Goal: Information Seeking & Learning: Learn about a topic

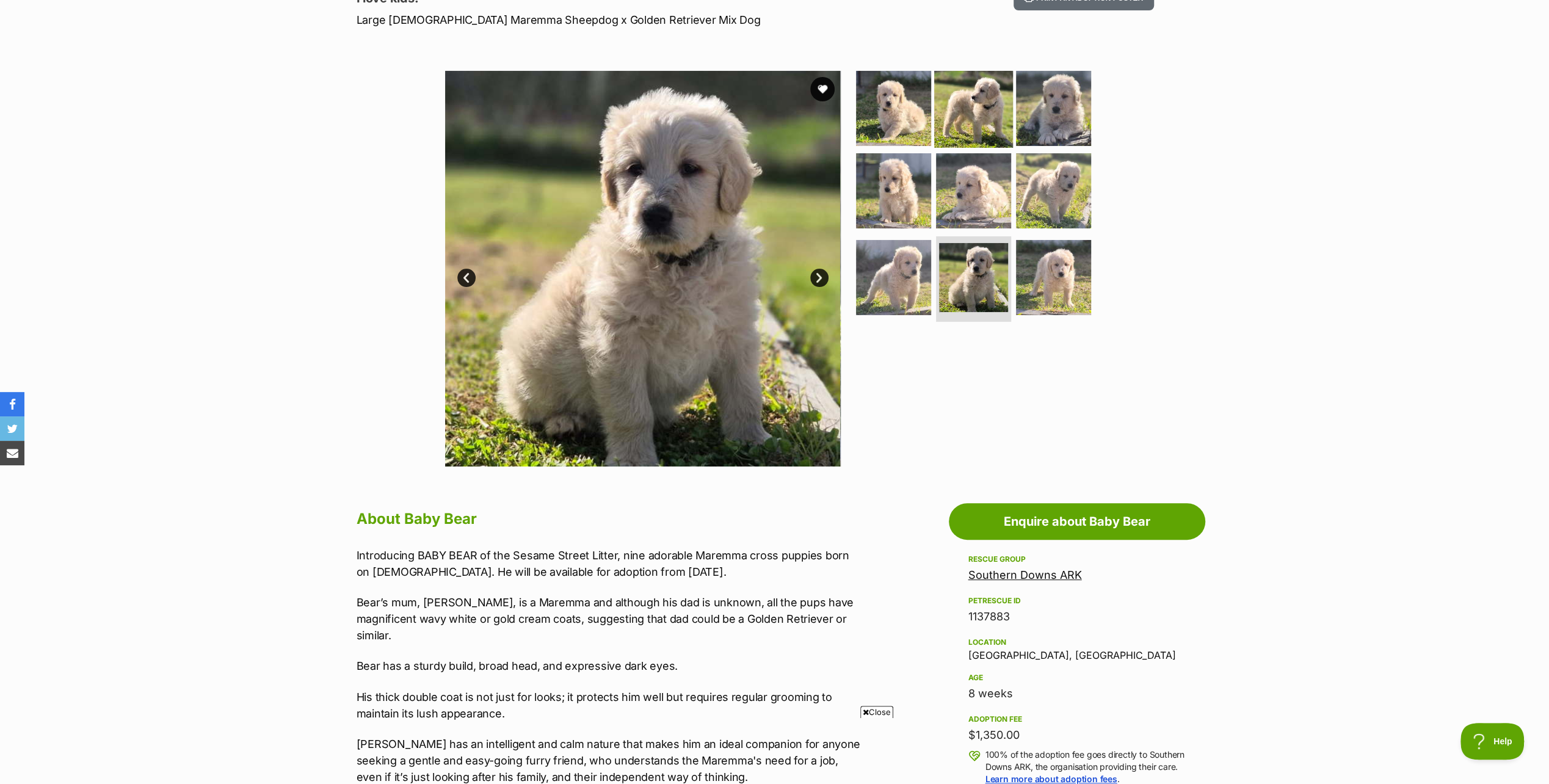
click at [980, 110] on img at bounding box center [974, 107] width 78 height 78
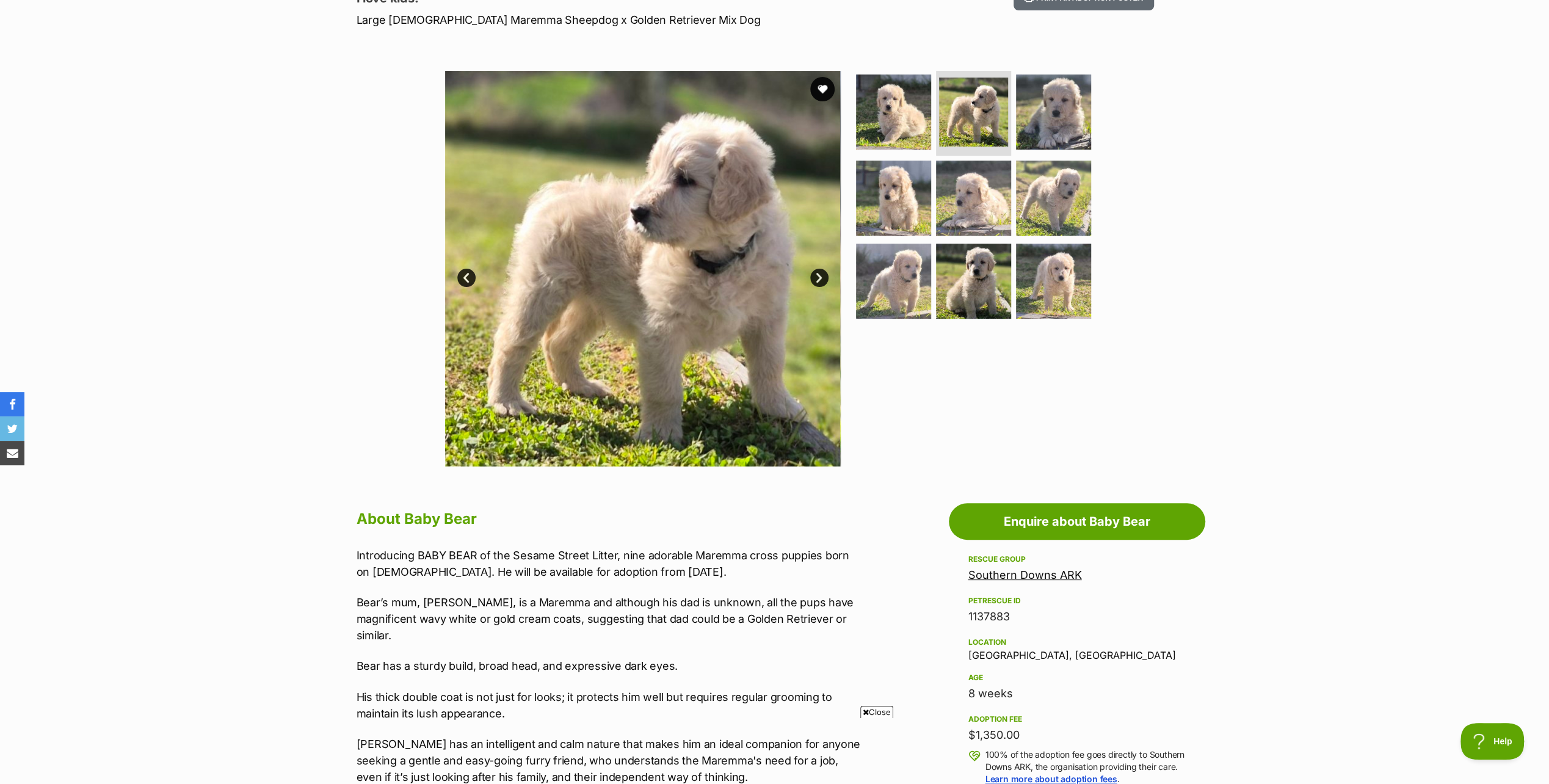
click at [683, 277] on img at bounding box center [642, 269] width 395 height 395
click at [697, 325] on img at bounding box center [642, 269] width 395 height 395
click at [1049, 114] on img at bounding box center [1054, 111] width 78 height 78
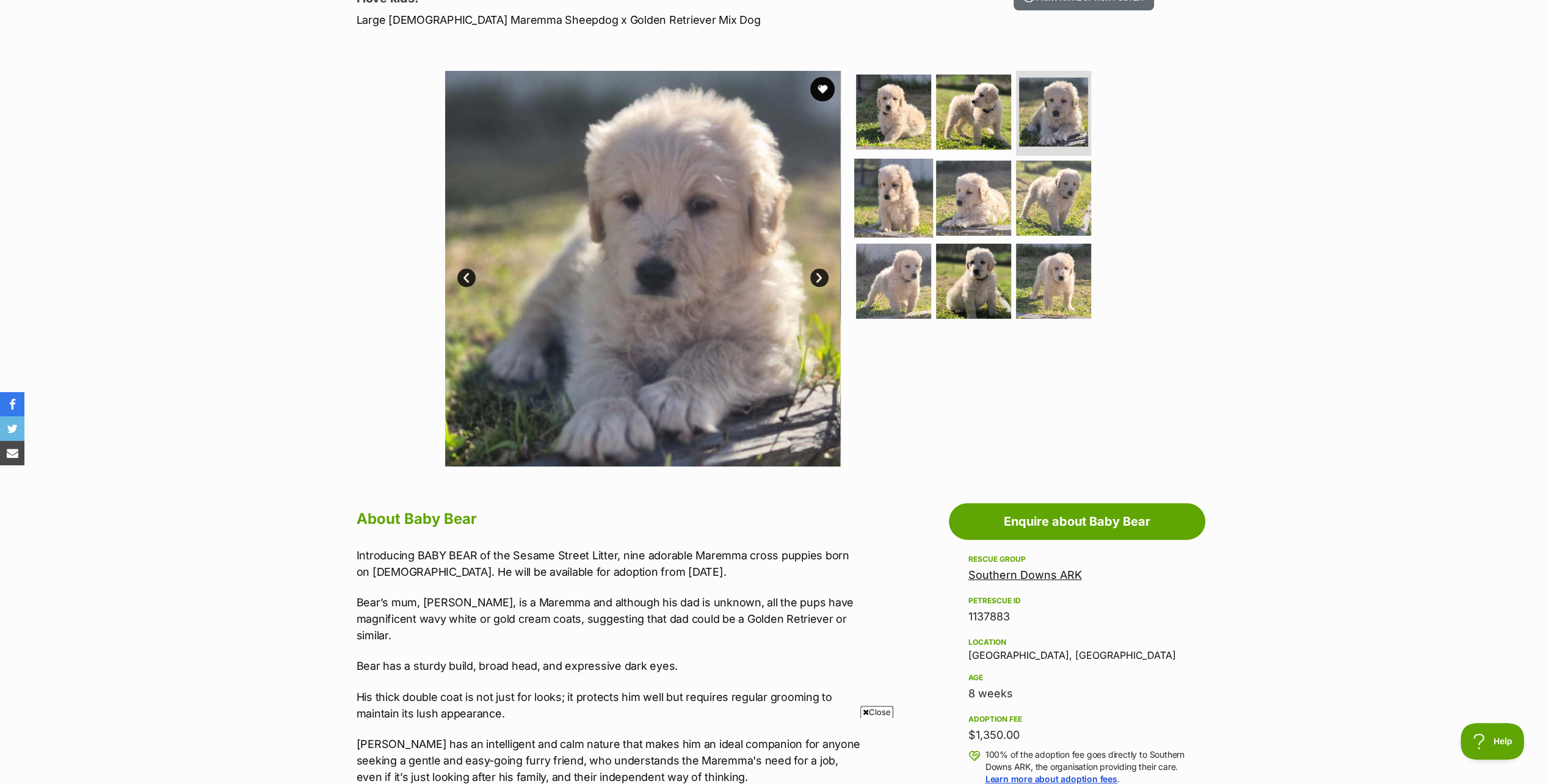
click at [899, 191] on img at bounding box center [894, 198] width 78 height 78
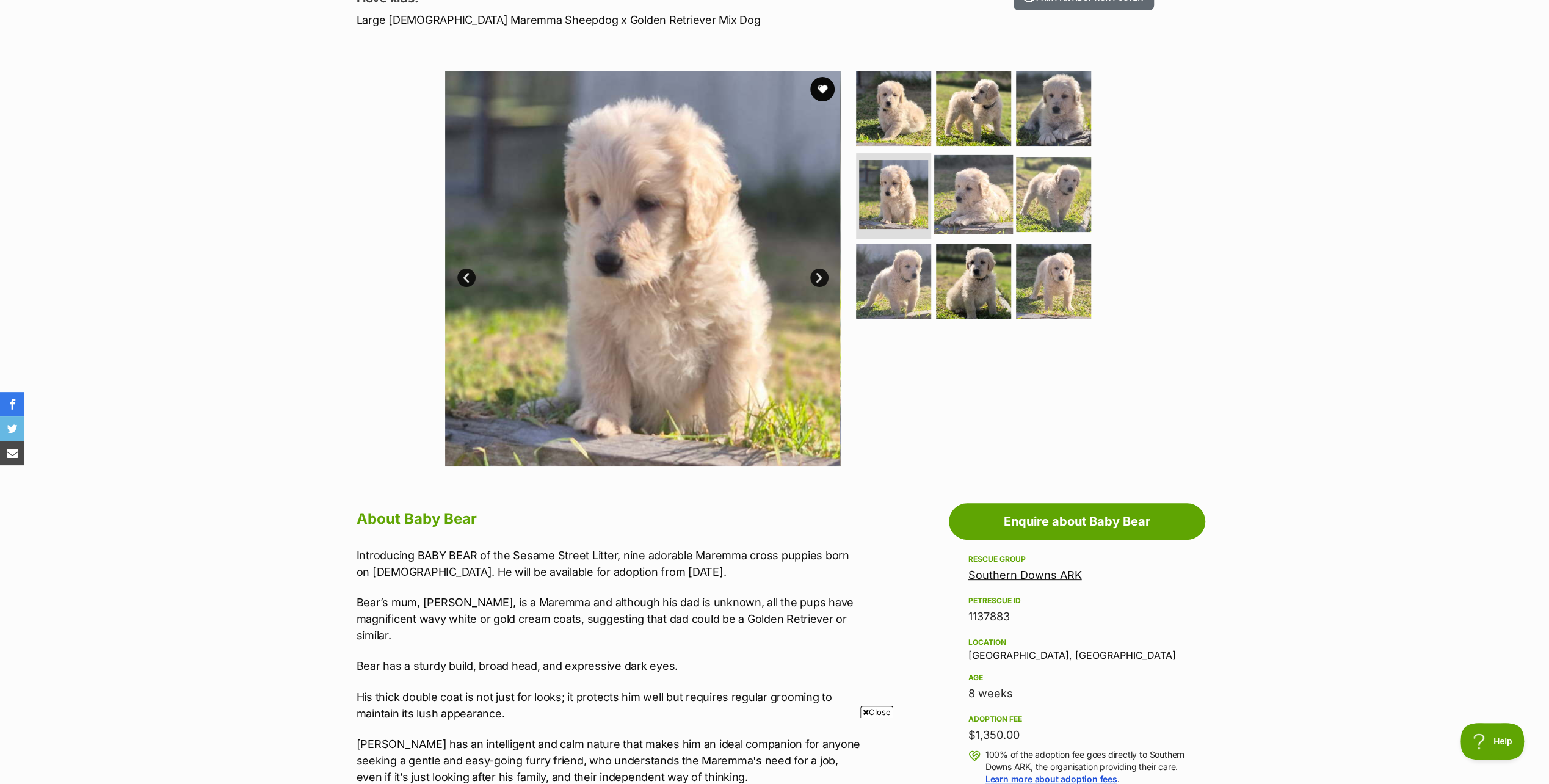
click at [972, 200] on img at bounding box center [974, 194] width 78 height 78
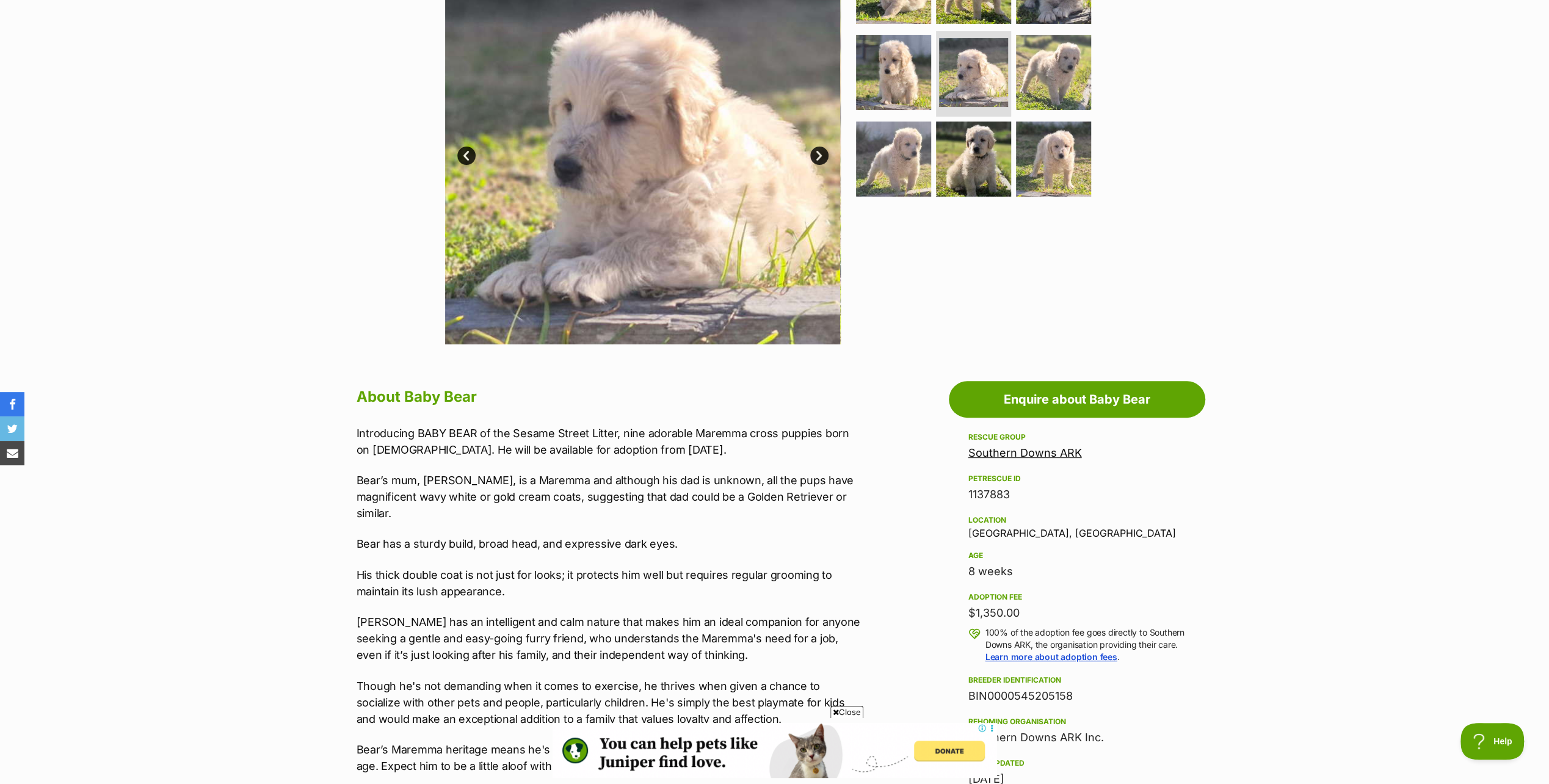
scroll to position [183, 0]
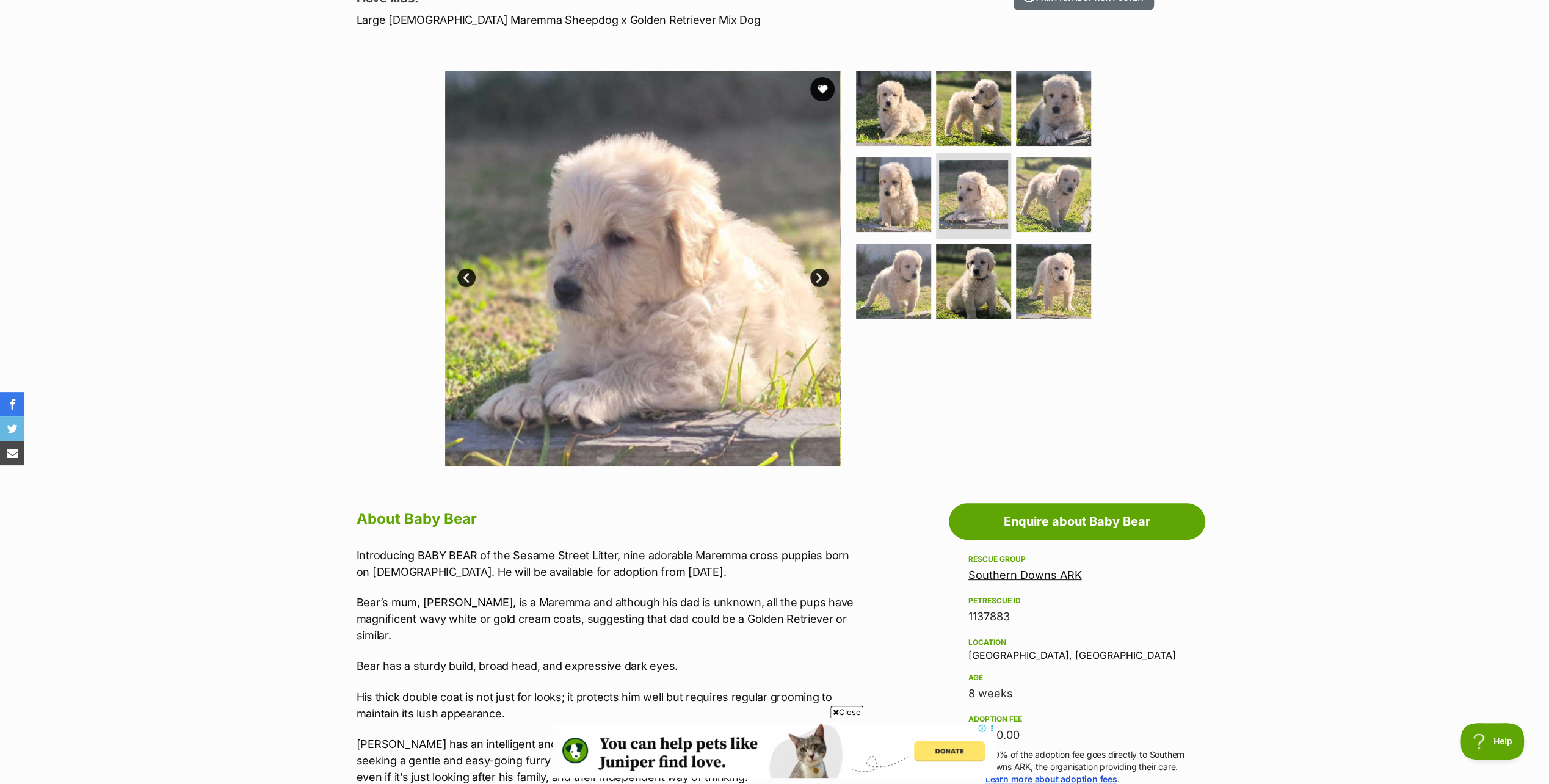
click at [820, 274] on link "Next" at bounding box center [819, 278] width 19 height 19
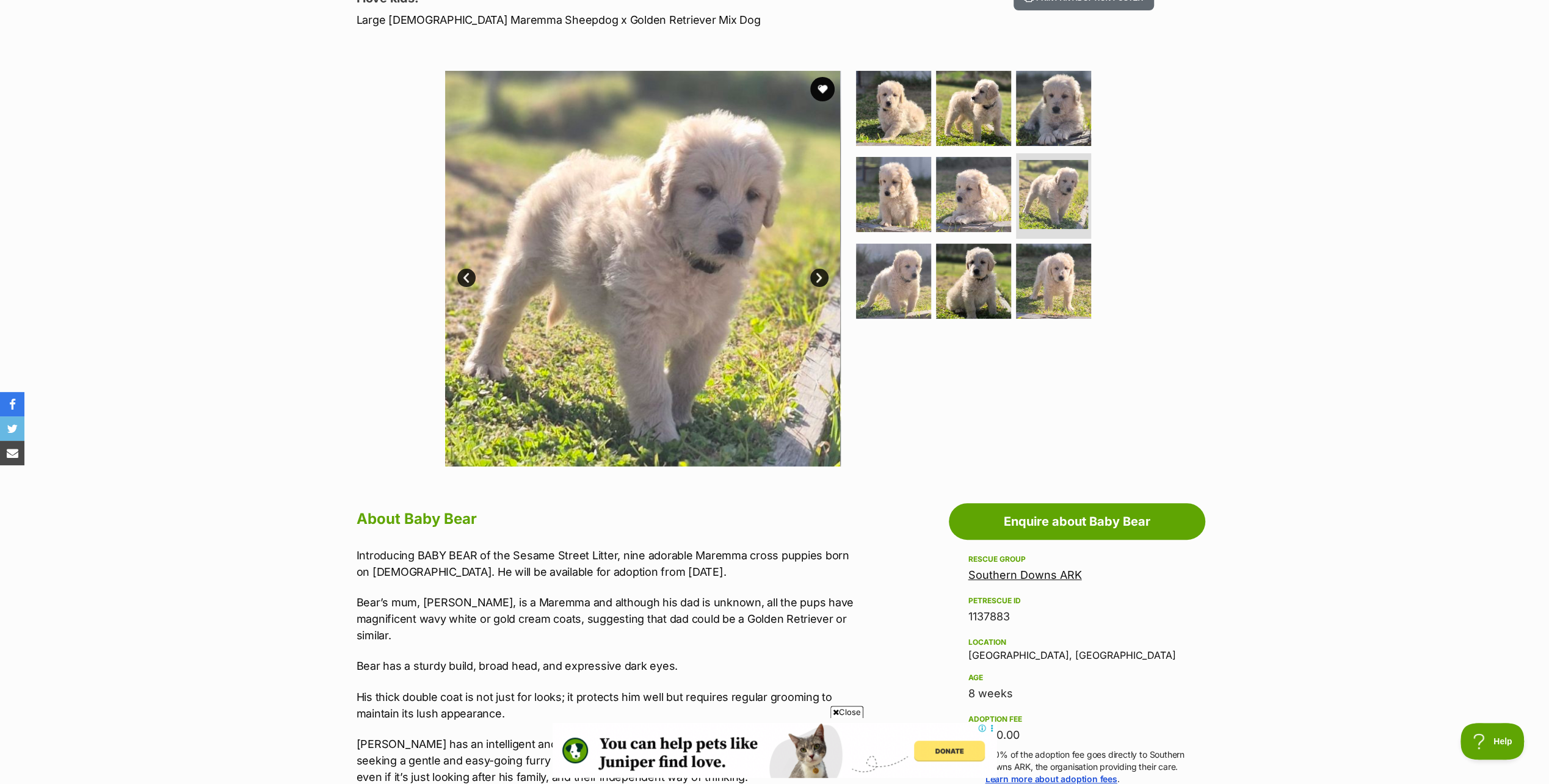
click at [817, 275] on link "Next" at bounding box center [819, 278] width 19 height 19
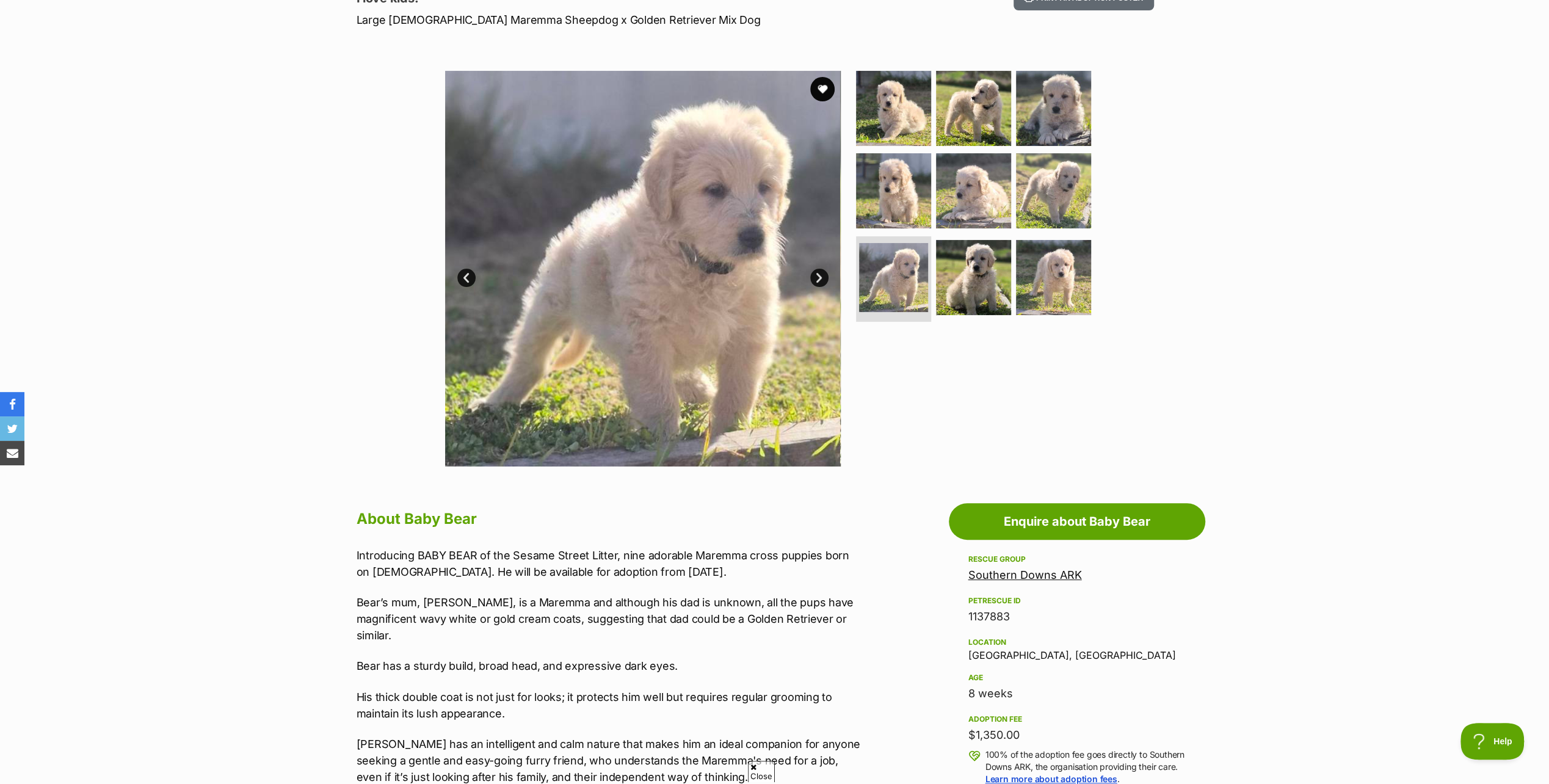
click at [819, 275] on link "Next" at bounding box center [819, 278] width 19 height 19
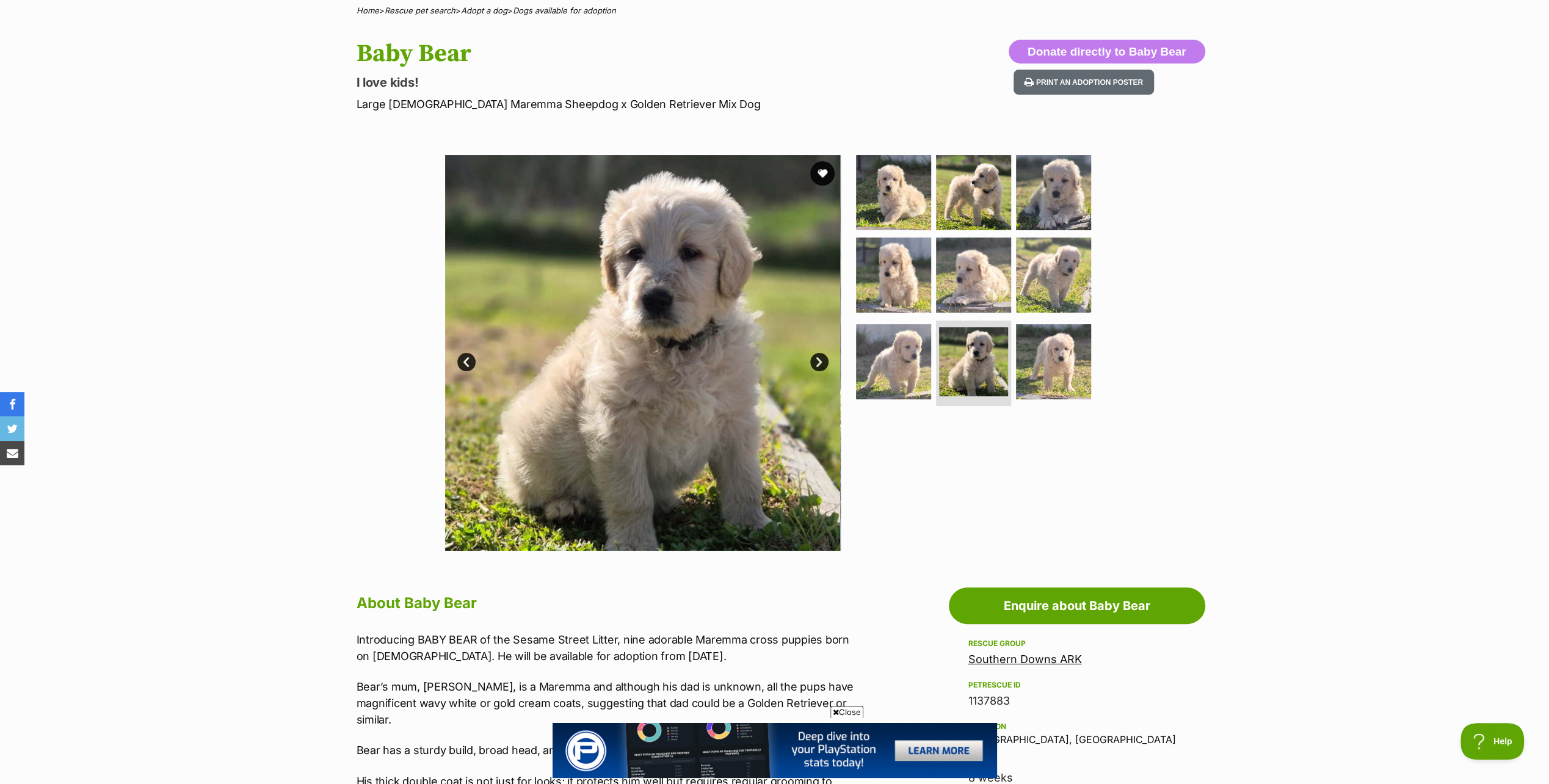
scroll to position [61, 0]
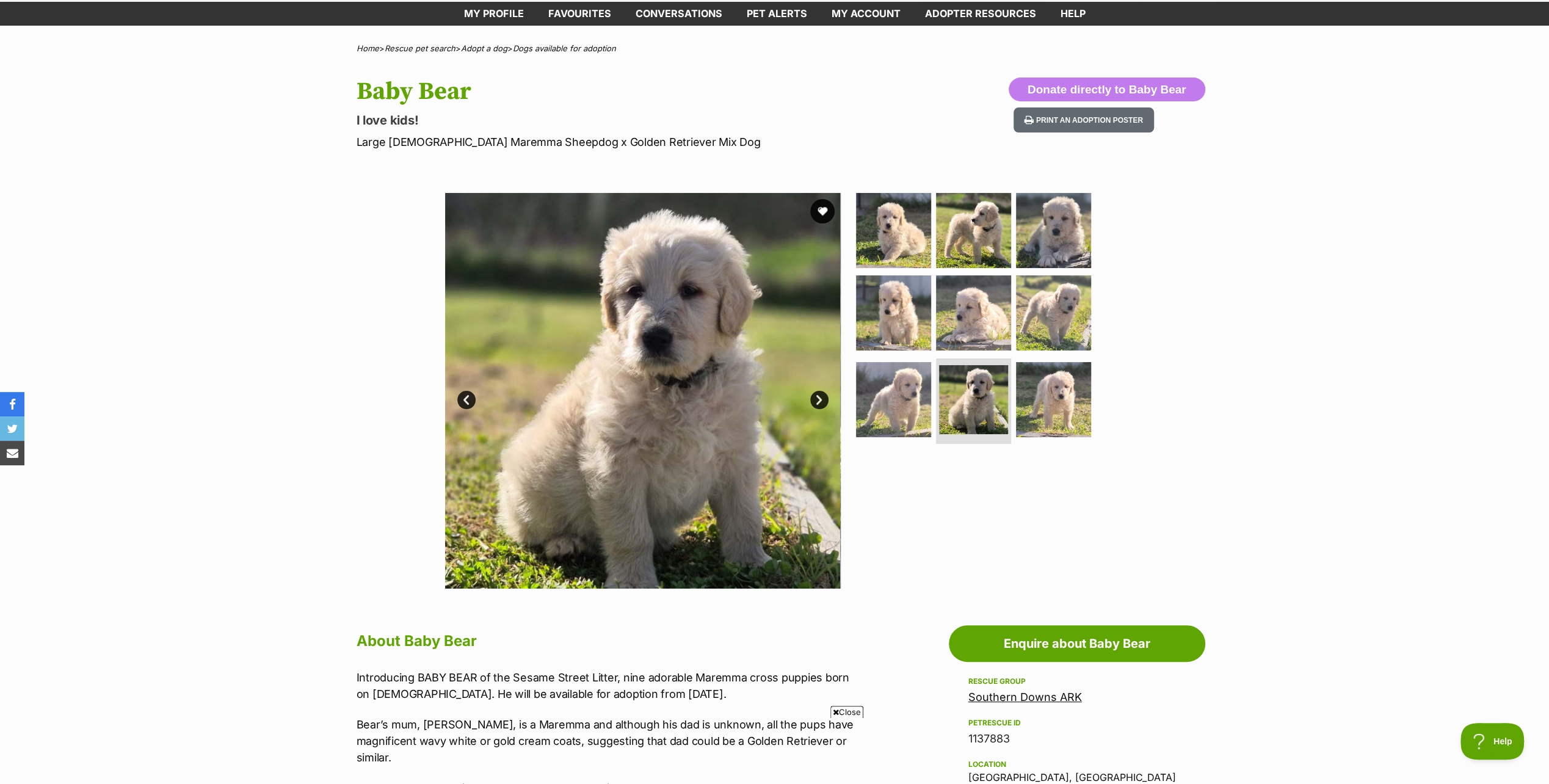
click at [820, 398] on link "Next" at bounding box center [819, 400] width 19 height 19
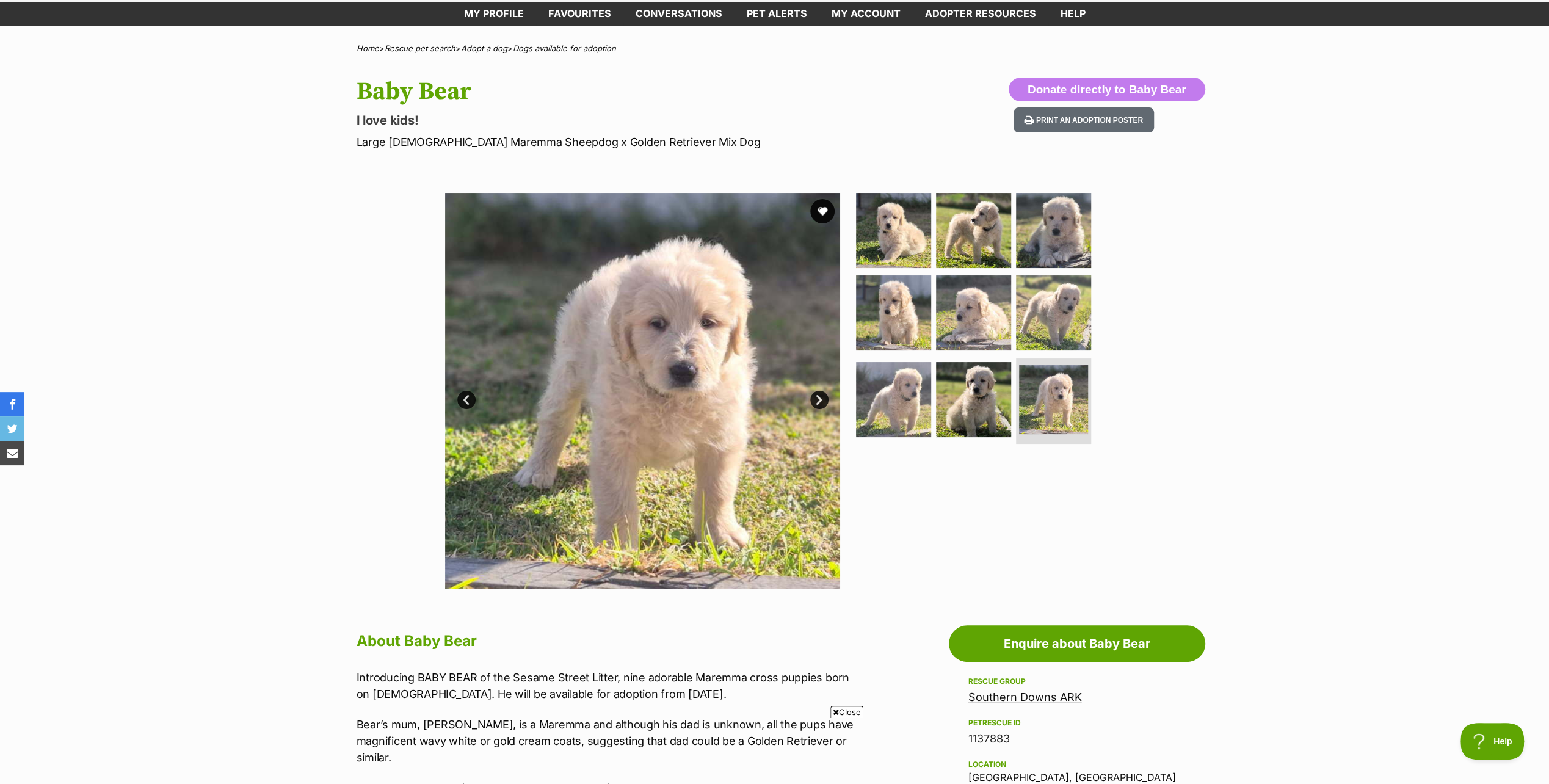
click at [816, 400] on link "Next" at bounding box center [819, 400] width 19 height 19
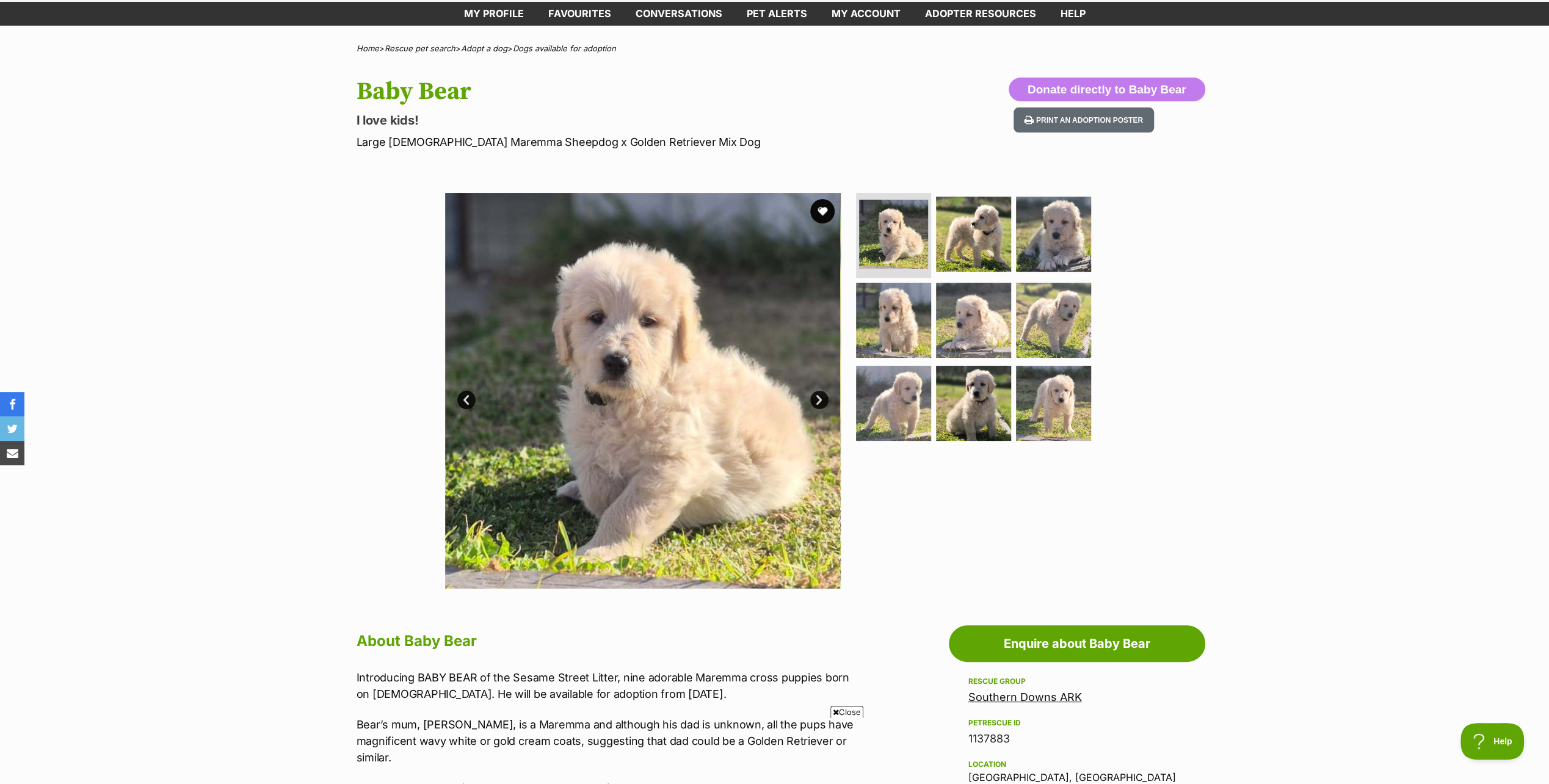
click at [820, 399] on link "Next" at bounding box center [819, 400] width 19 height 19
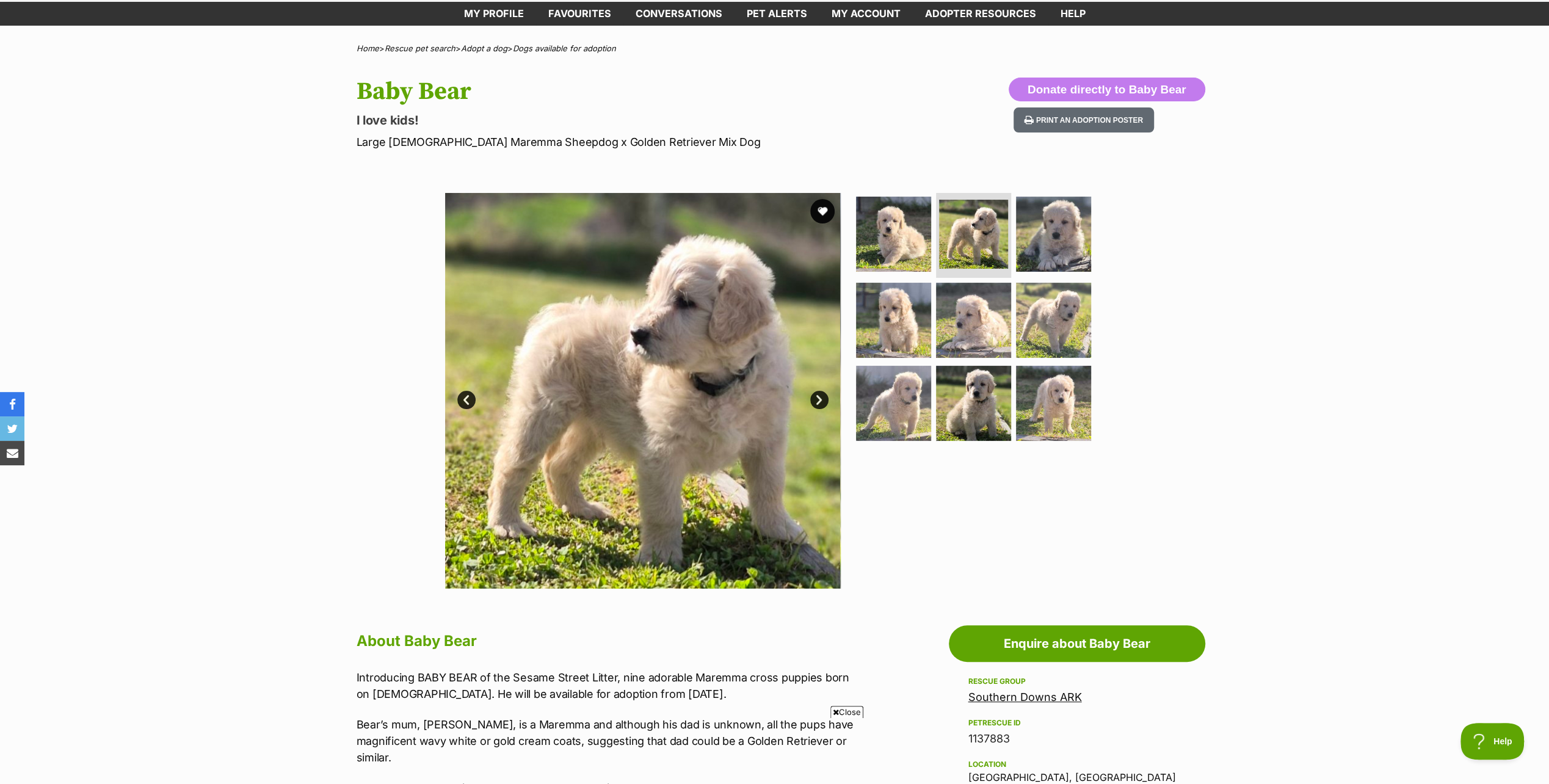
click at [822, 397] on link "Next" at bounding box center [819, 400] width 19 height 19
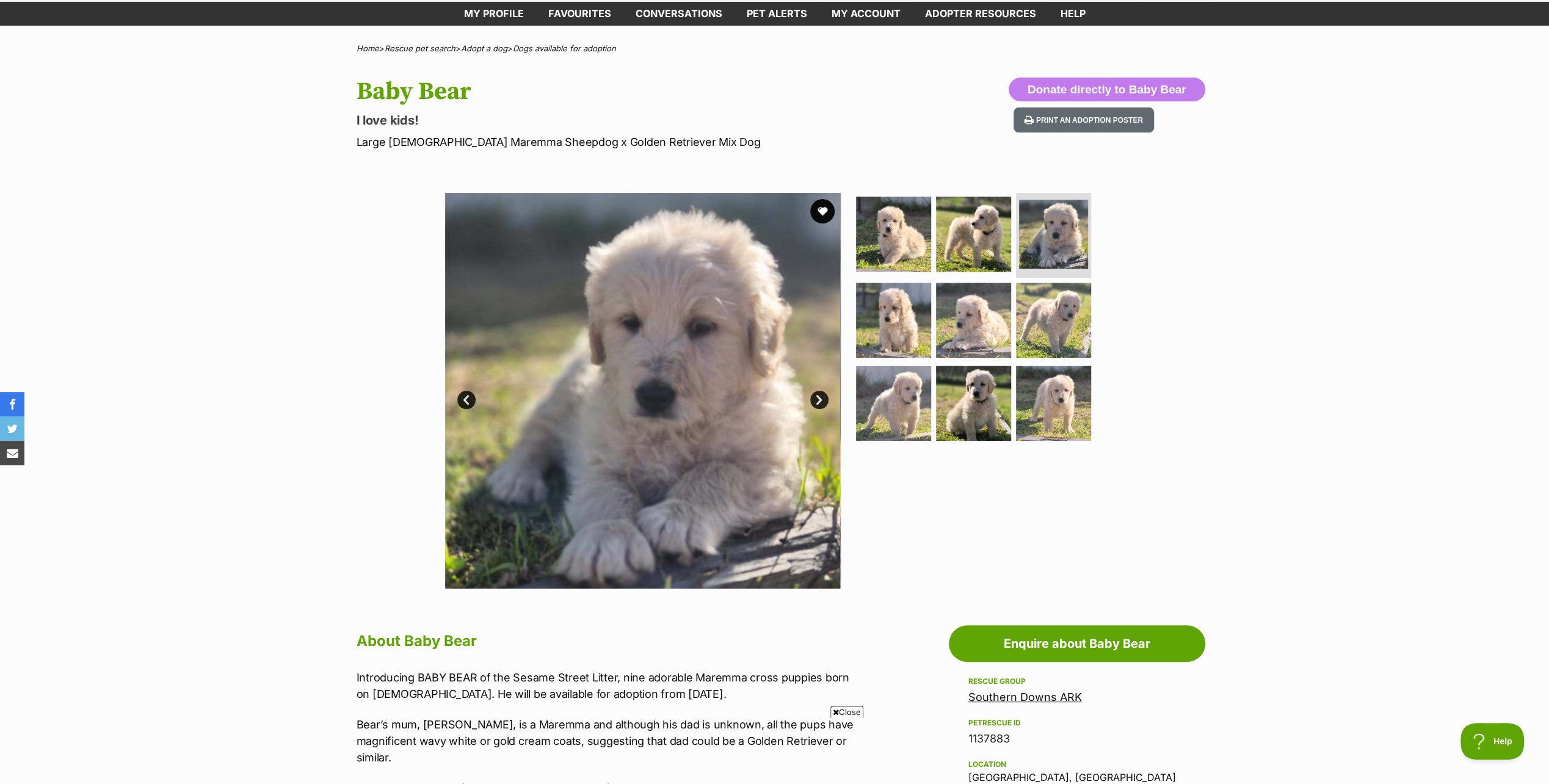
click at [817, 397] on link "Next" at bounding box center [819, 400] width 19 height 19
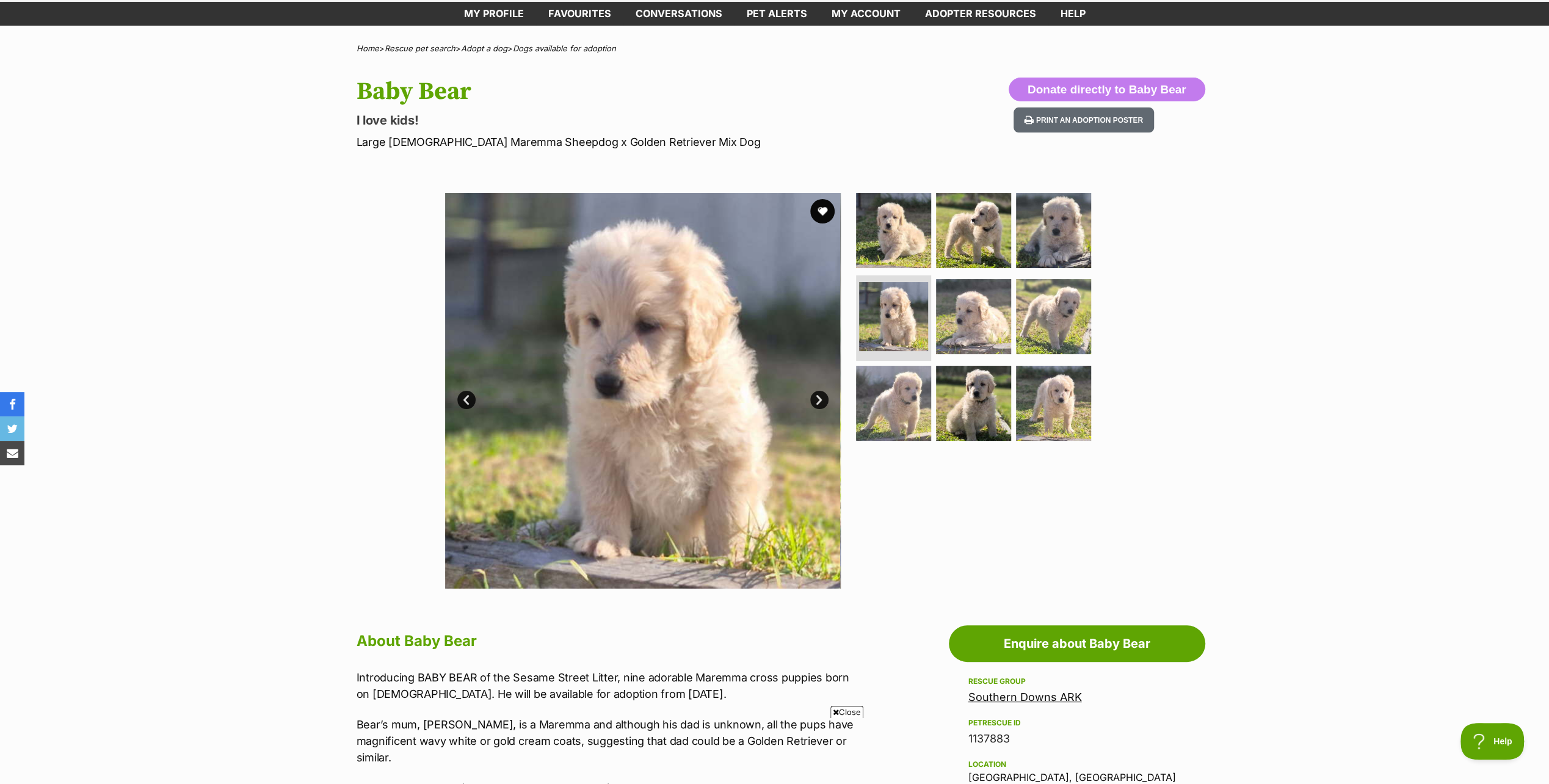
click at [814, 398] on link "Next" at bounding box center [819, 400] width 19 height 19
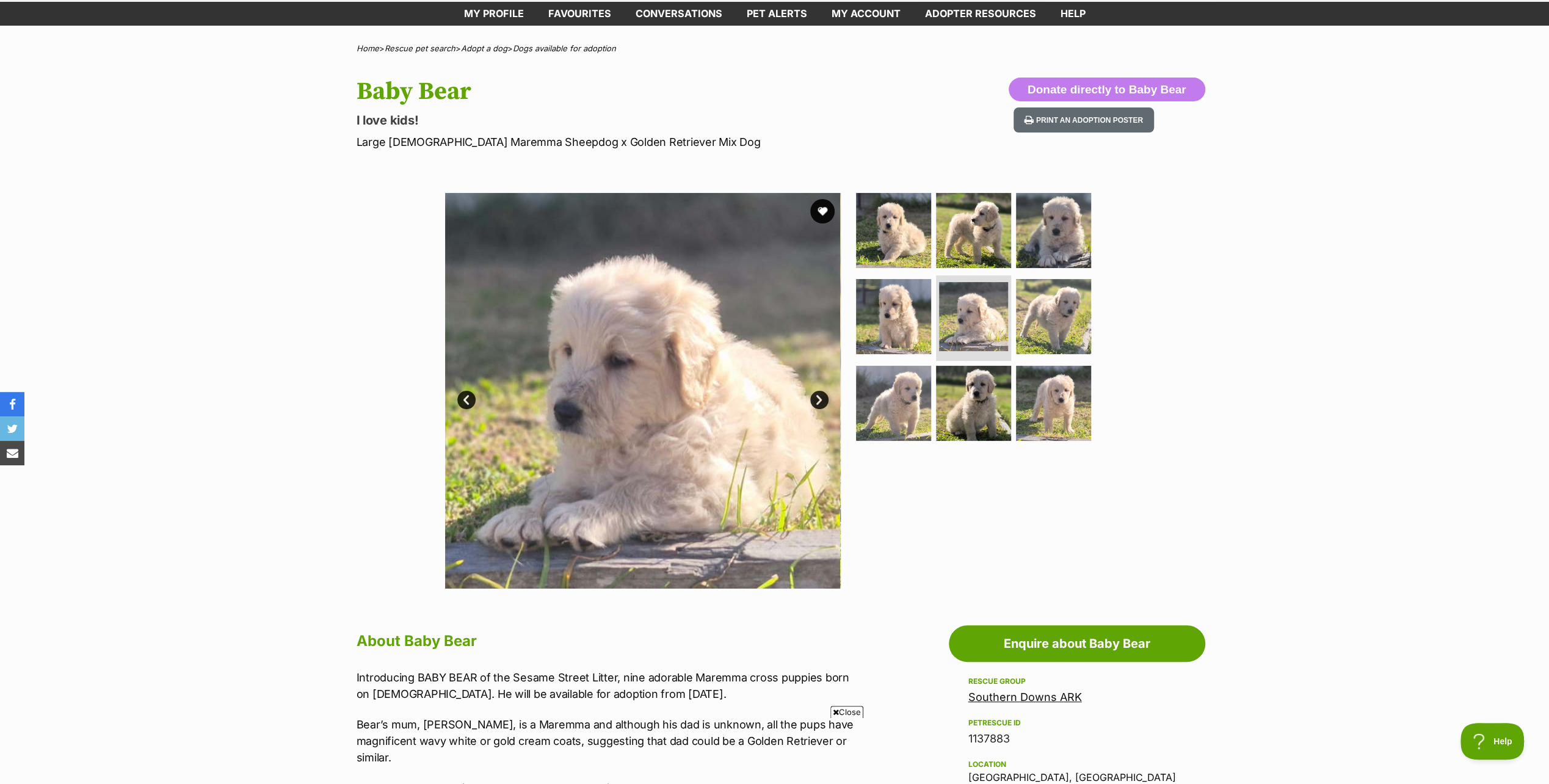
click at [820, 395] on link "Next" at bounding box center [819, 400] width 19 height 19
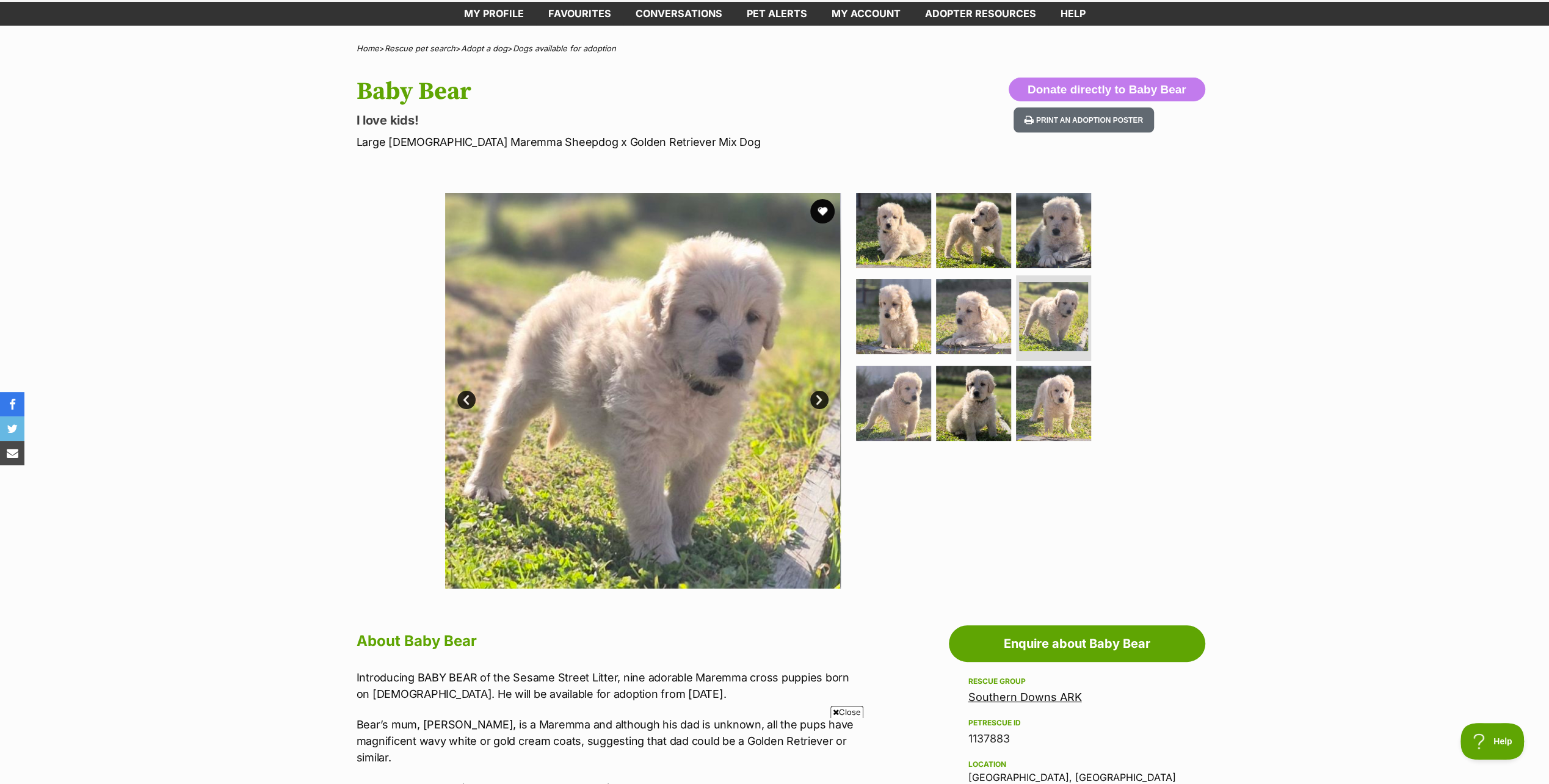
click at [820, 398] on link "Next" at bounding box center [819, 400] width 19 height 19
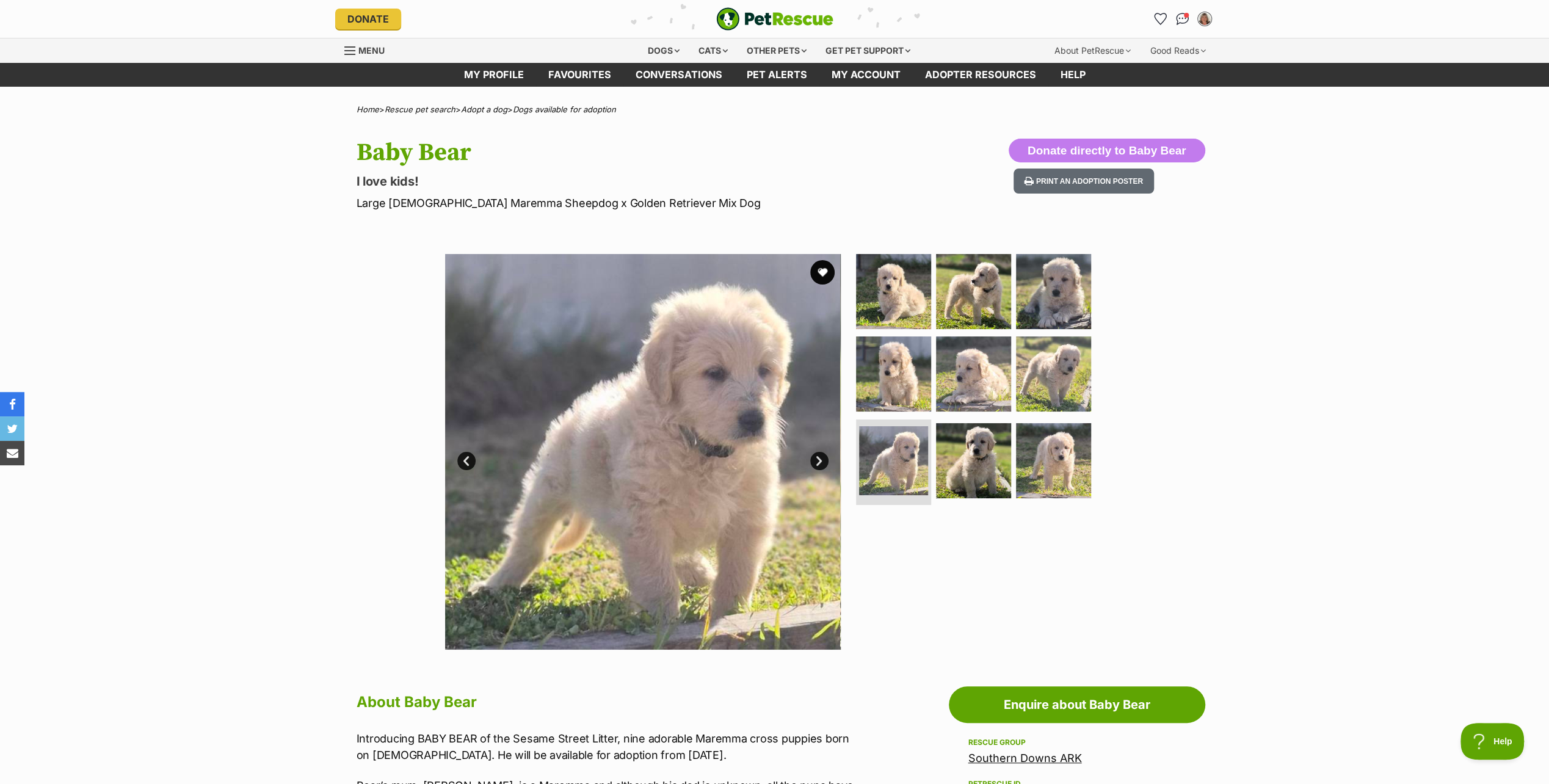
scroll to position [0, 0]
drag, startPoint x: 655, startPoint y: 52, endPoint x: 721, endPoint y: 204, distance: 165.7
click at [655, 51] on div "Dogs" at bounding box center [663, 50] width 49 height 24
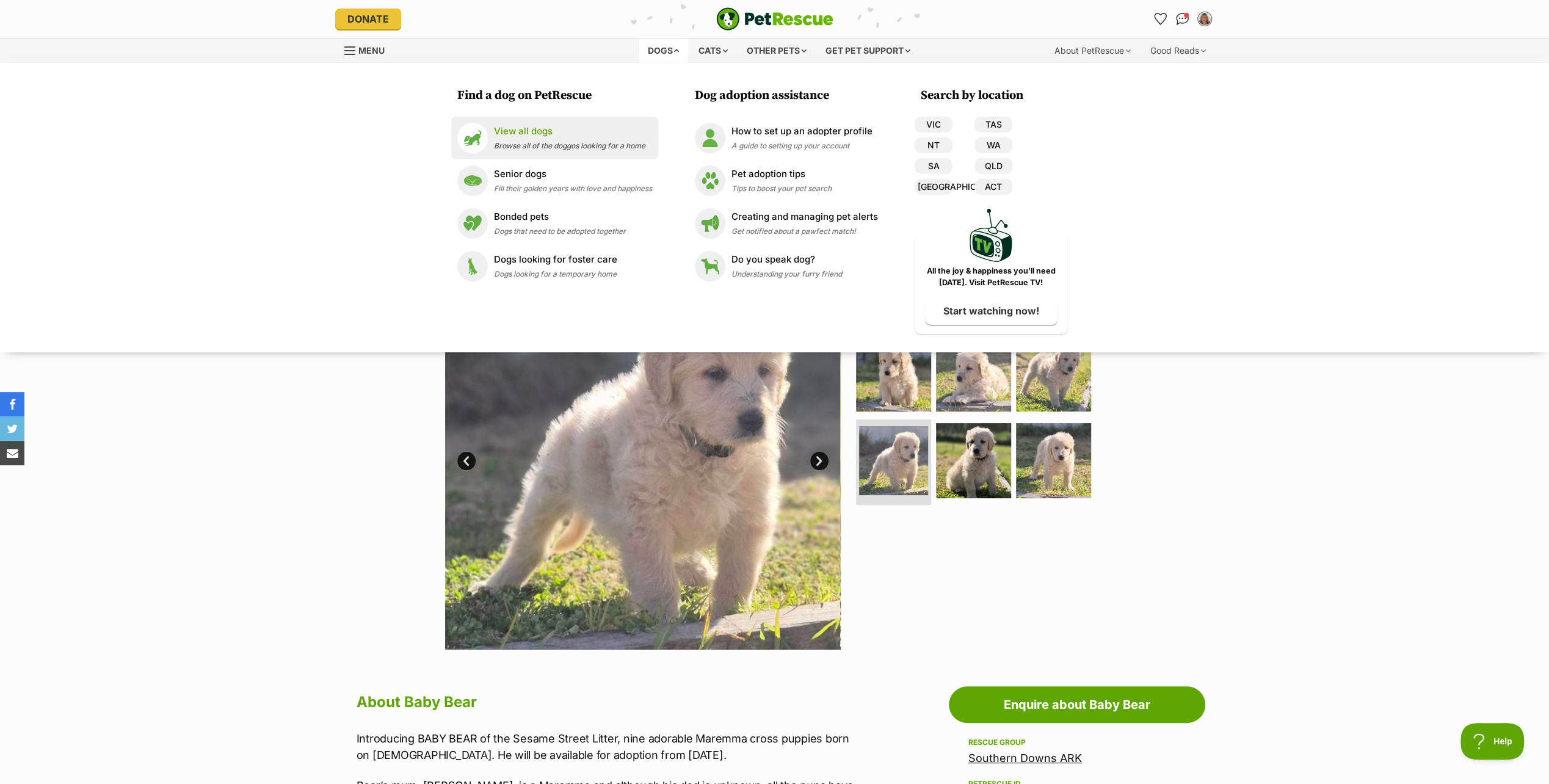
drag, startPoint x: 538, startPoint y: 135, endPoint x: 497, endPoint y: 156, distance: 46.1
click at [538, 135] on p "View all dogs" at bounding box center [569, 131] width 152 height 14
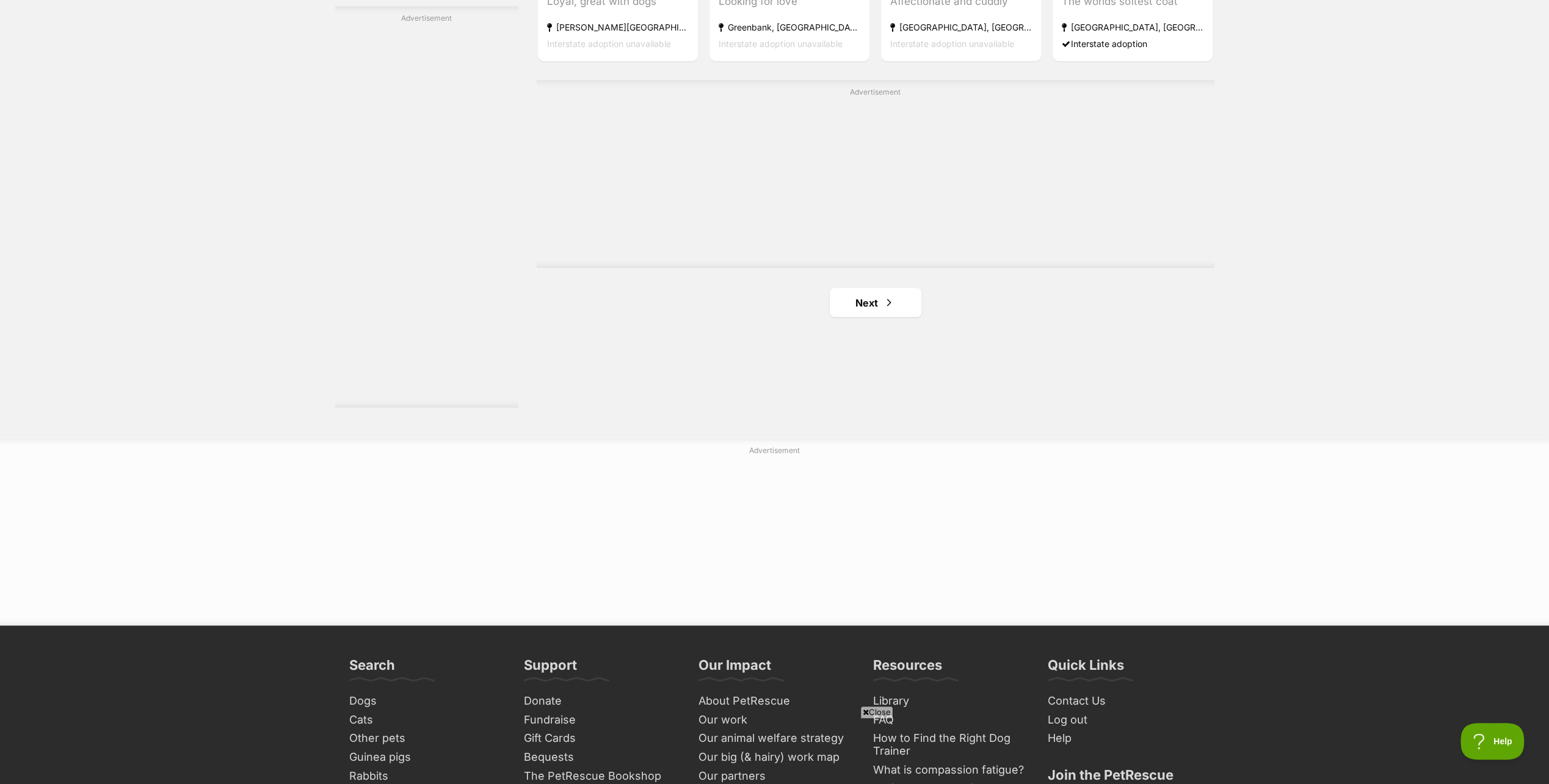
scroll to position [2198, 0]
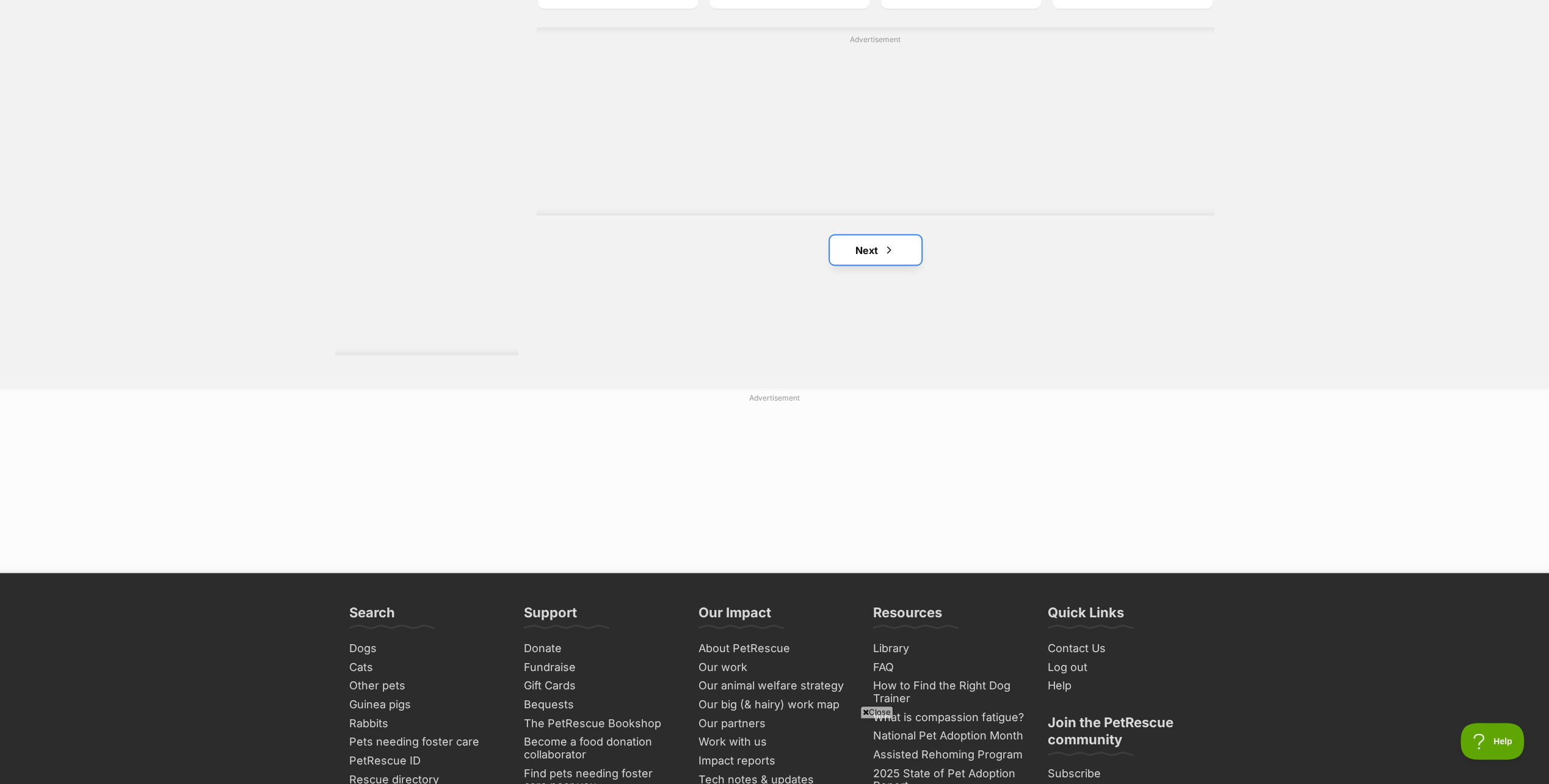
click at [892, 245] on span "Next page" at bounding box center [889, 249] width 12 height 15
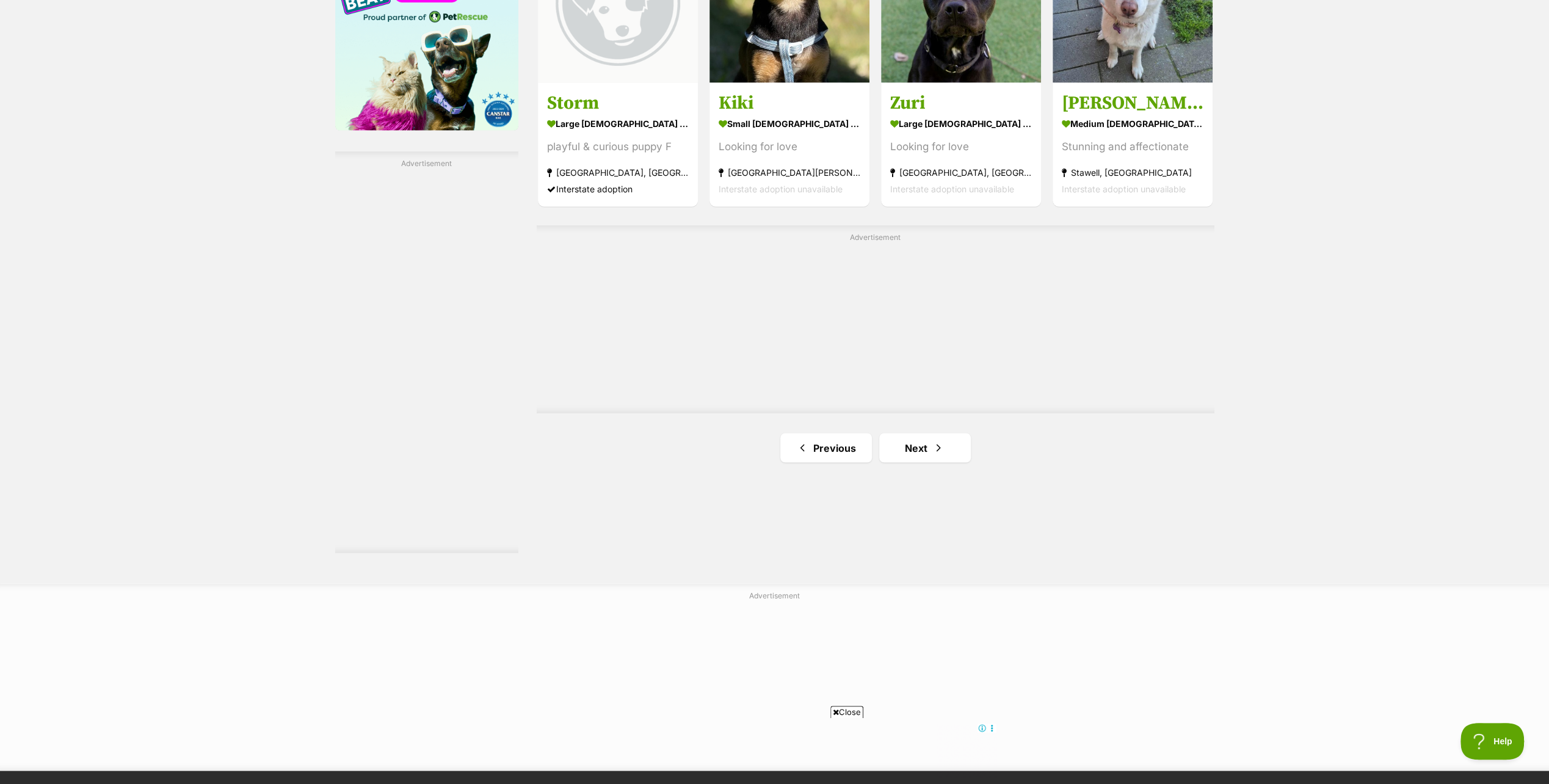
scroll to position [2076, 0]
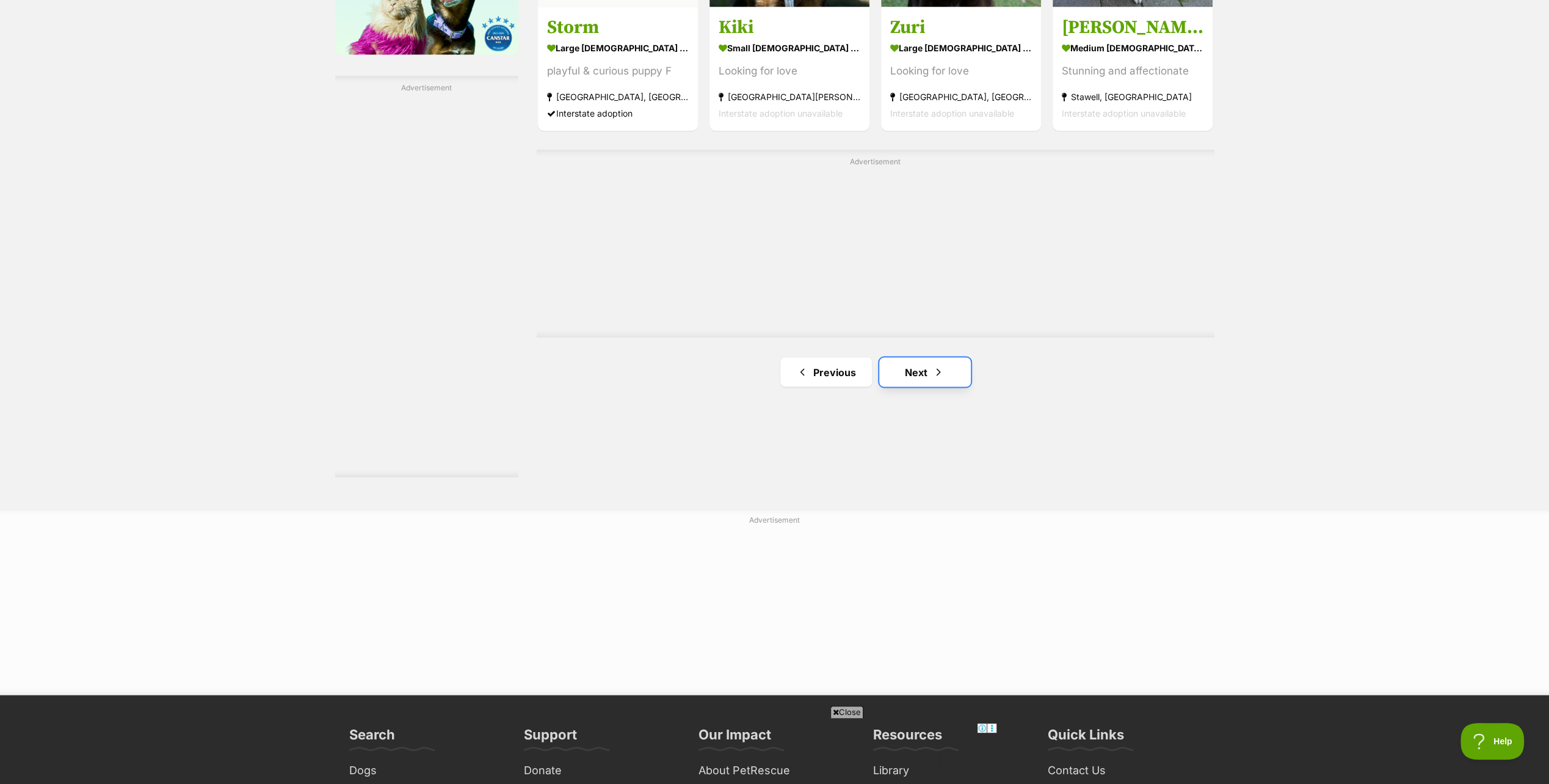
click at [917, 366] on link "Next" at bounding box center [926, 372] width 92 height 30
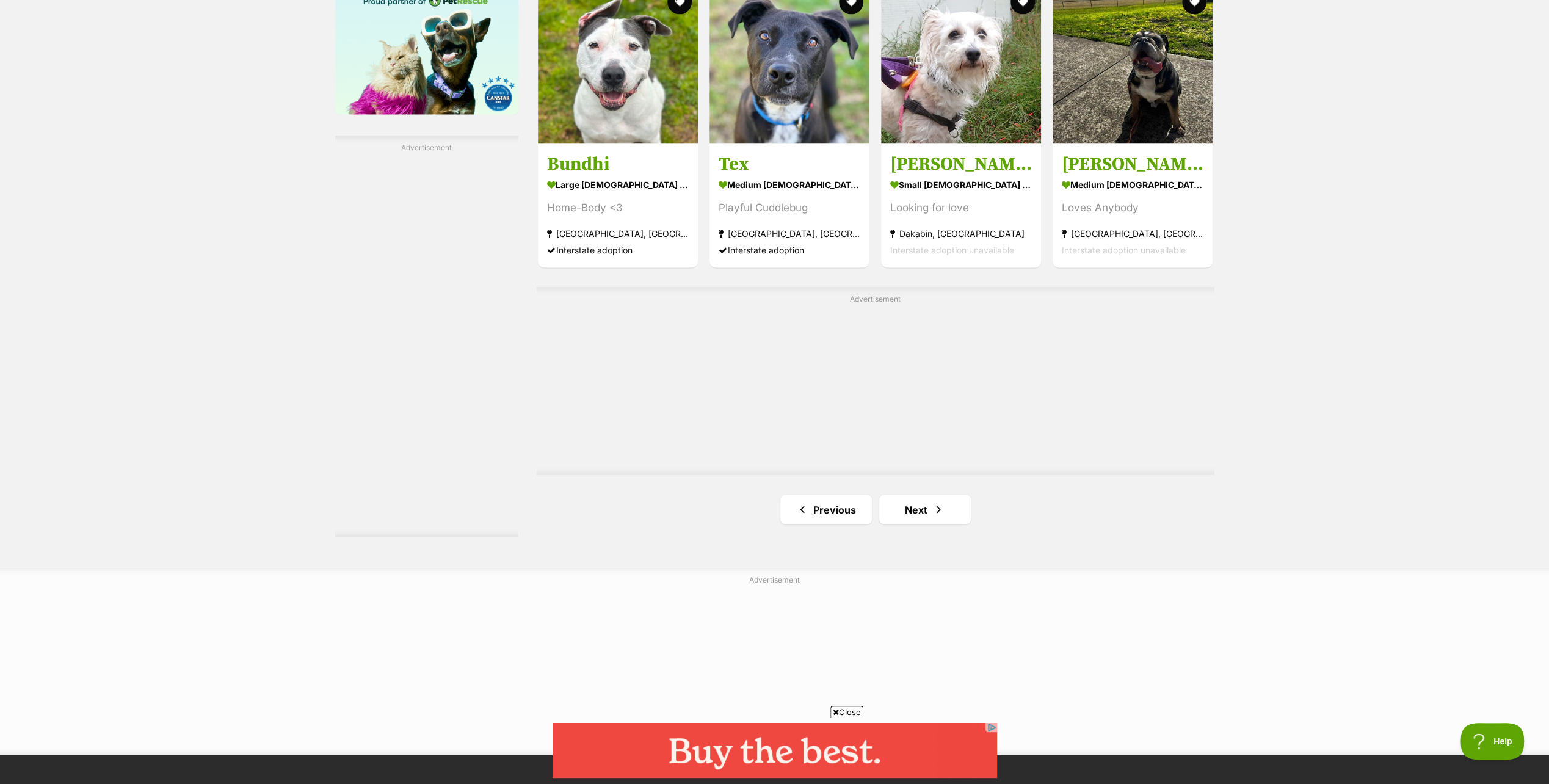
scroll to position [2076, 0]
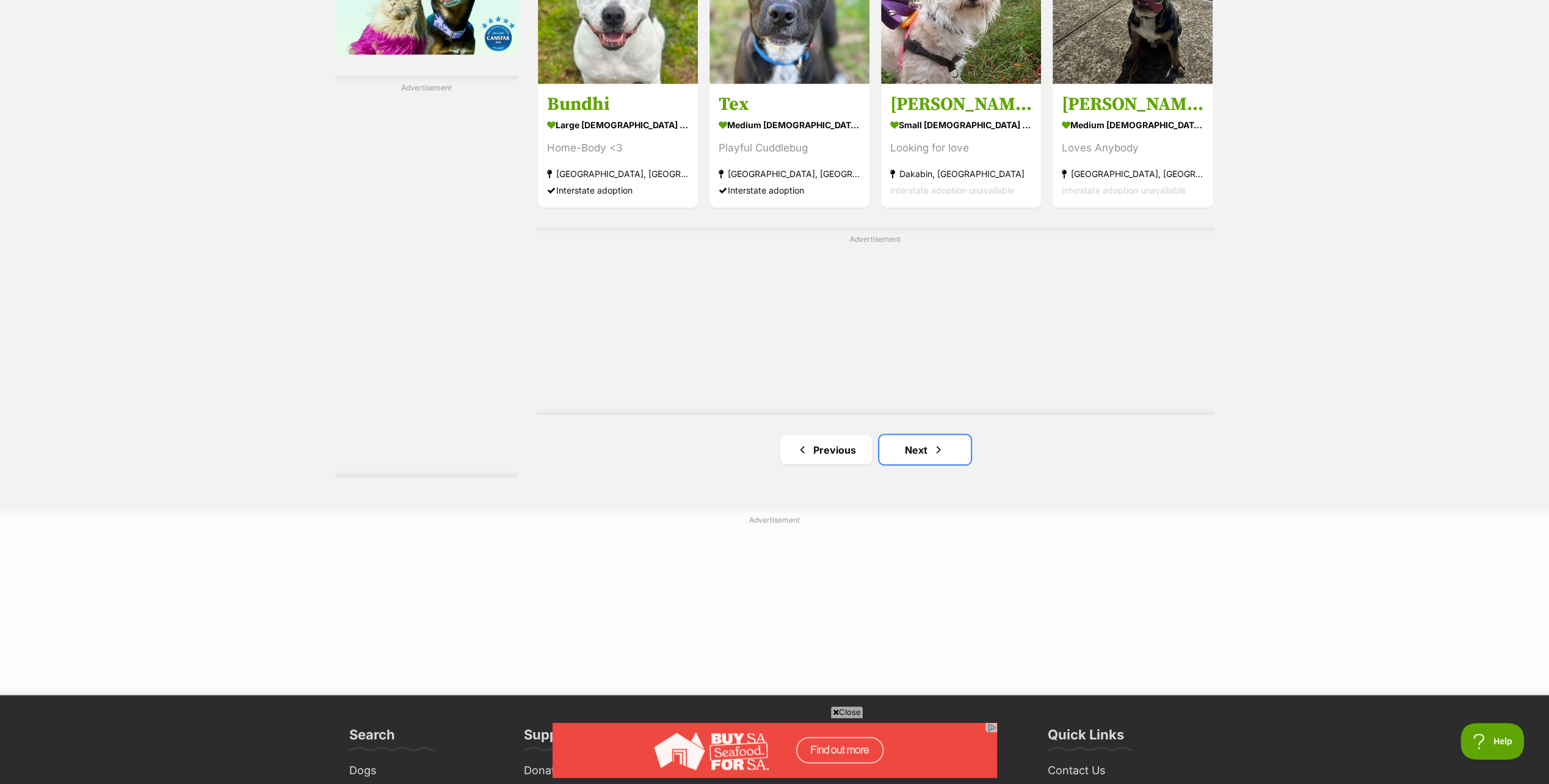
drag, startPoint x: 920, startPoint y: 444, endPoint x: 1044, endPoint y: 443, distance: 124.0
click at [921, 444] on link "Next" at bounding box center [926, 449] width 92 height 30
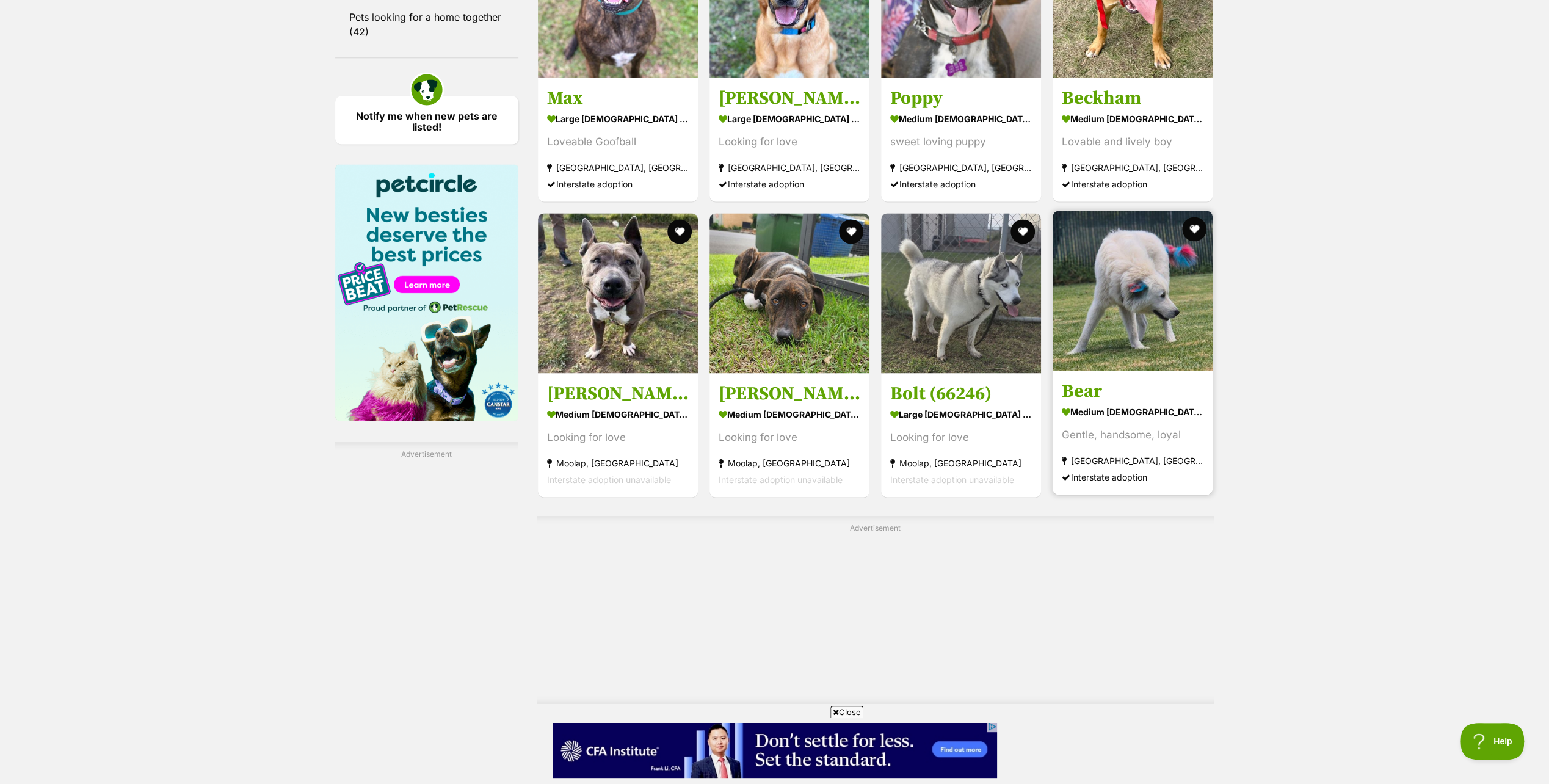
click at [1096, 404] on strong "medium [DEMOGRAPHIC_DATA] Dog" at bounding box center [1132, 411] width 141 height 18
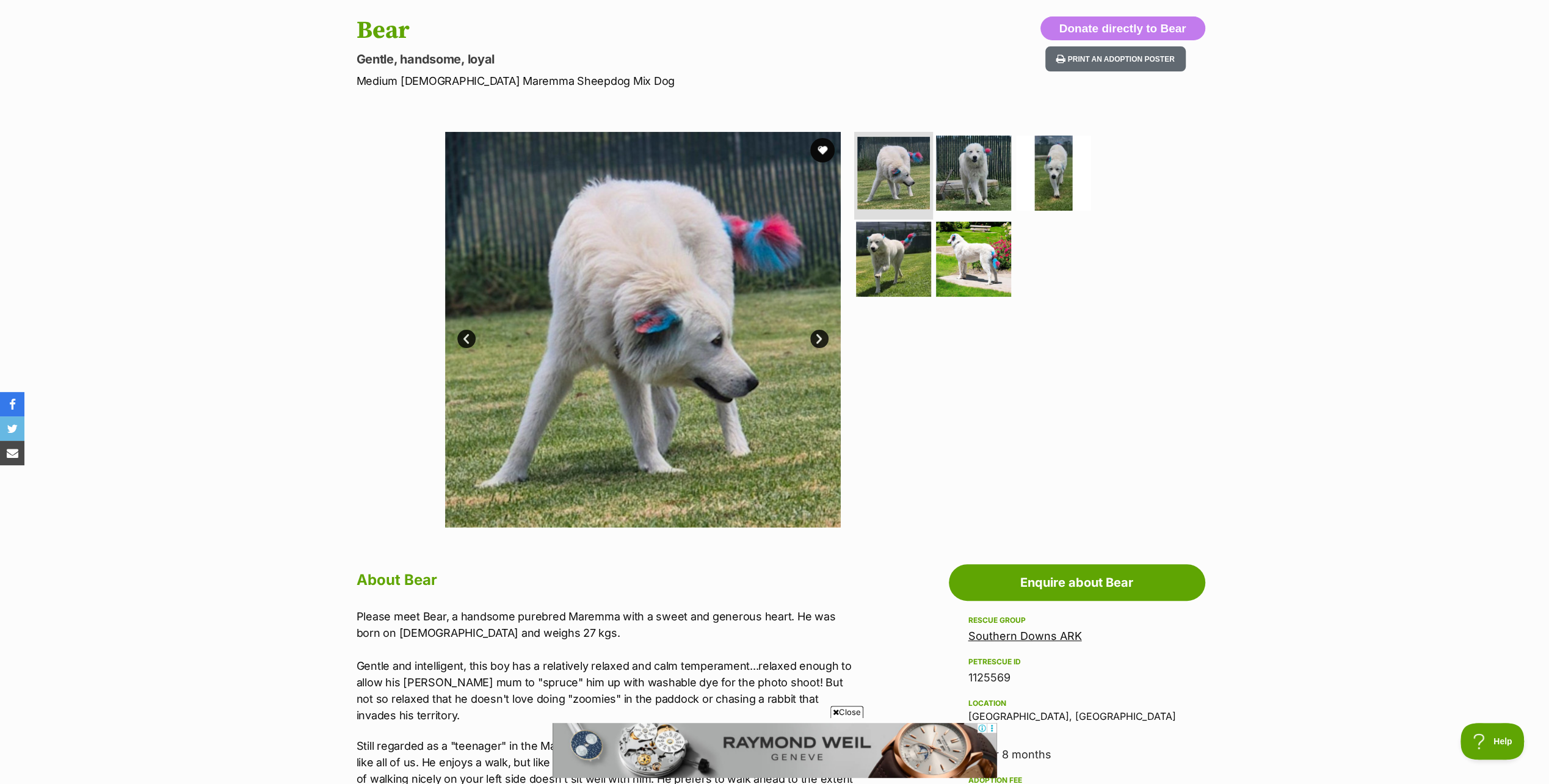
click at [883, 162] on img at bounding box center [894, 173] width 73 height 73
click at [887, 259] on img at bounding box center [894, 259] width 78 height 78
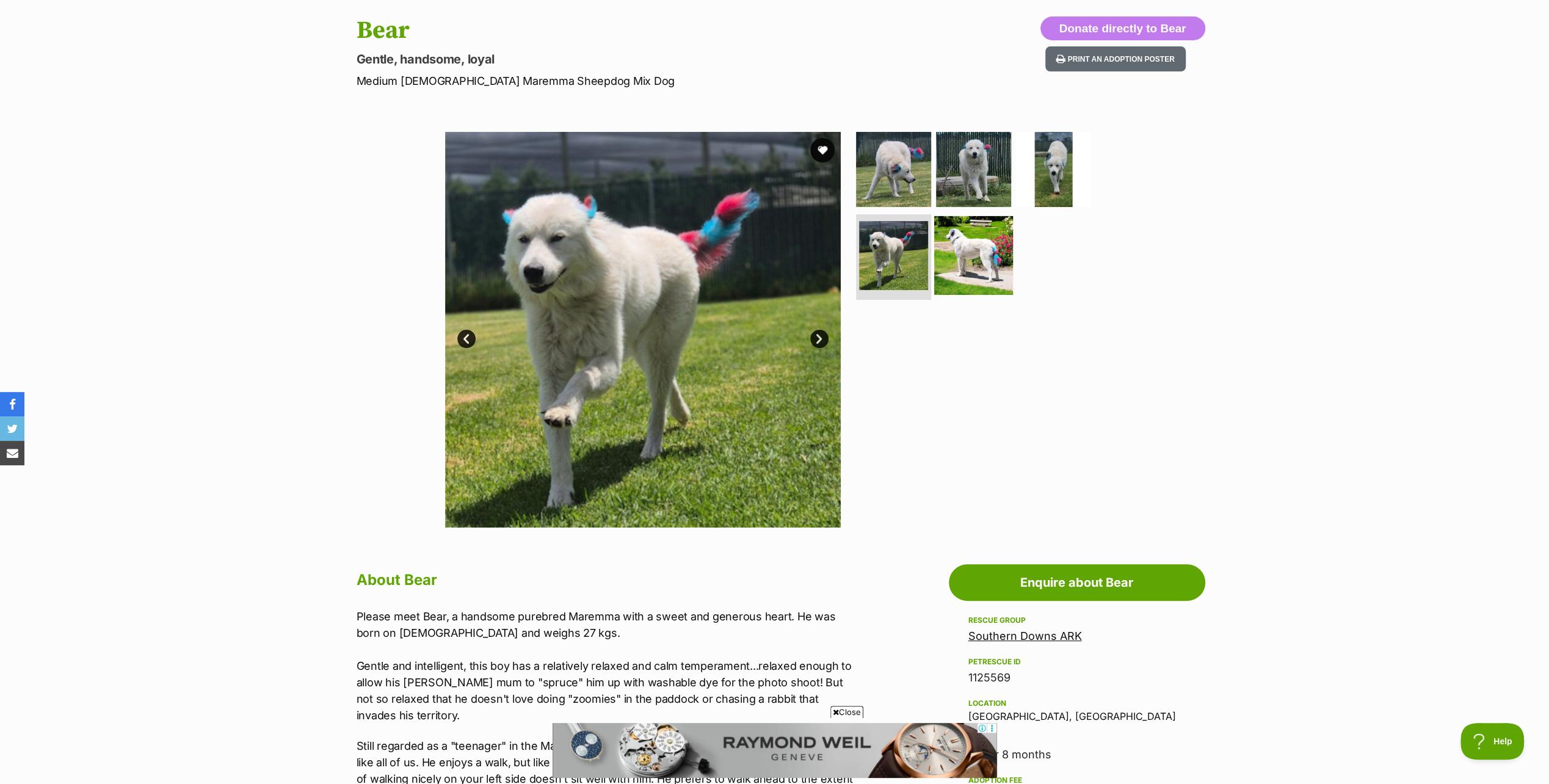
click at [959, 252] on img at bounding box center [974, 255] width 78 height 78
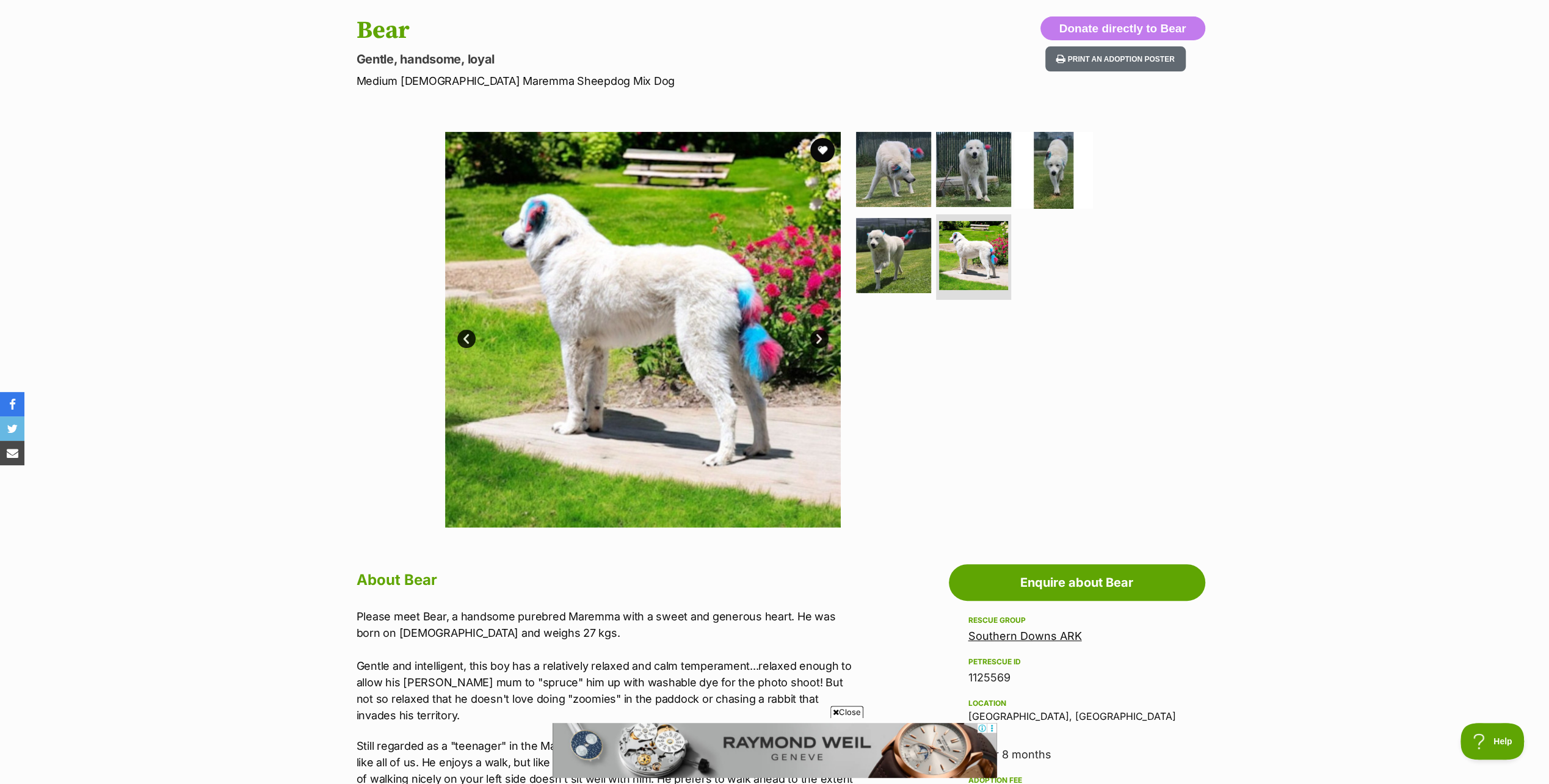
click at [1057, 171] on img at bounding box center [1054, 169] width 78 height 78
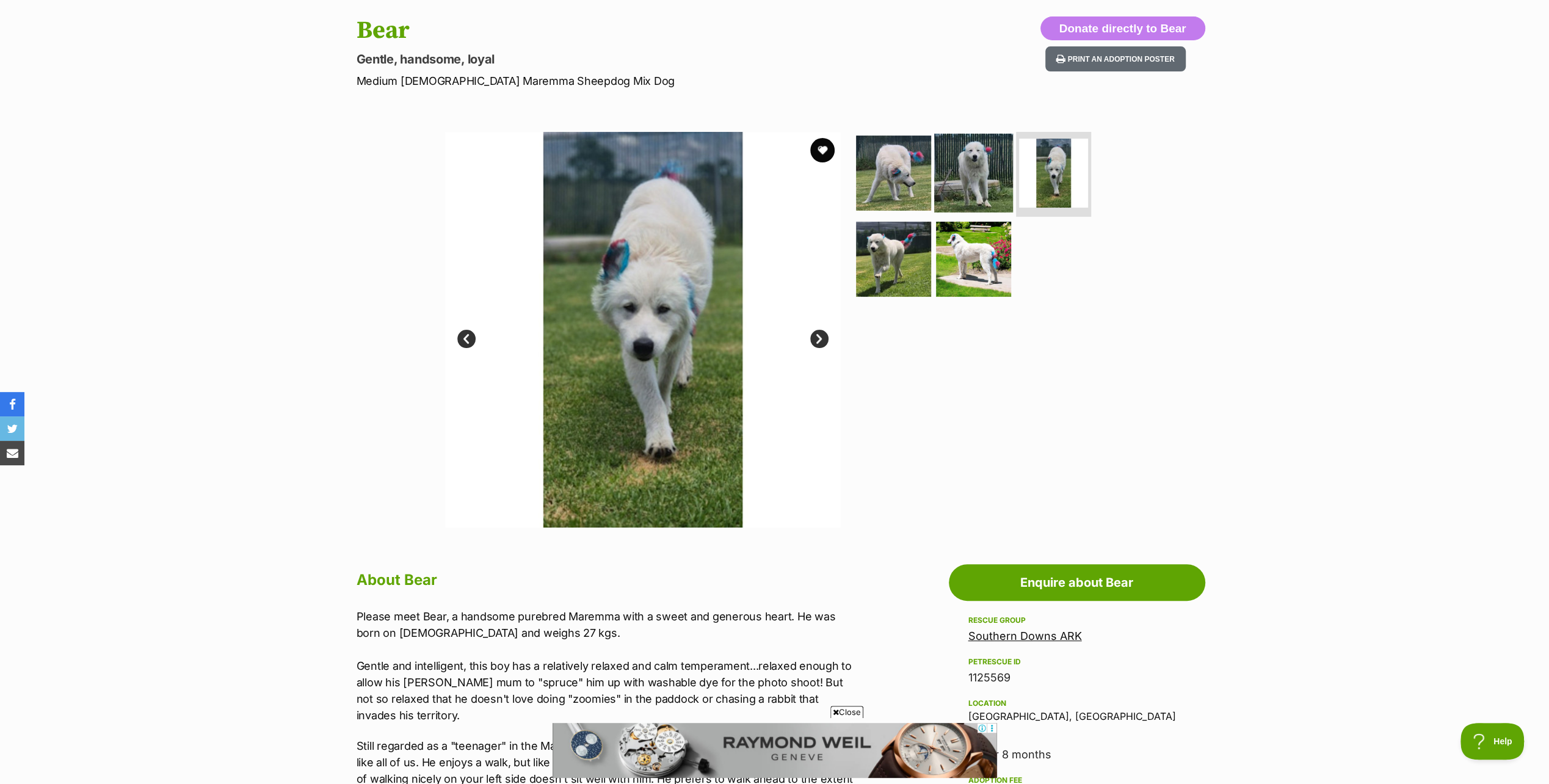
click at [974, 170] on img at bounding box center [974, 172] width 78 height 78
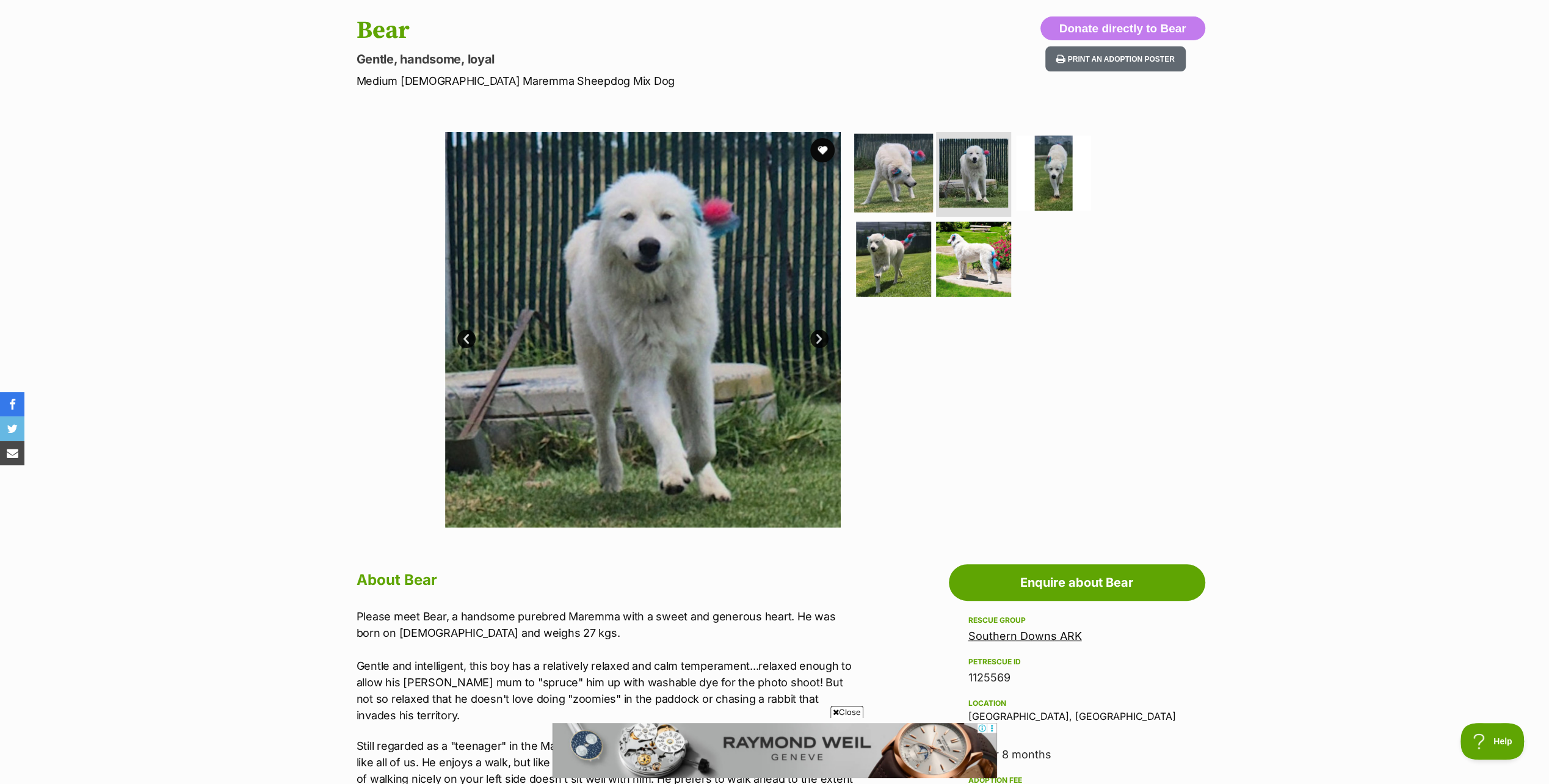
click at [907, 161] on img at bounding box center [894, 172] width 78 height 78
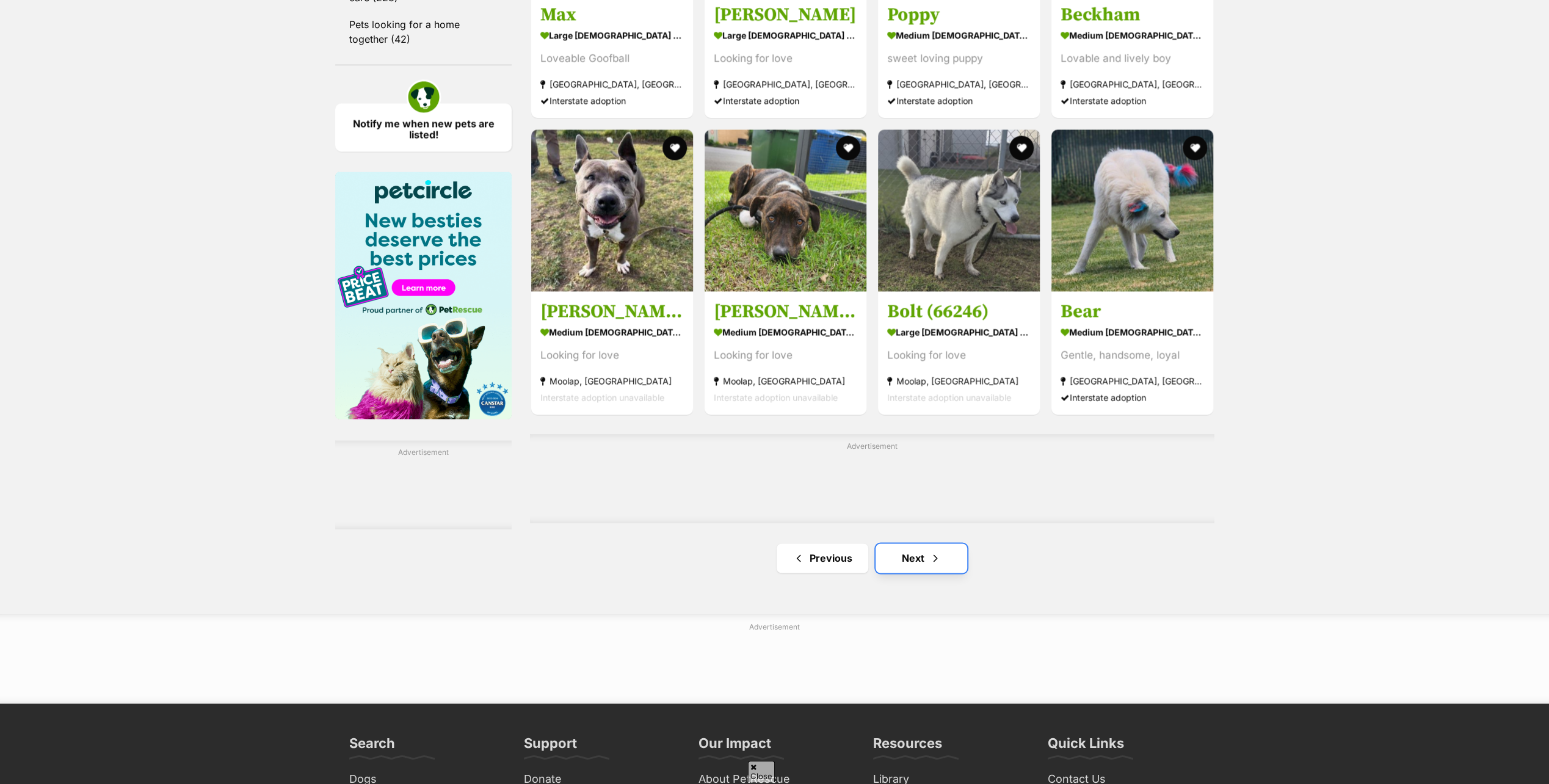
click at [914, 552] on link "Next" at bounding box center [922, 558] width 92 height 30
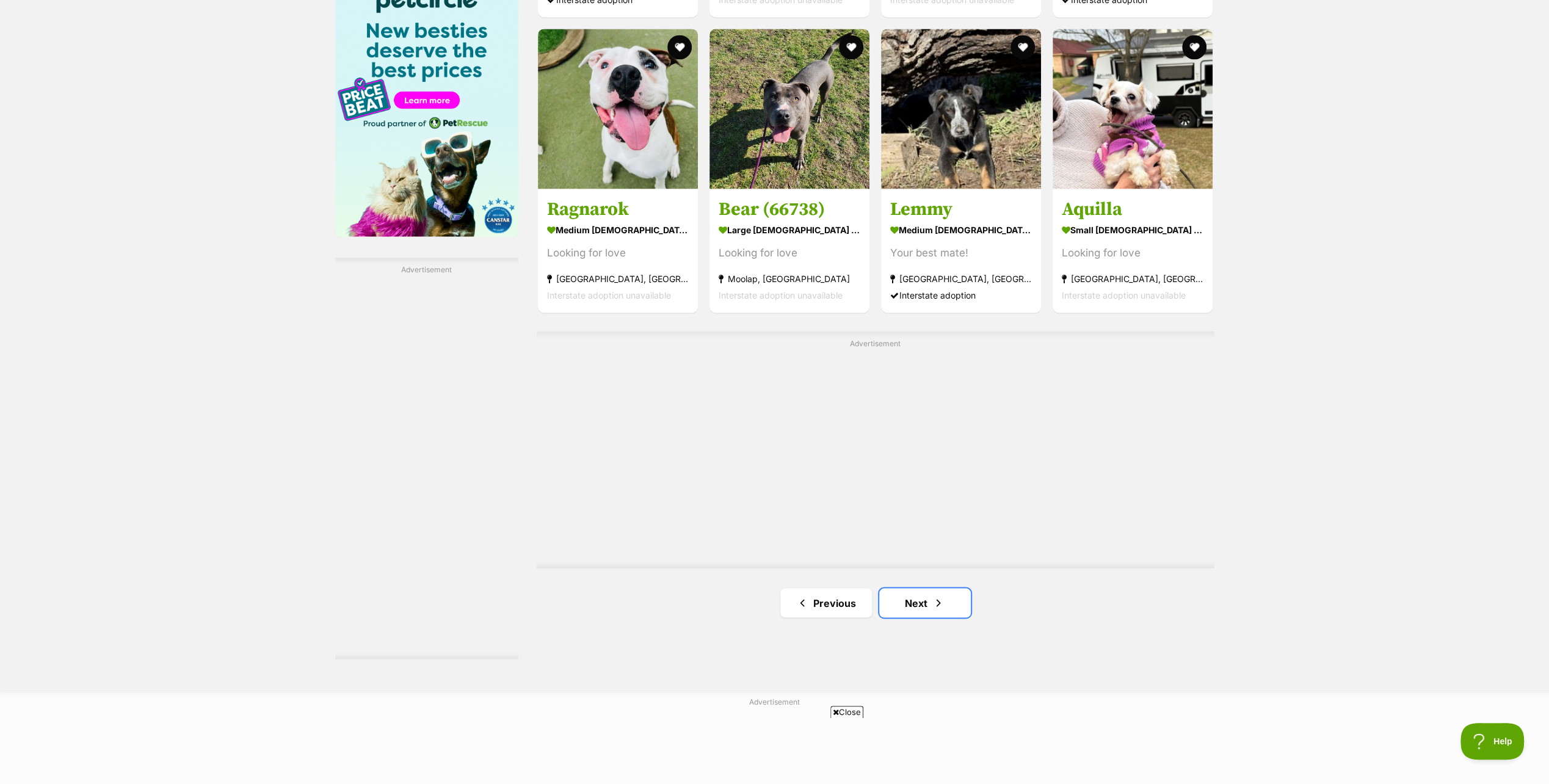
scroll to position [1892, 0]
click at [916, 600] on link "Next" at bounding box center [926, 604] width 92 height 30
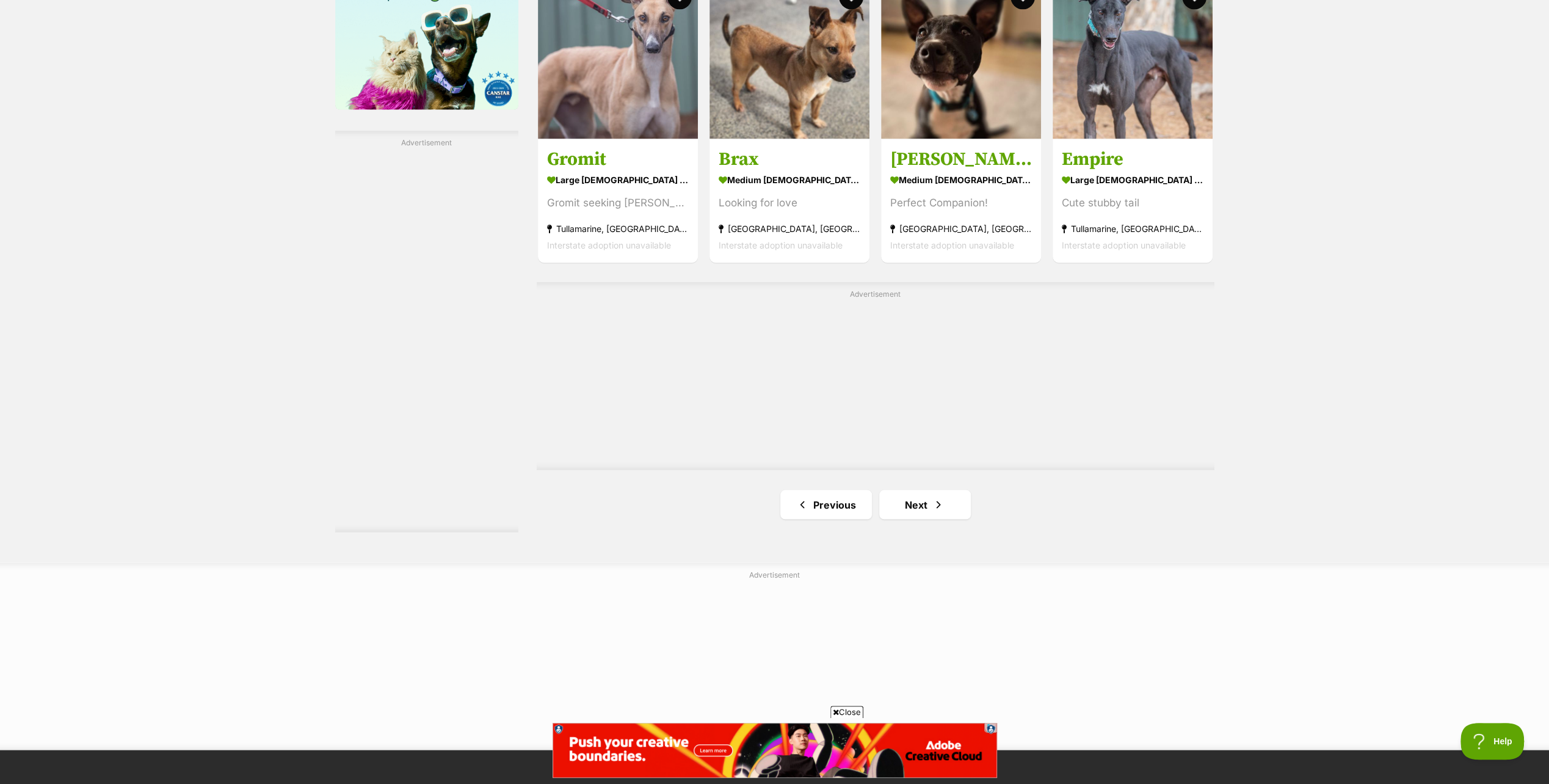
scroll to position [2076, 0]
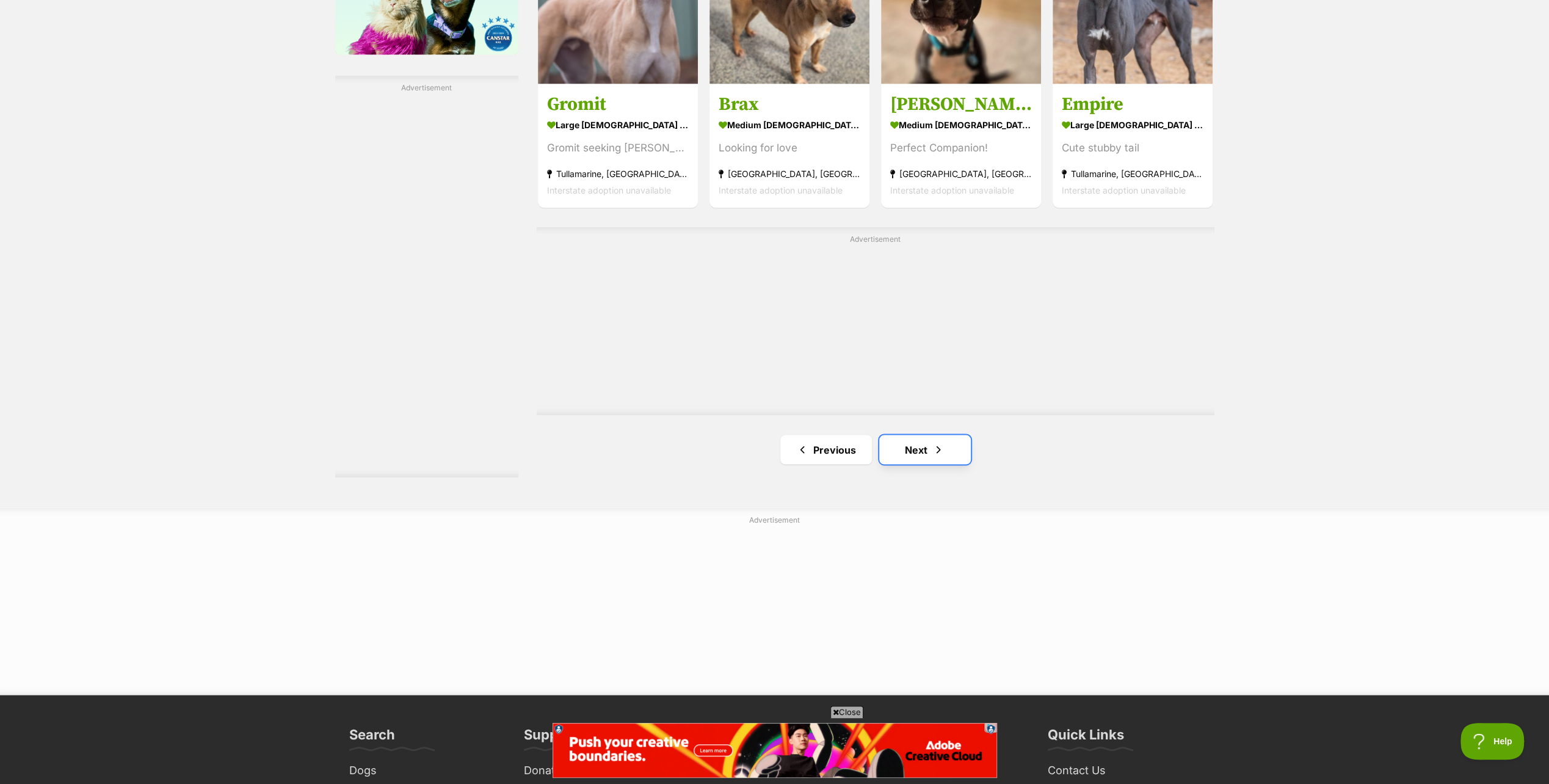
click at [918, 446] on link "Next" at bounding box center [926, 449] width 92 height 30
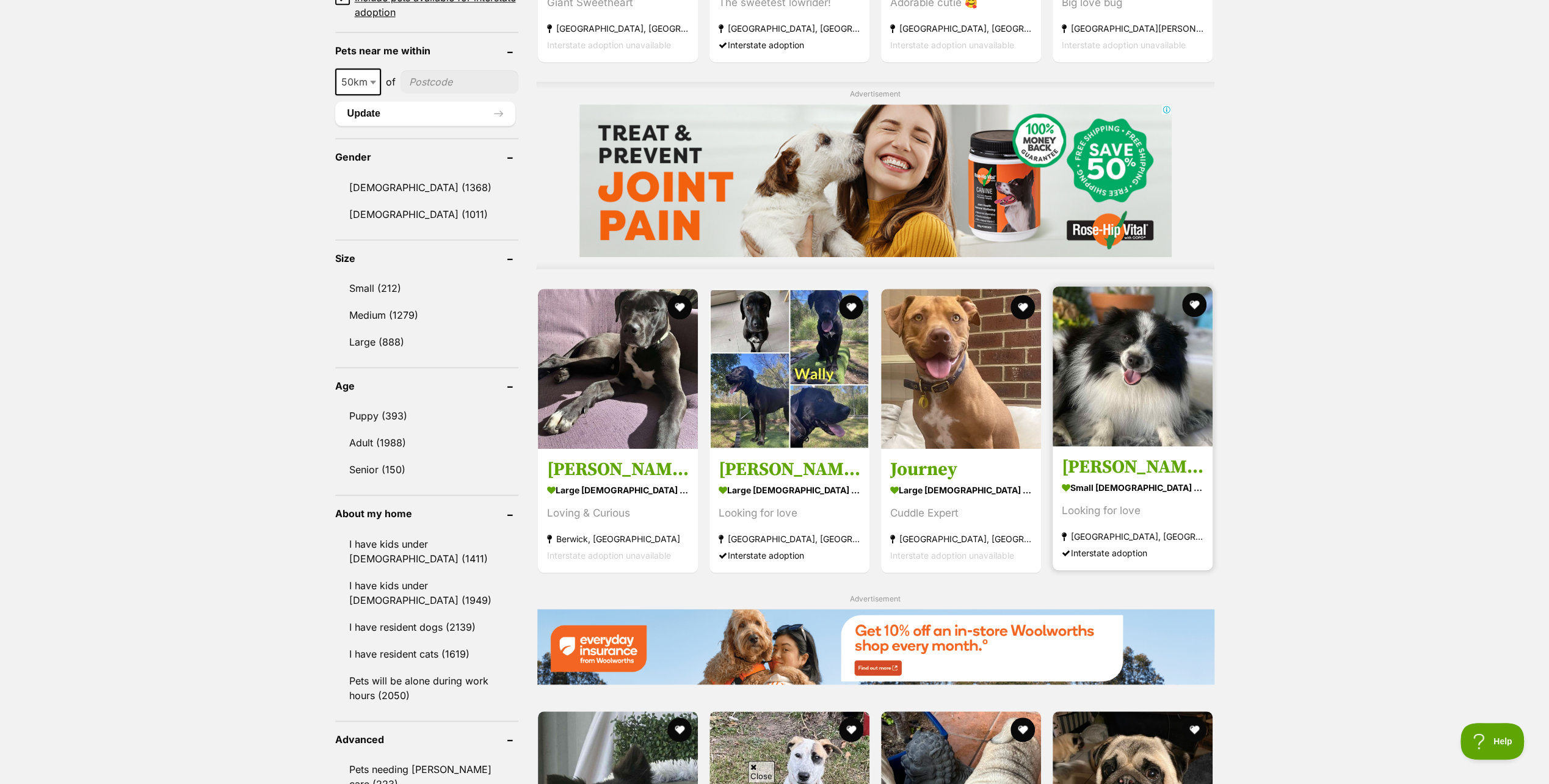
click at [1123, 400] on img at bounding box center [1133, 366] width 160 height 160
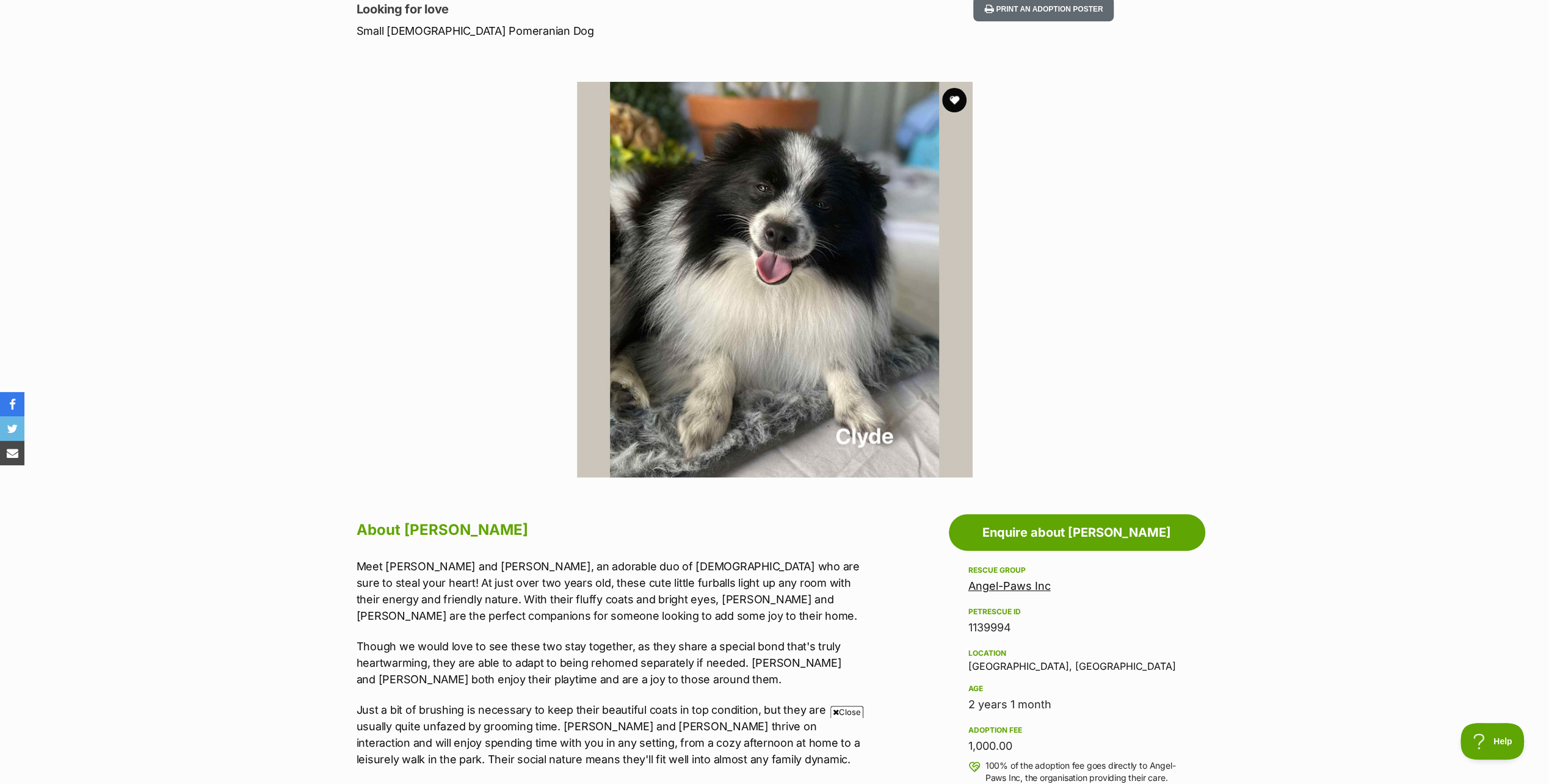
scroll to position [61, 0]
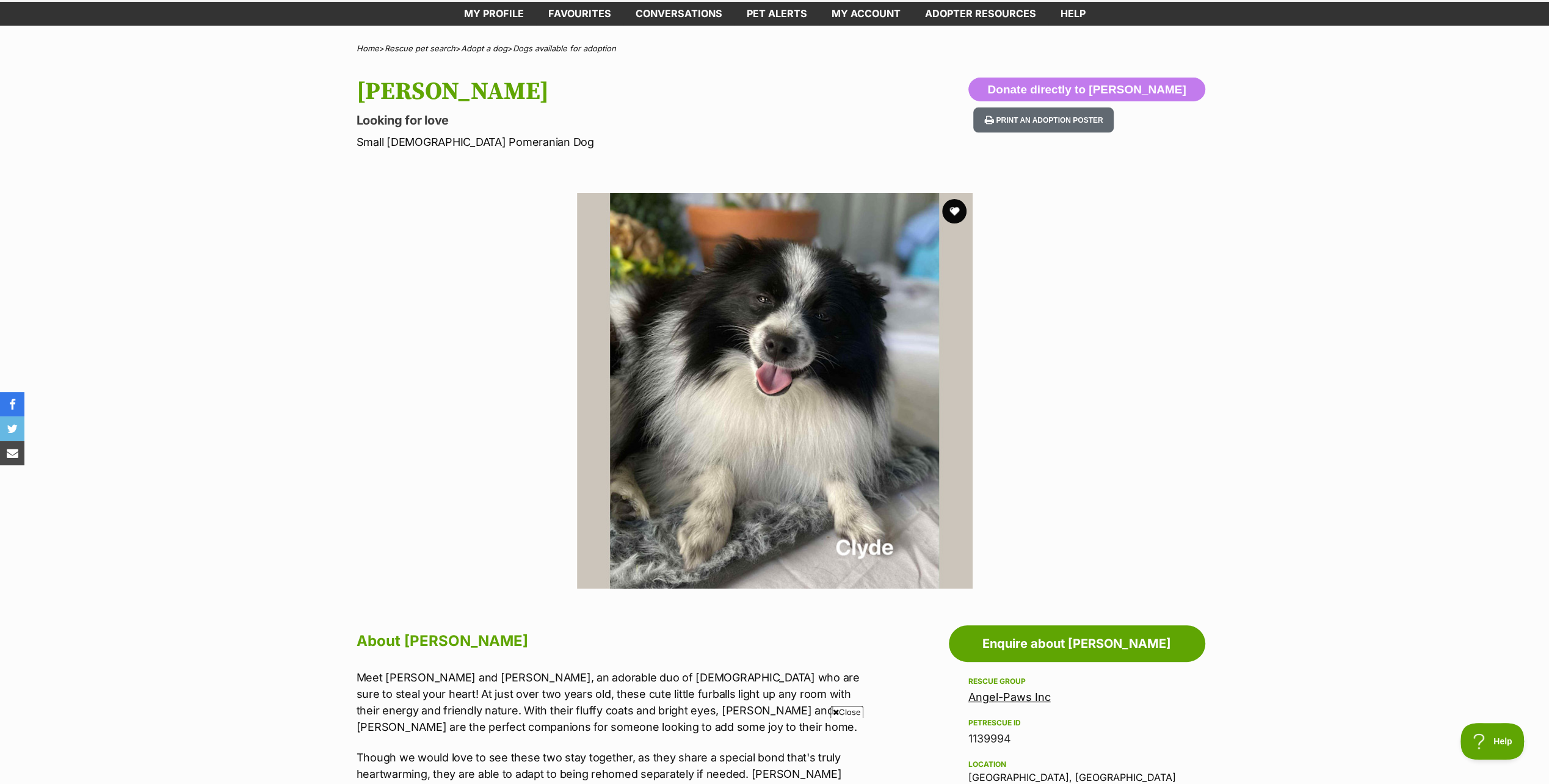
click at [943, 389] on img at bounding box center [774, 391] width 395 height 395
click at [826, 398] on img at bounding box center [774, 391] width 395 height 395
click at [824, 398] on img at bounding box center [774, 391] width 395 height 395
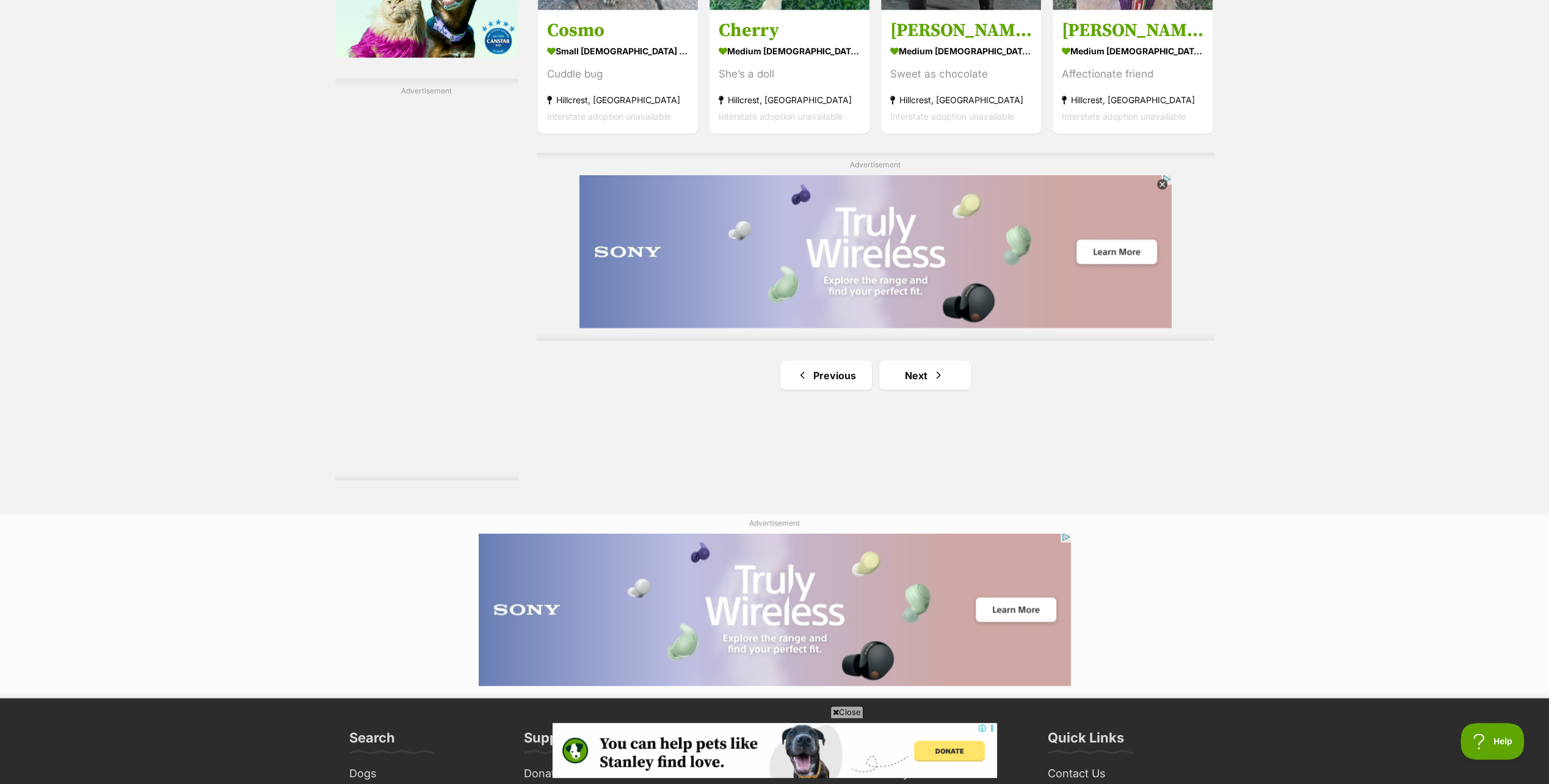
scroll to position [2076, 0]
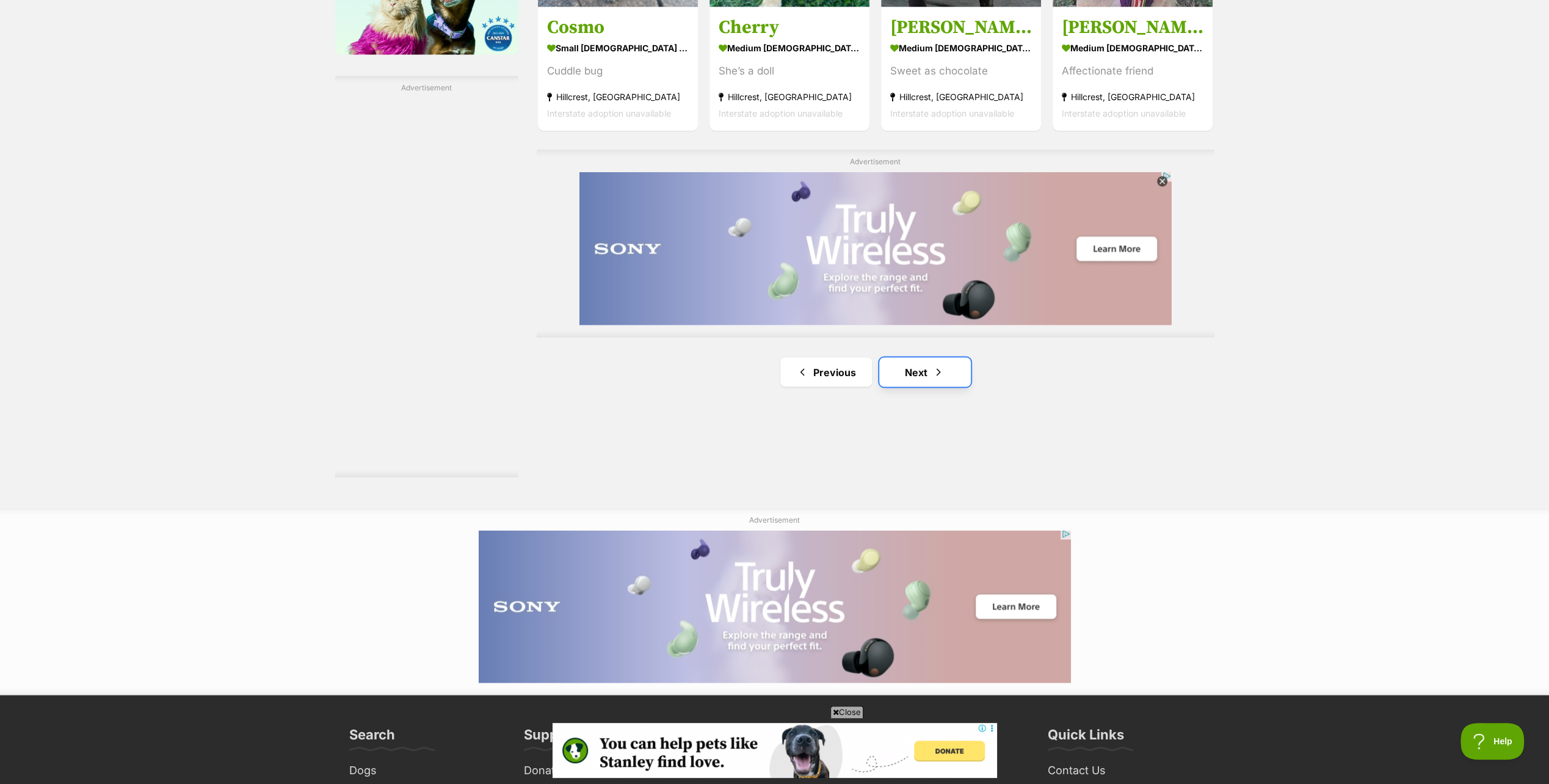
click at [914, 366] on link "Next" at bounding box center [926, 372] width 92 height 30
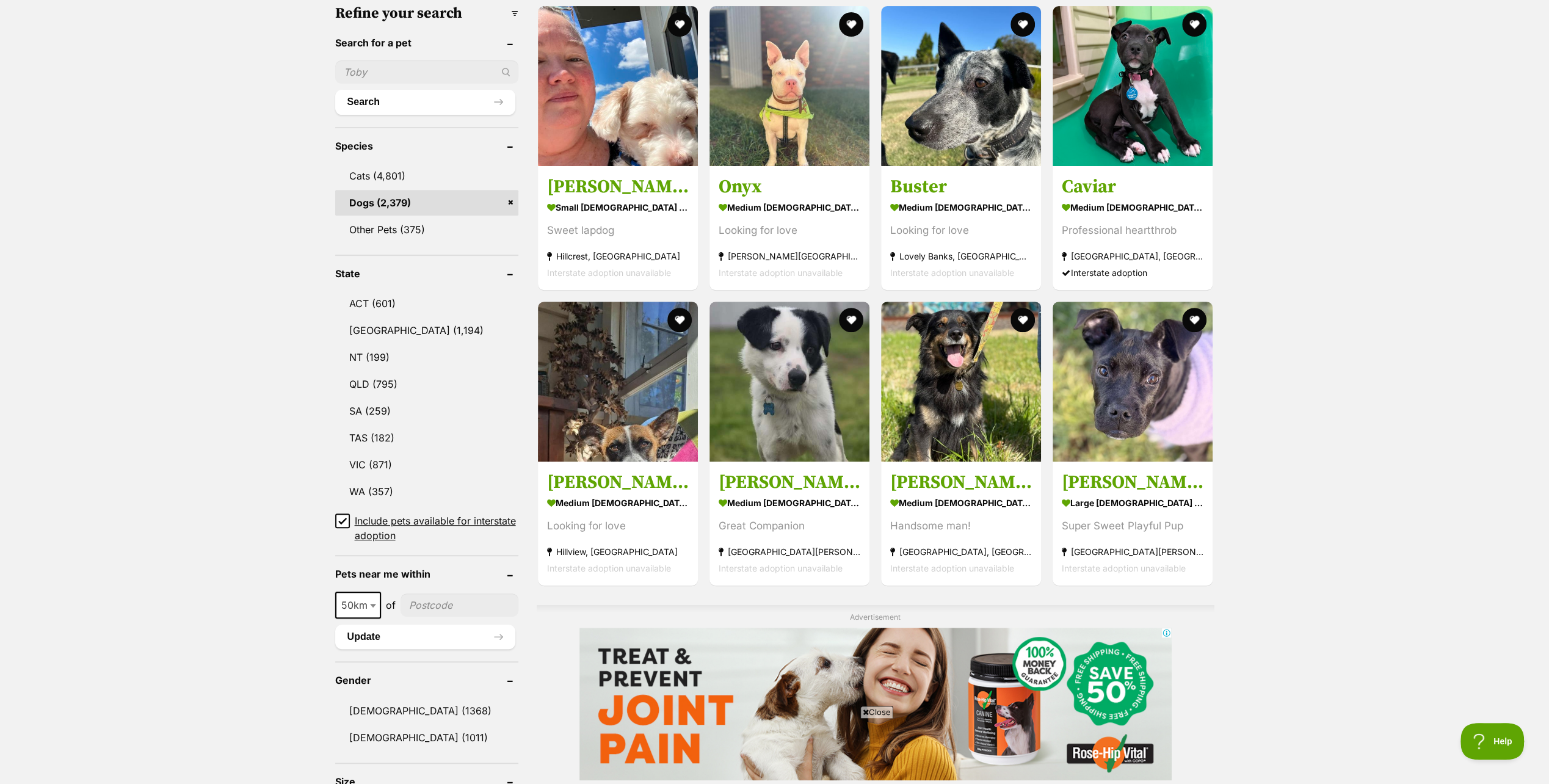
scroll to position [366, 0]
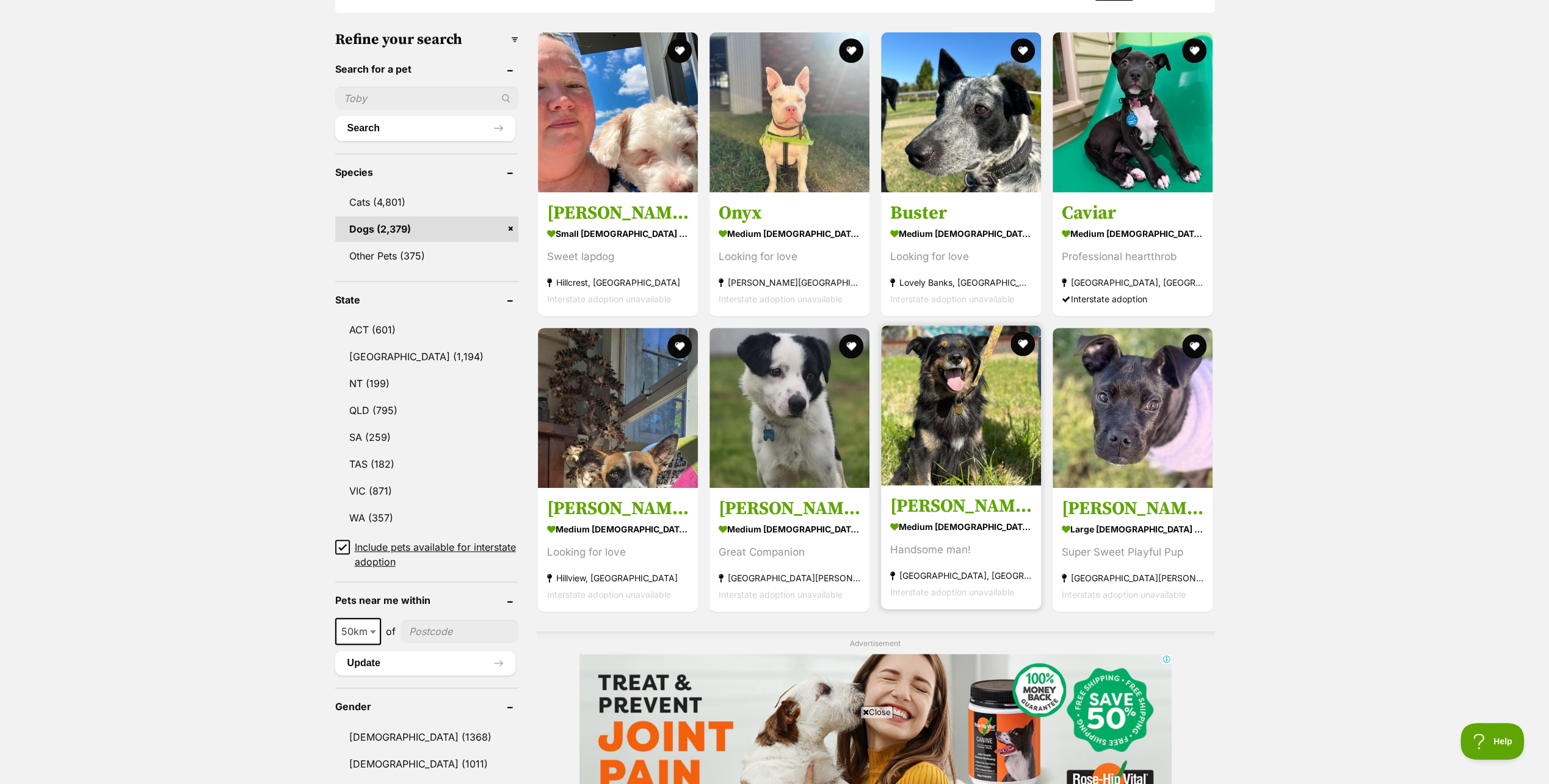
click at [961, 431] on img at bounding box center [961, 406] width 160 height 160
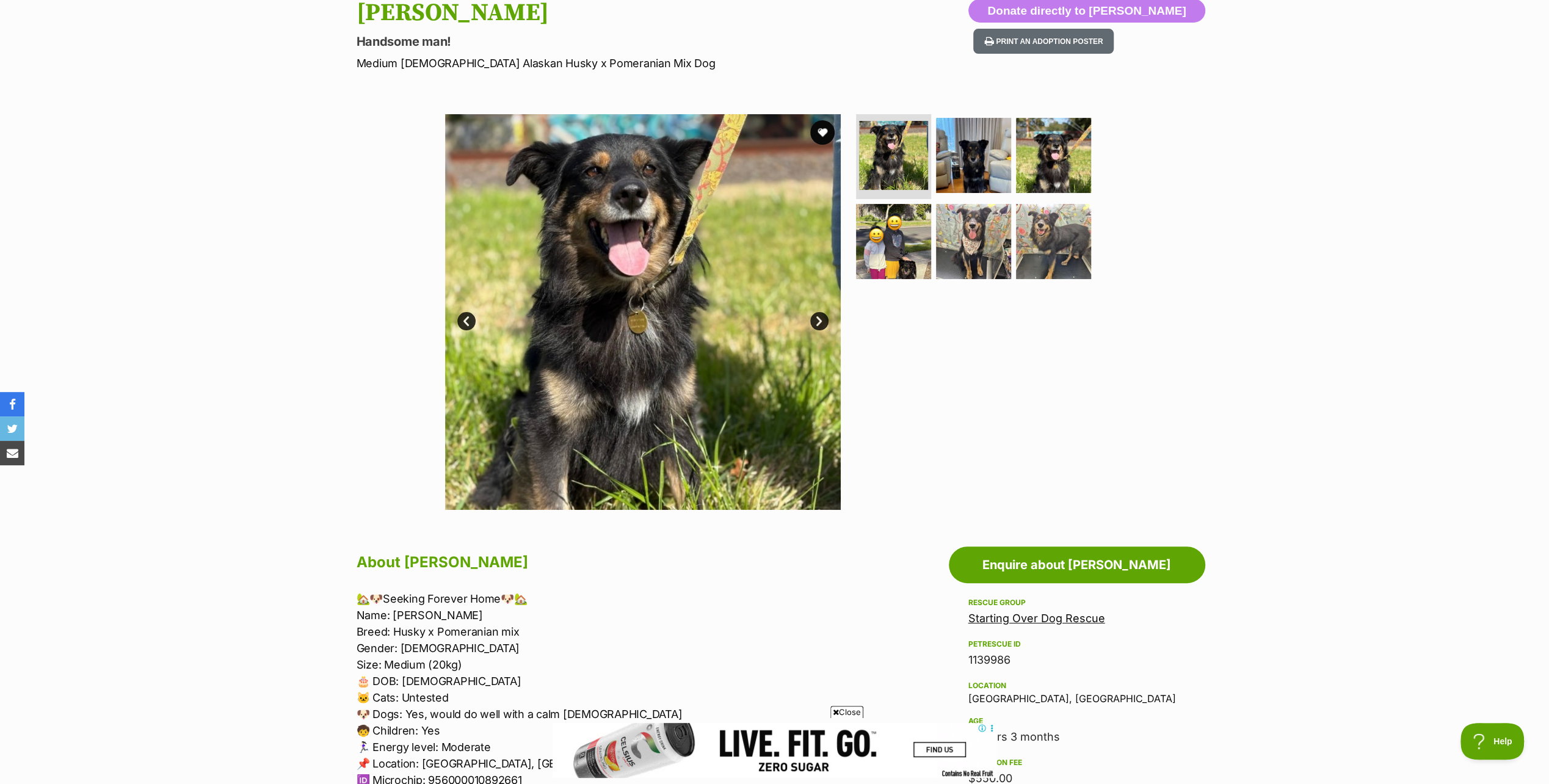
scroll to position [122, 0]
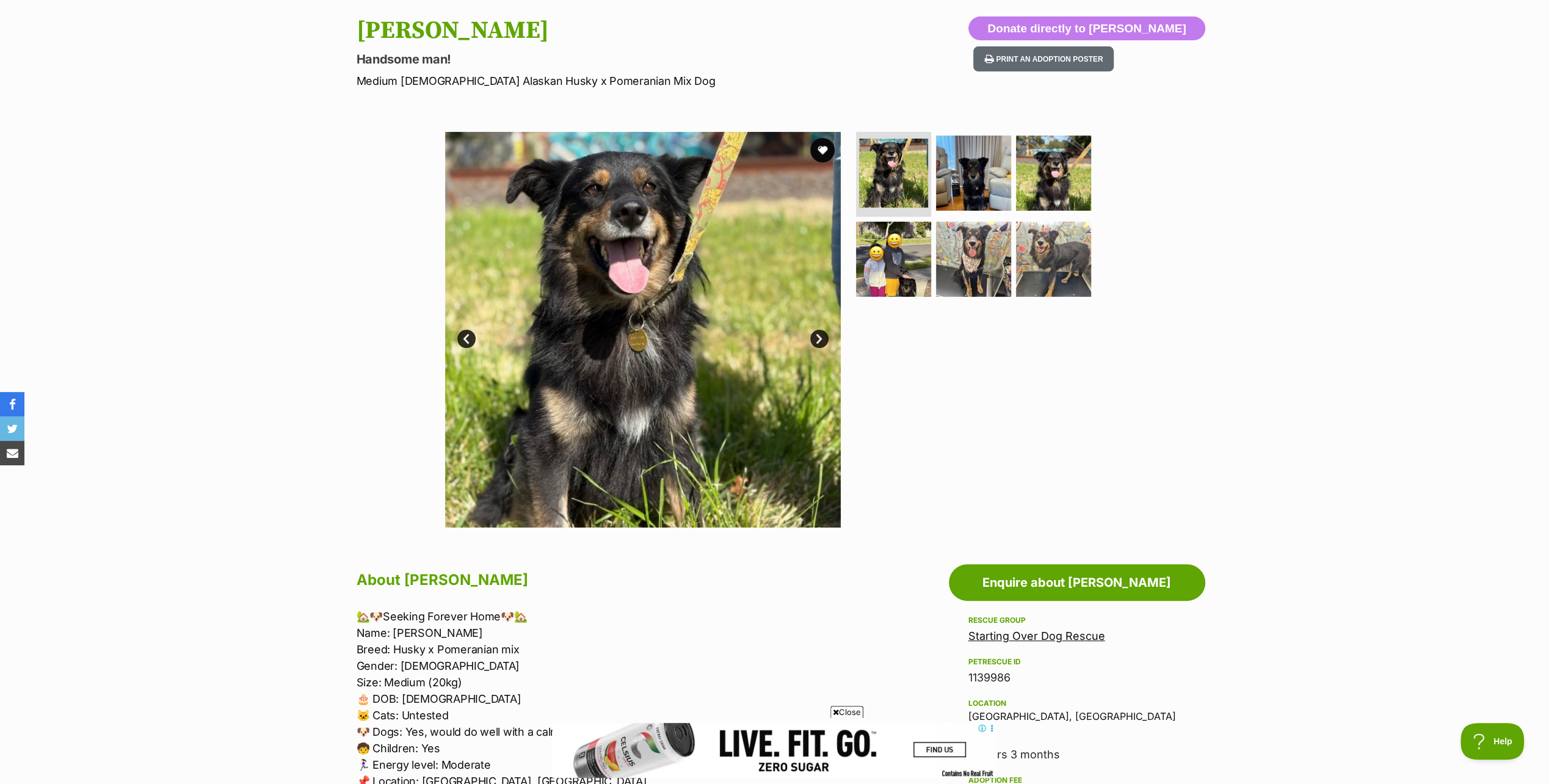
click at [820, 333] on link "Next" at bounding box center [819, 338] width 19 height 19
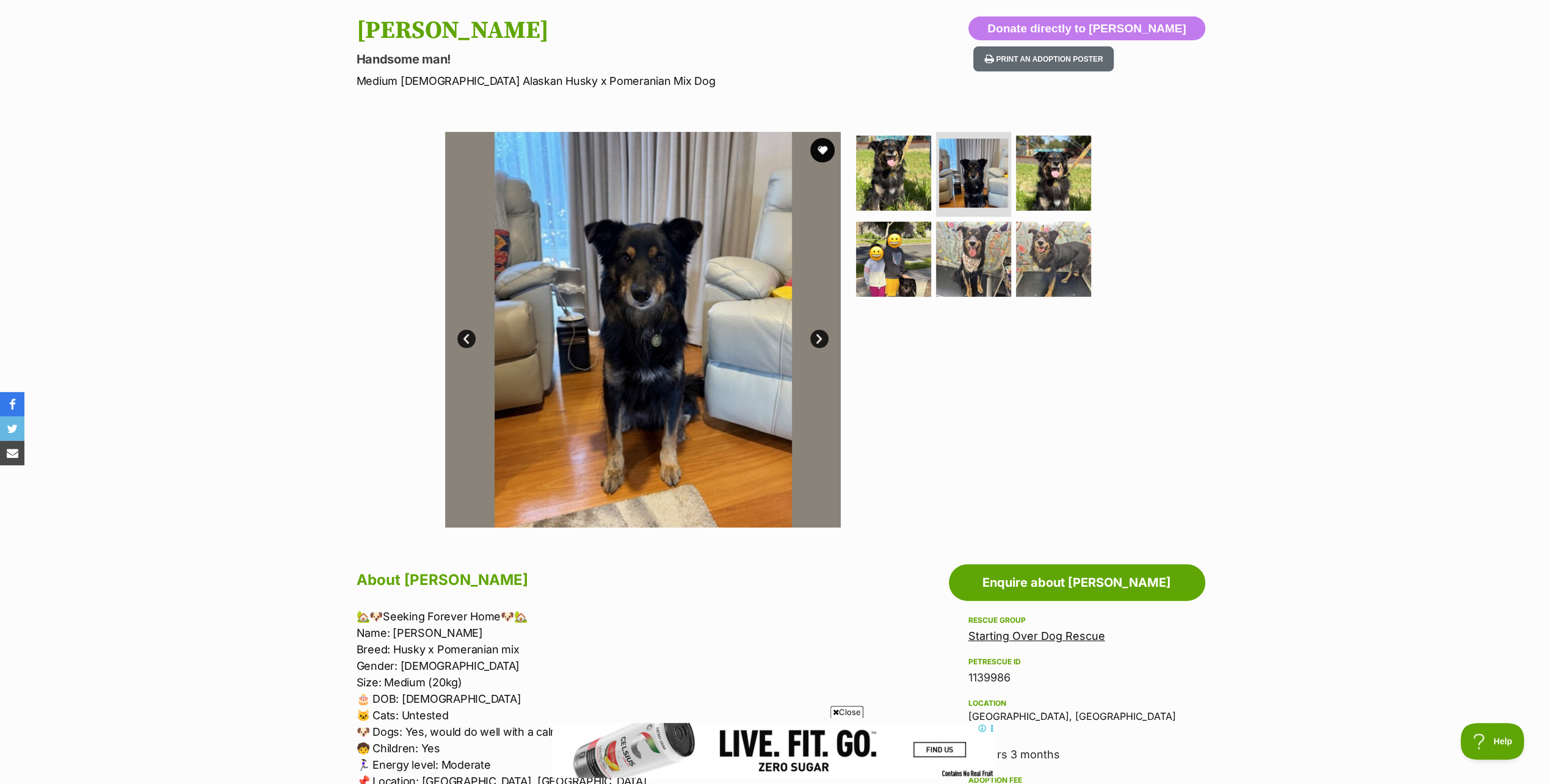
click at [820, 333] on link "Next" at bounding box center [819, 338] width 19 height 19
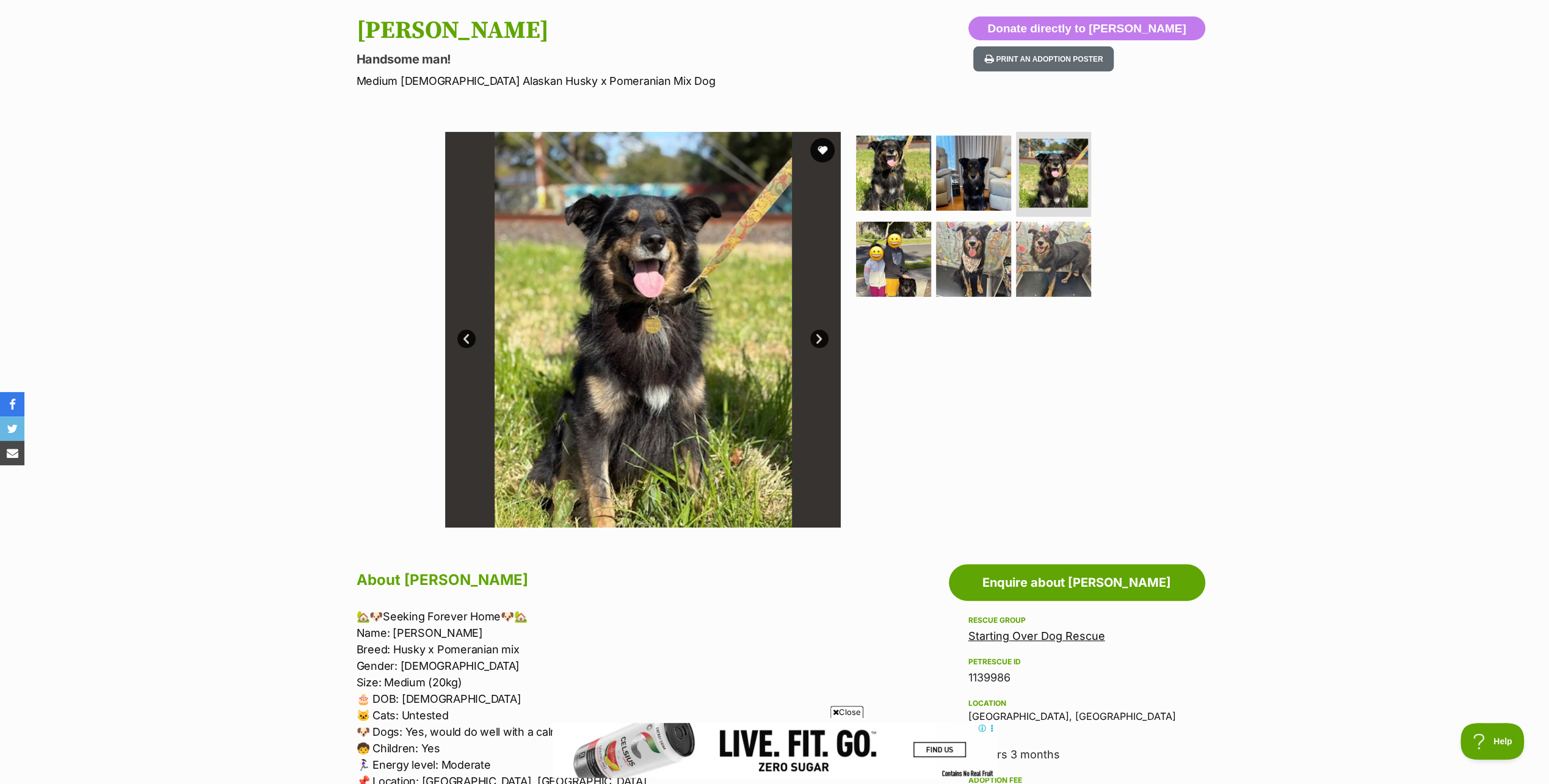
click at [820, 333] on link "Next" at bounding box center [819, 338] width 19 height 19
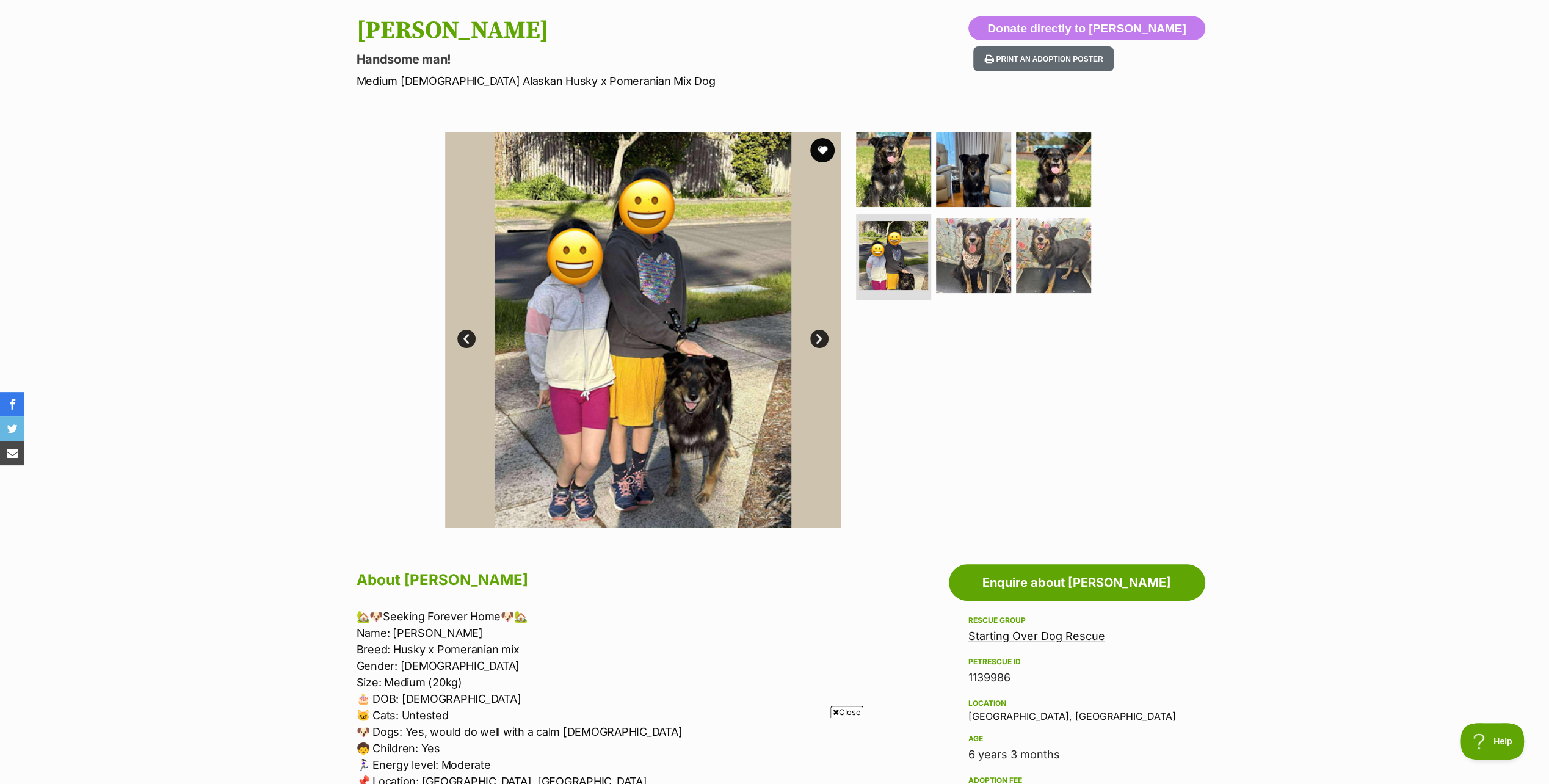
scroll to position [0, 0]
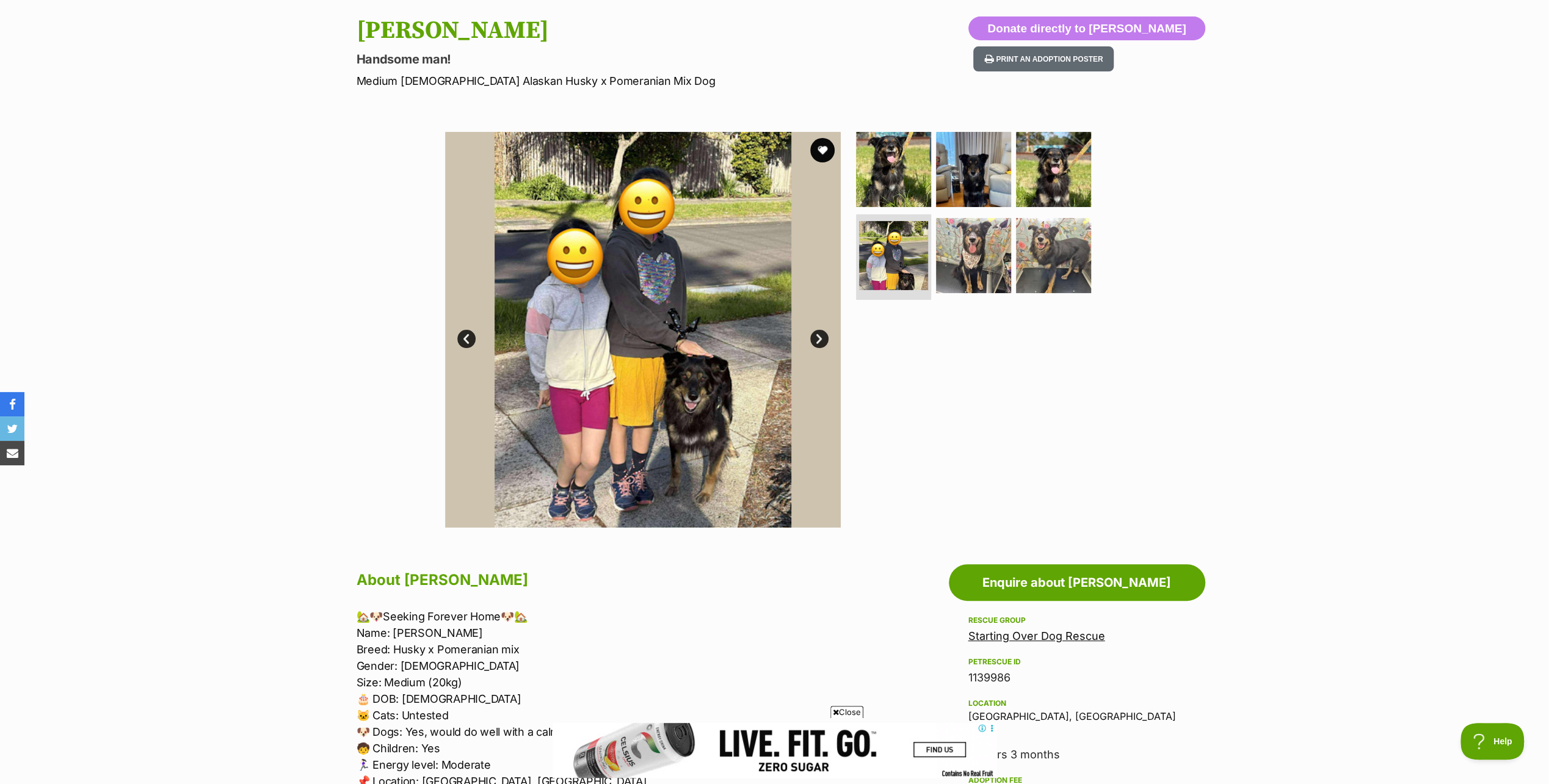
click at [820, 333] on link "Next" at bounding box center [819, 338] width 19 height 19
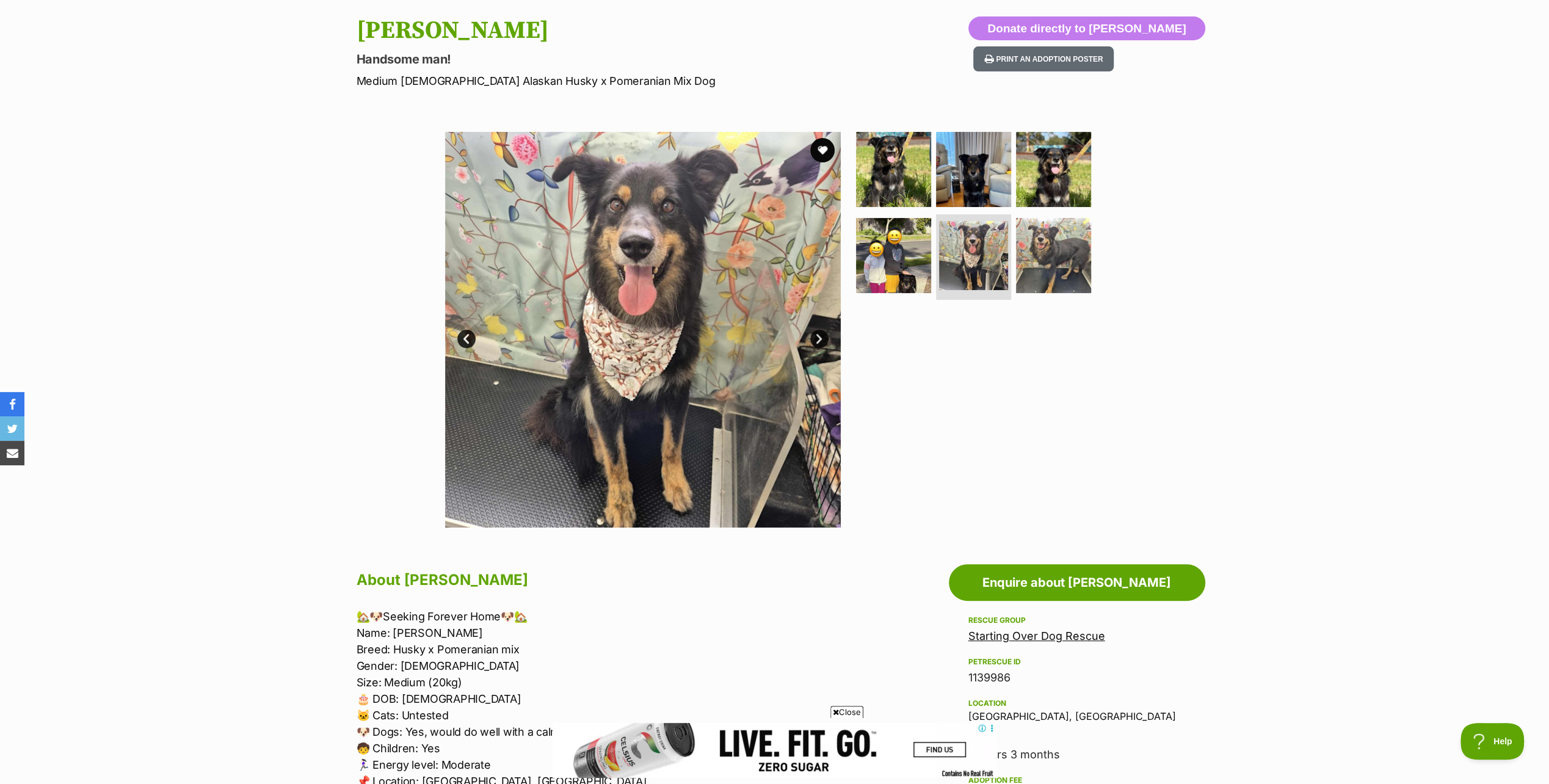
click at [820, 336] on link "Next" at bounding box center [819, 338] width 19 height 19
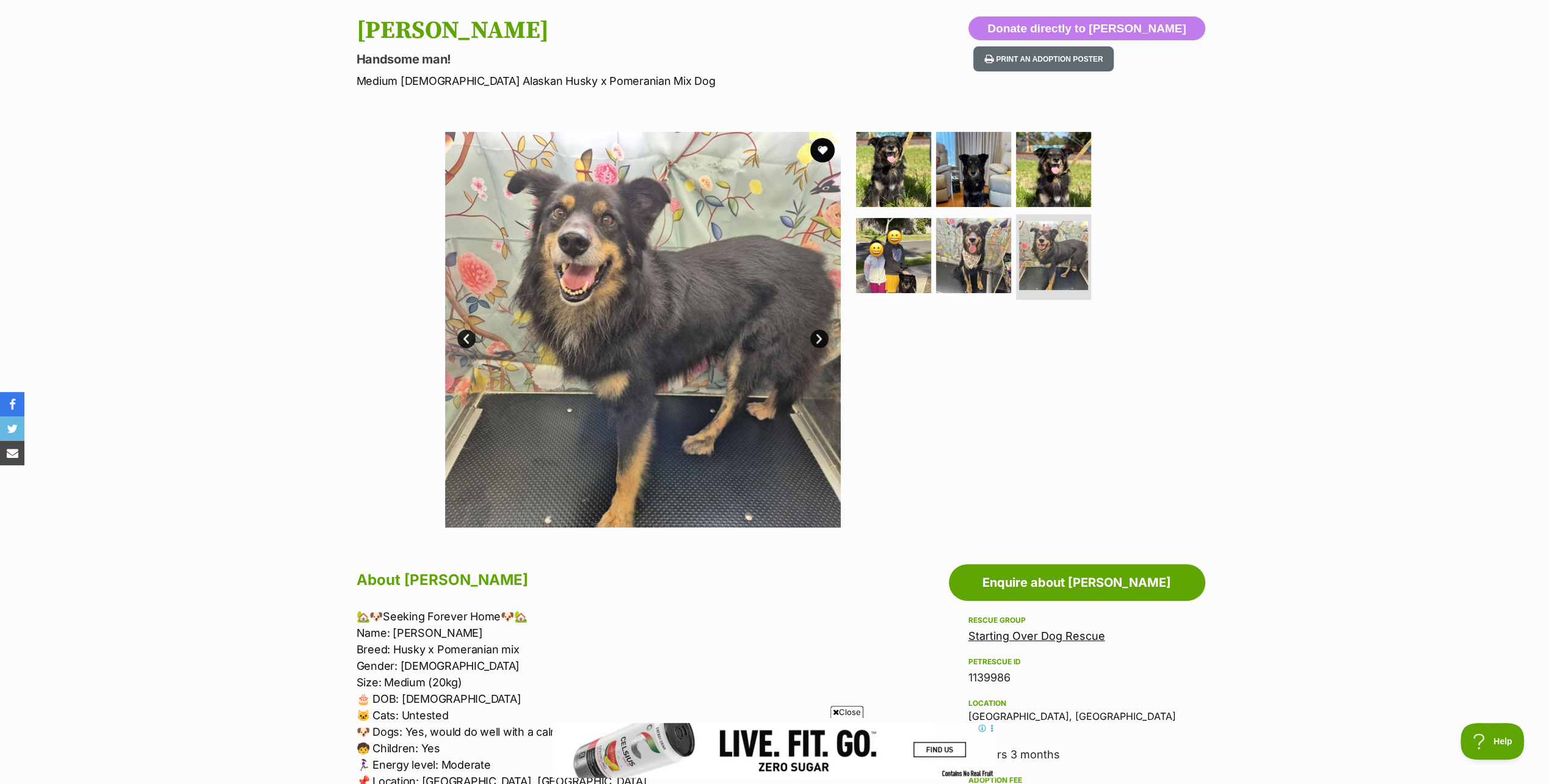
click at [820, 336] on link "Next" at bounding box center [819, 338] width 19 height 19
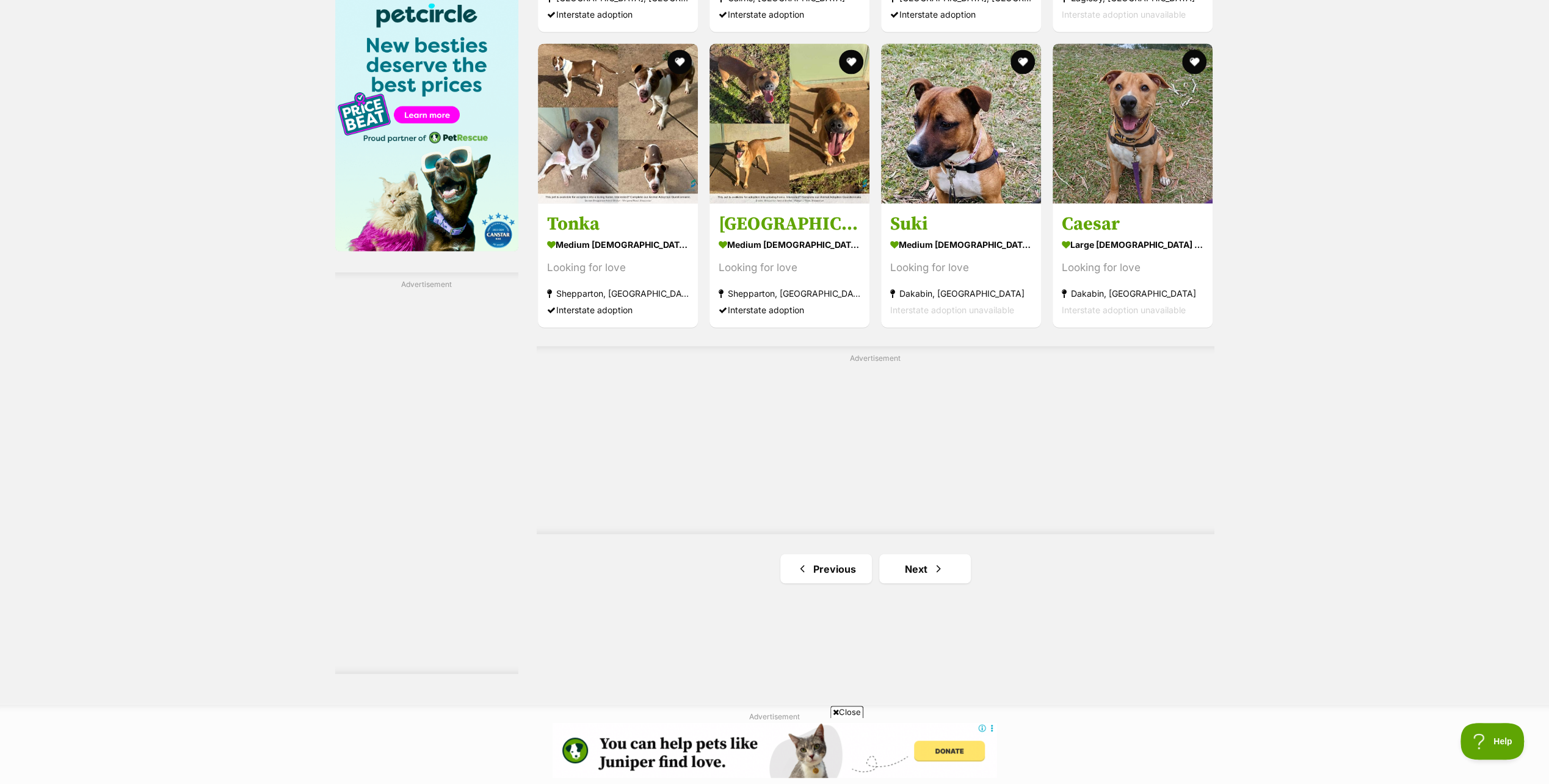
scroll to position [1903, 0]
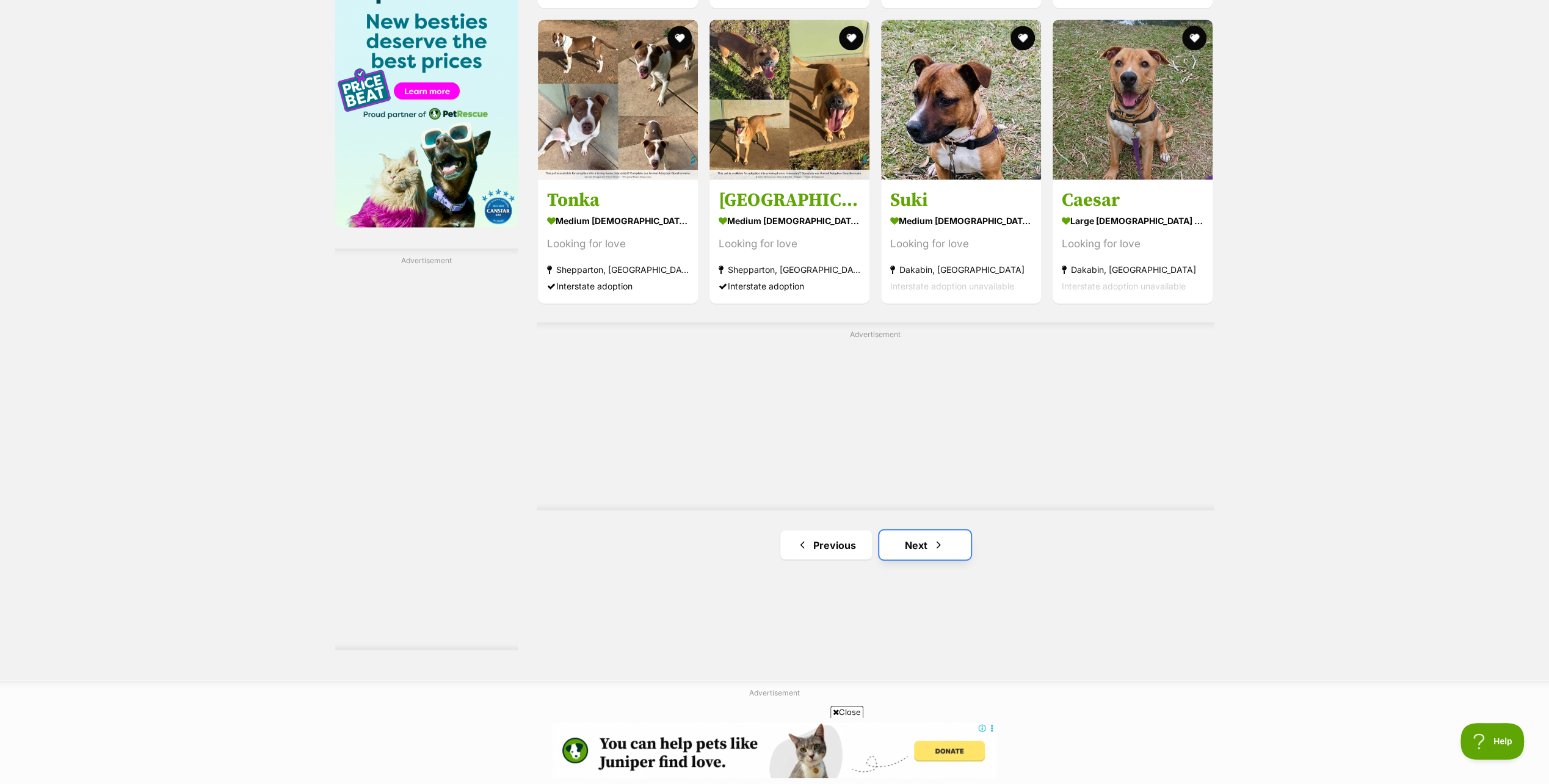
click at [925, 541] on link "Next" at bounding box center [926, 545] width 92 height 30
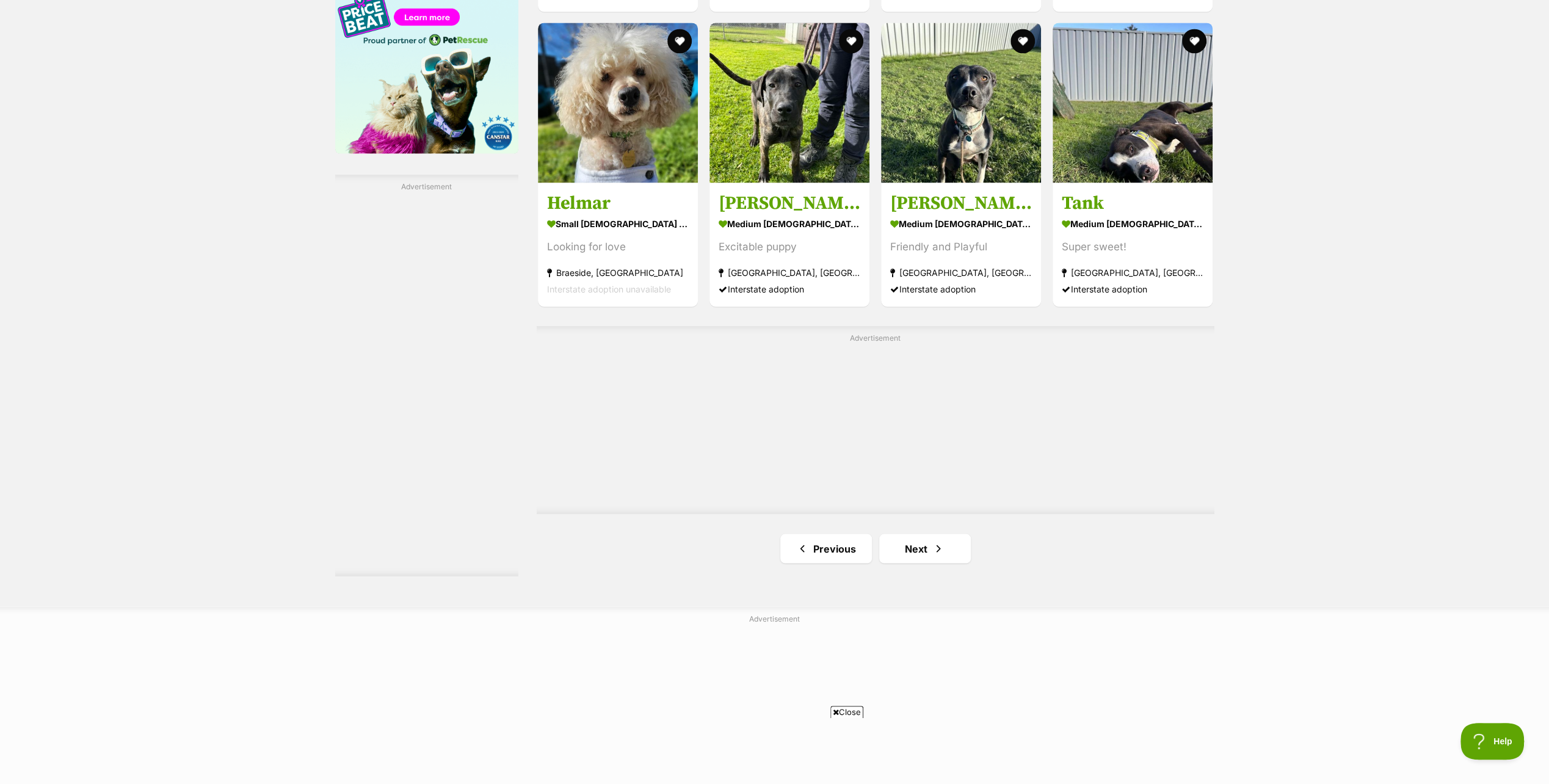
scroll to position [2076, 0]
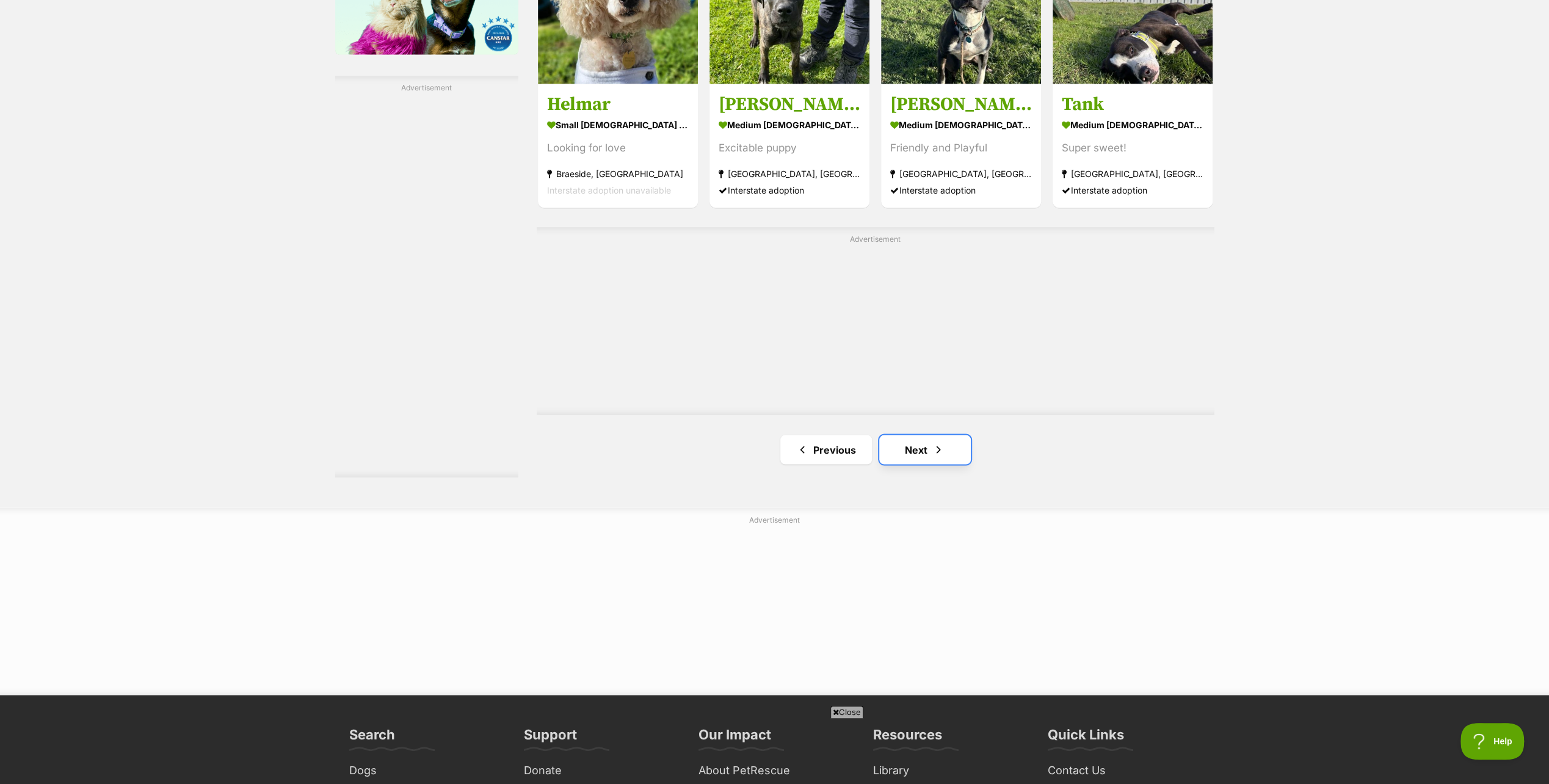
click at [925, 444] on link "Next" at bounding box center [926, 449] width 92 height 30
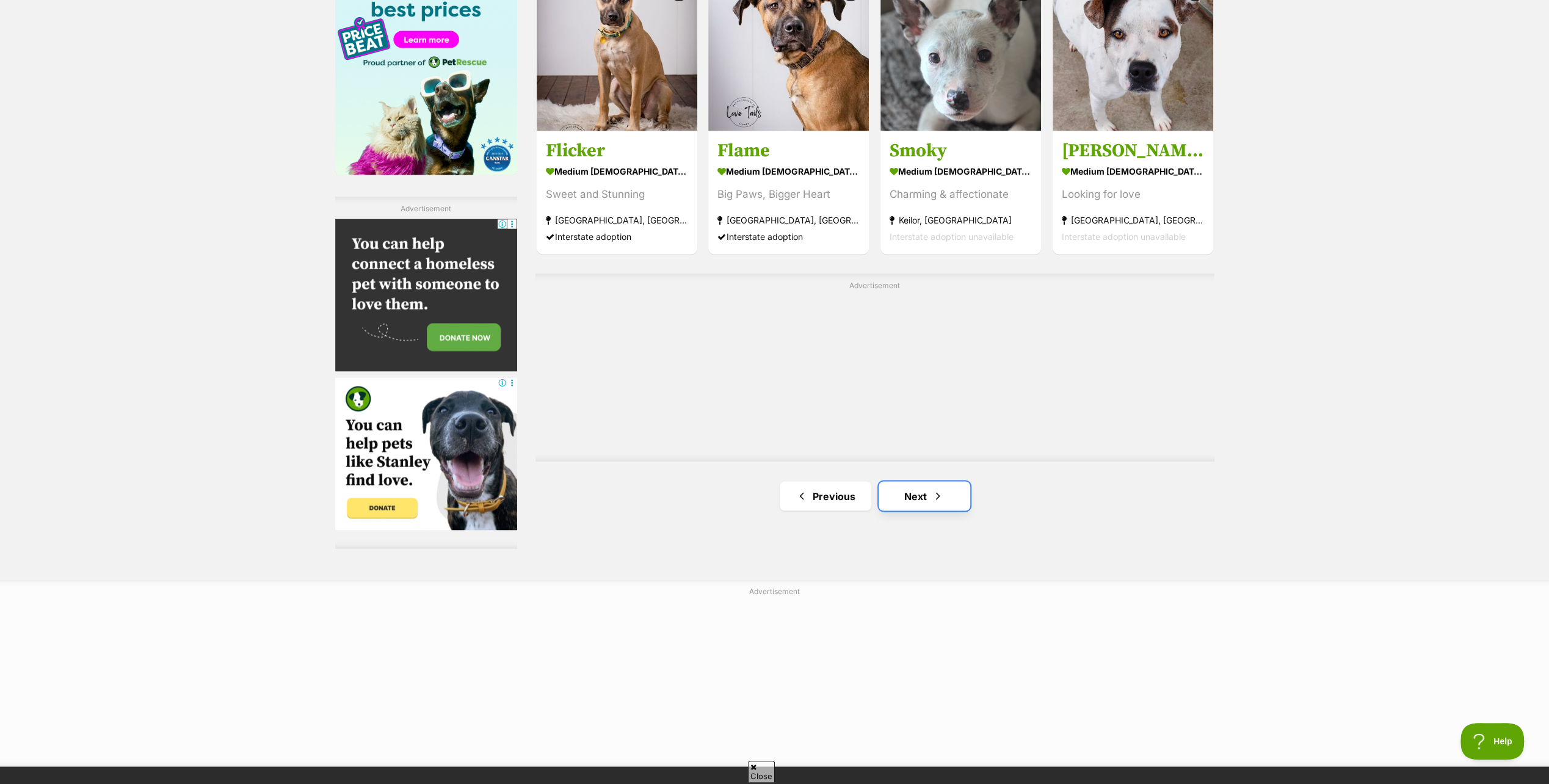
click at [914, 489] on link "Next" at bounding box center [925, 496] width 92 height 30
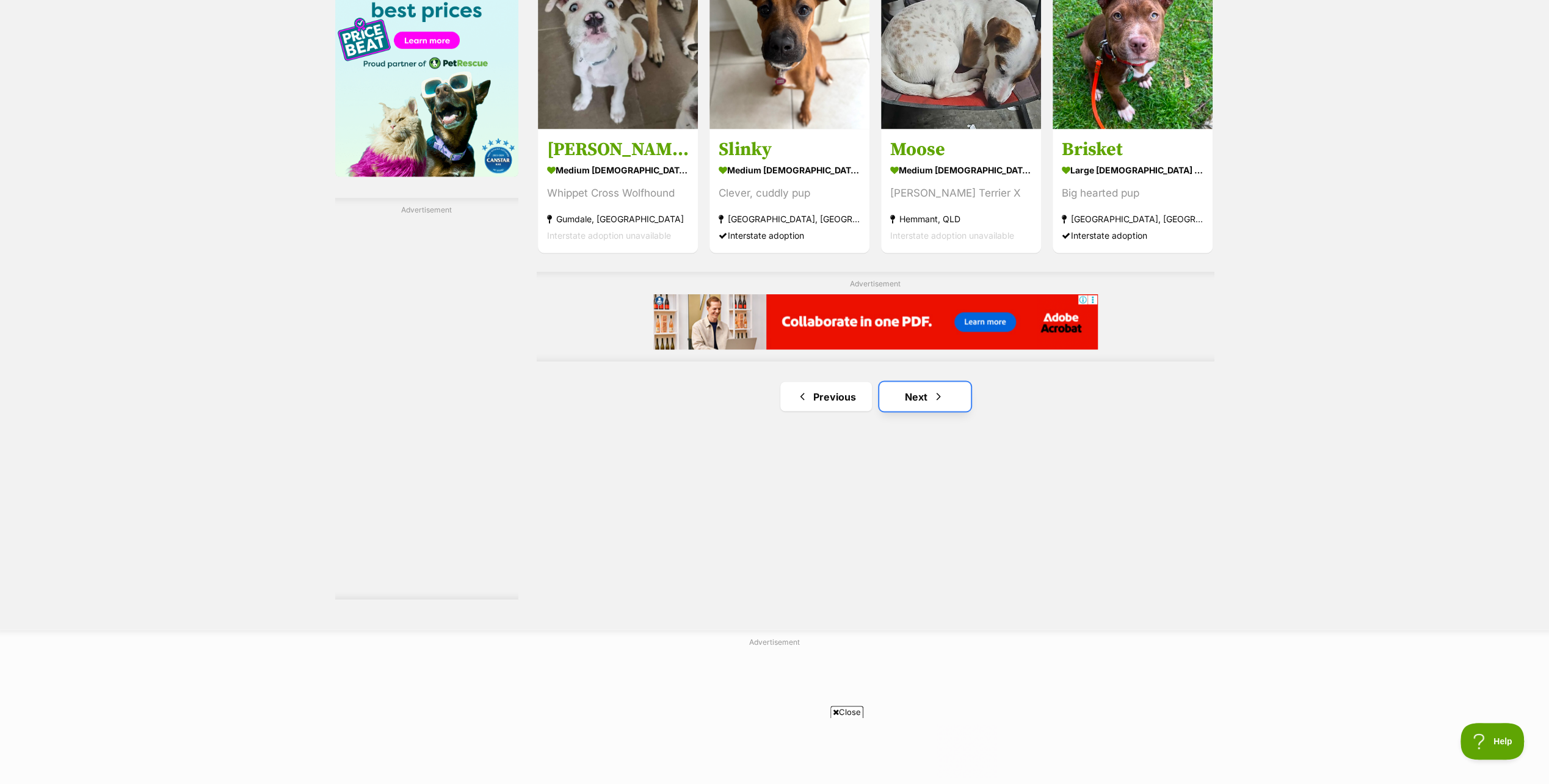
click at [914, 396] on link "Next" at bounding box center [926, 396] width 92 height 30
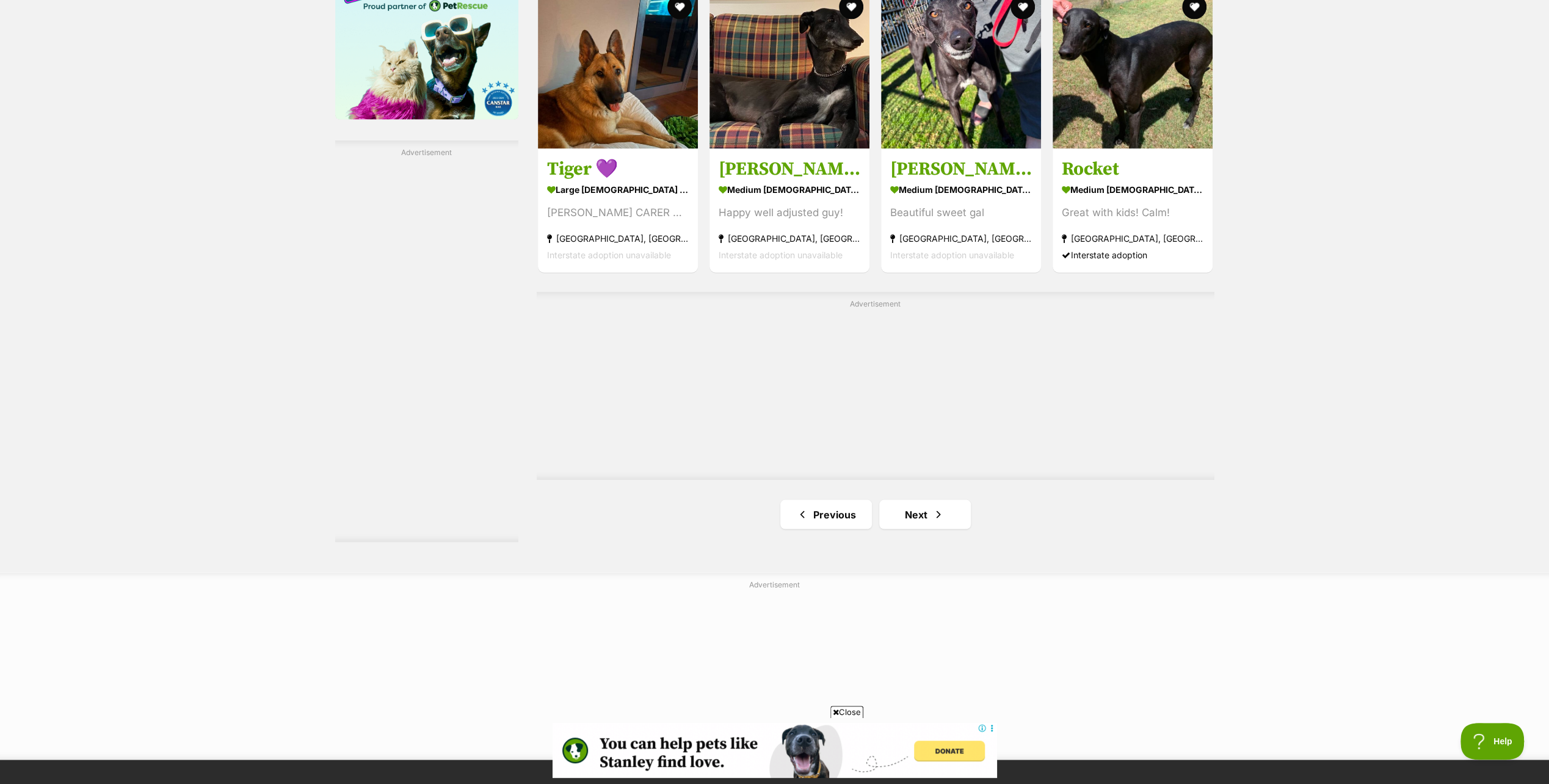
scroll to position [2014, 0]
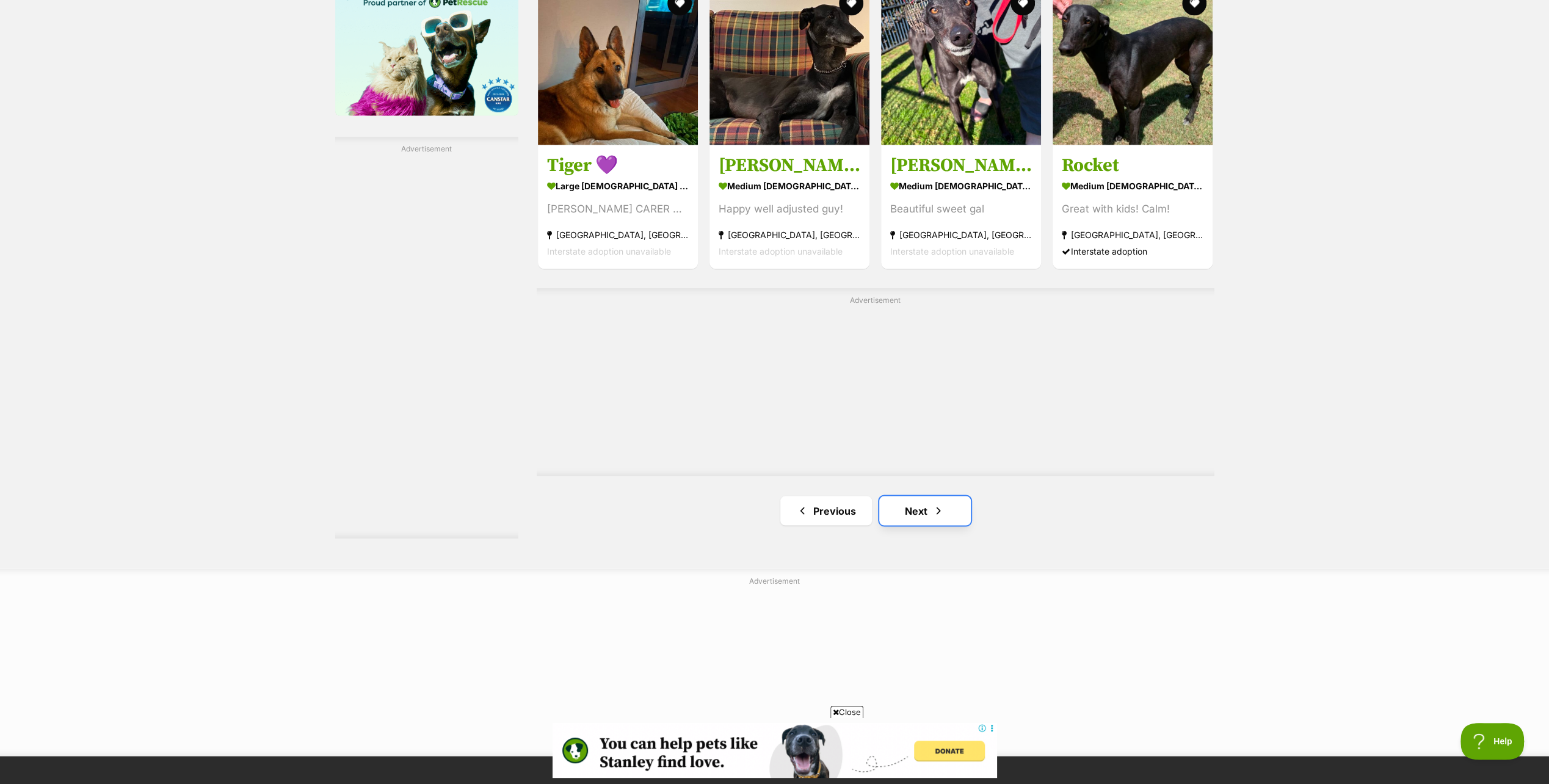
click at [917, 510] on link "Next" at bounding box center [926, 511] width 92 height 30
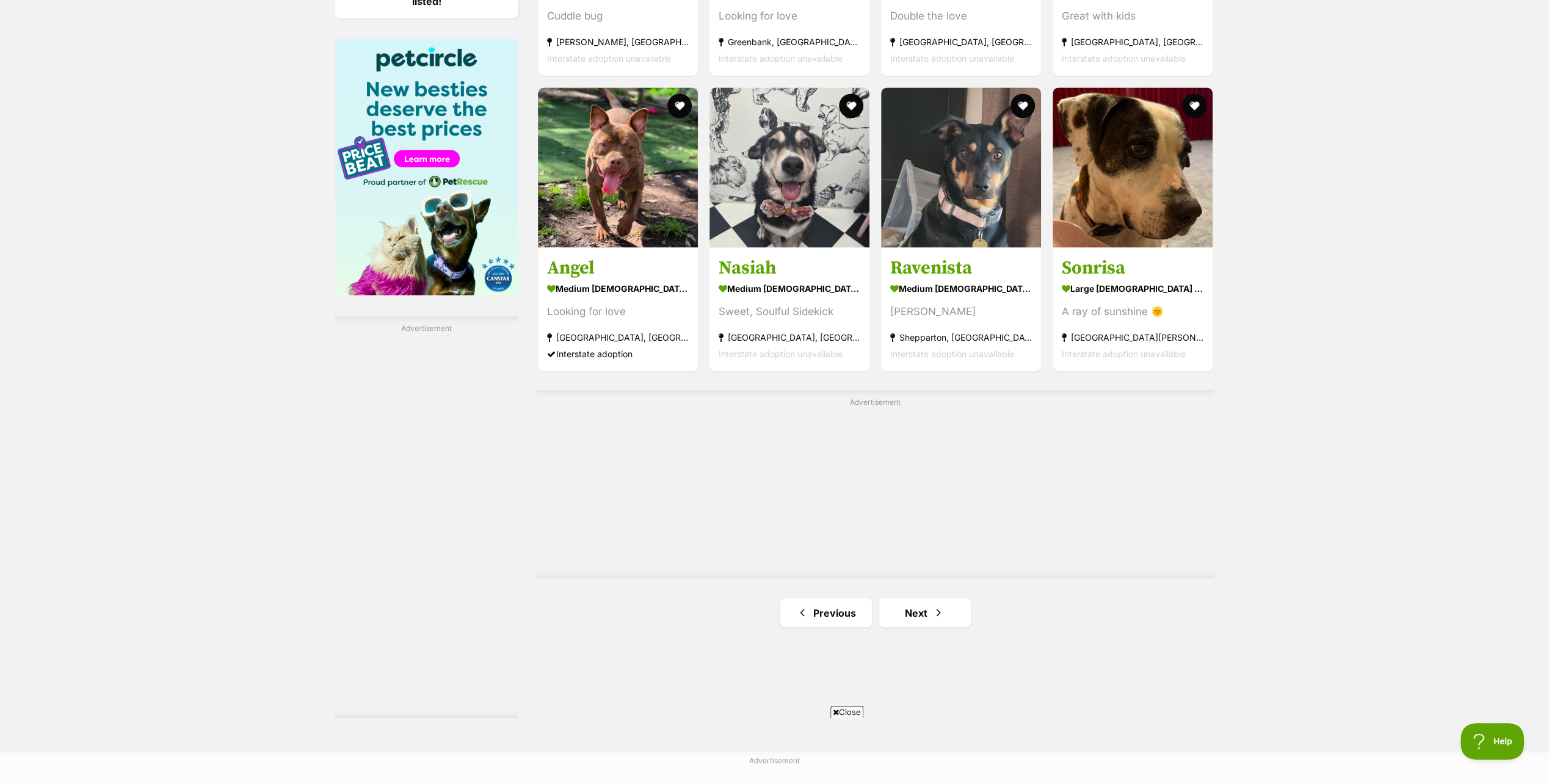
scroll to position [1954, 0]
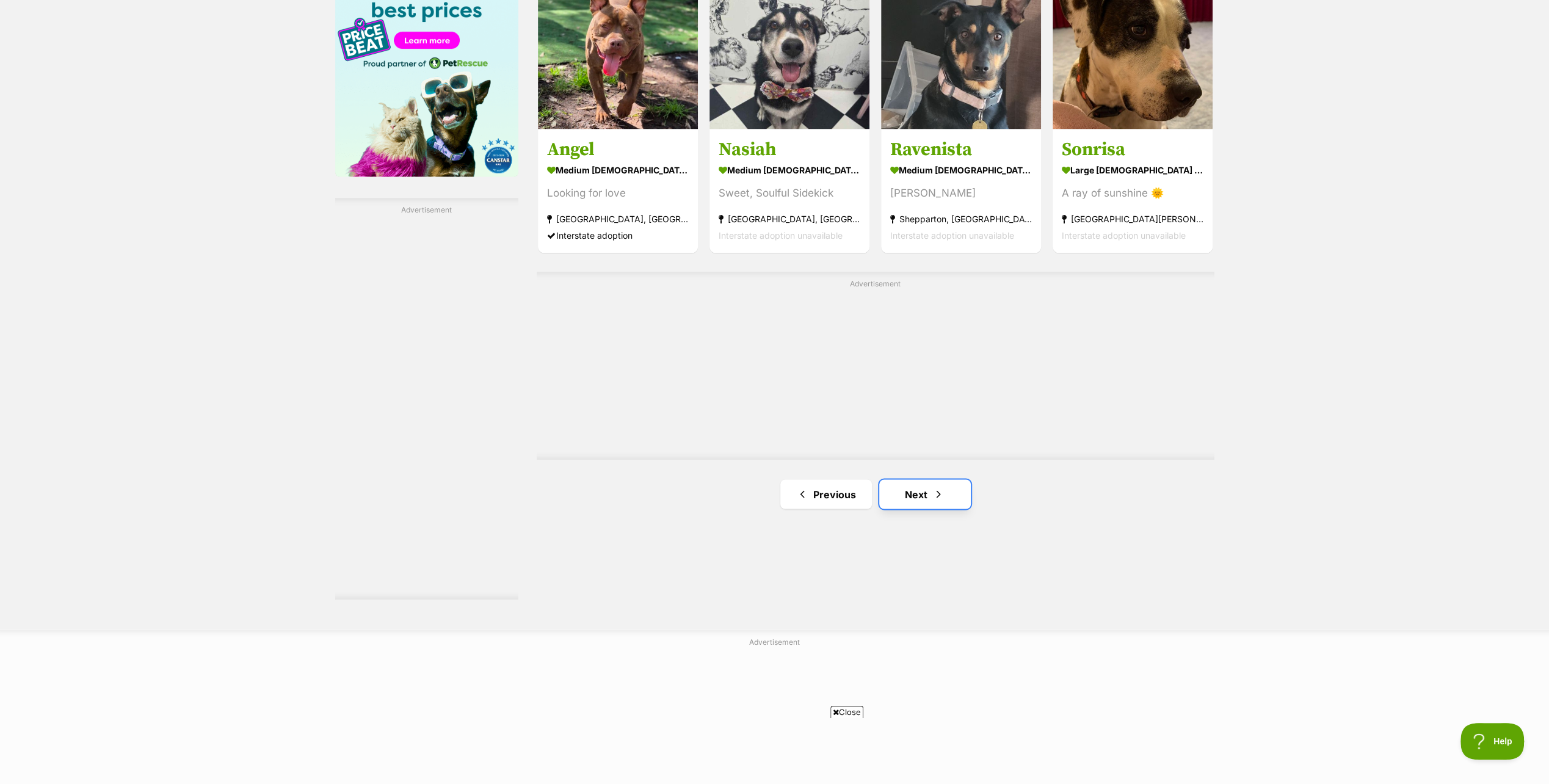
click at [922, 490] on link "Next" at bounding box center [926, 494] width 92 height 30
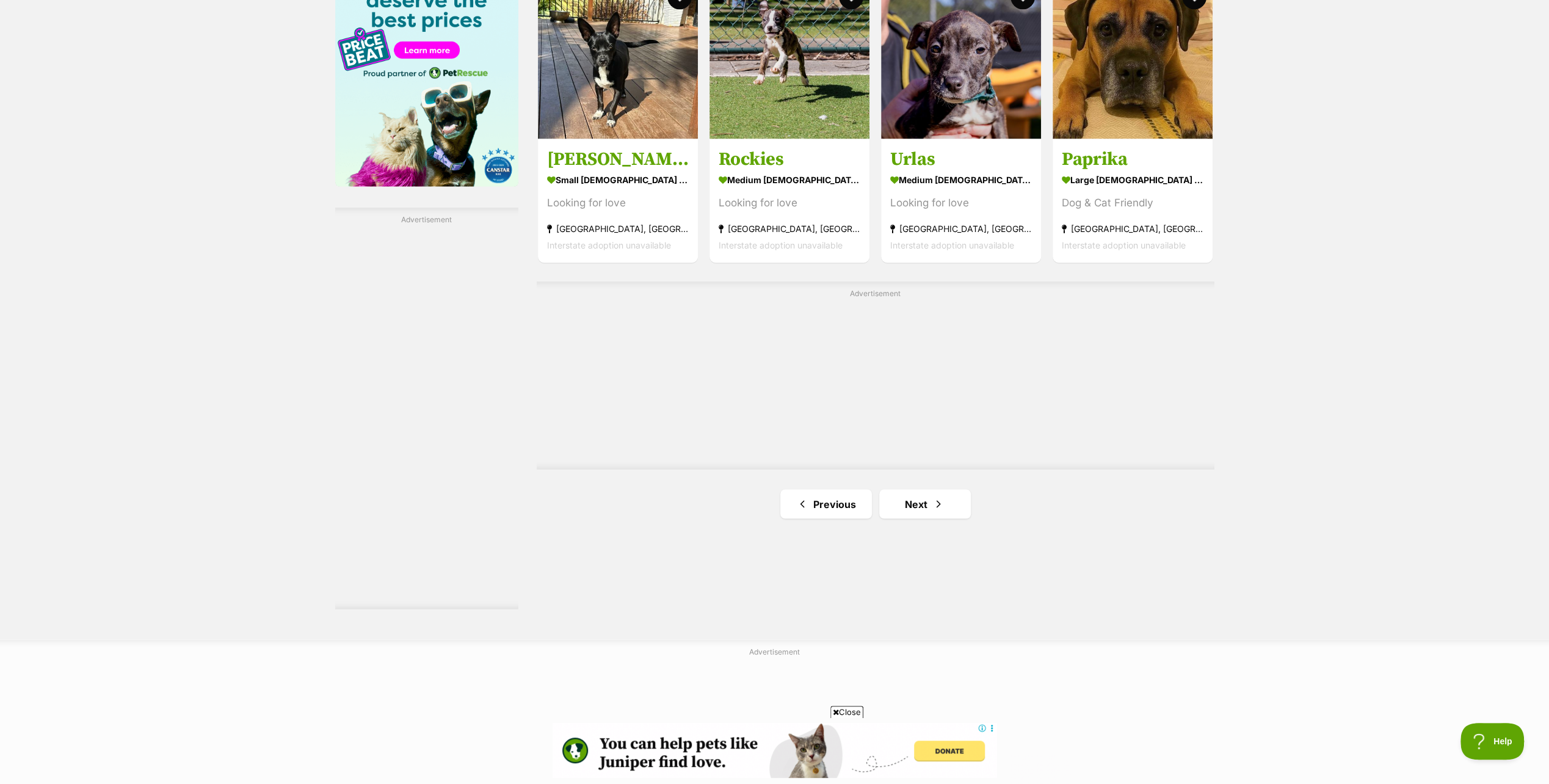
scroll to position [1954, 0]
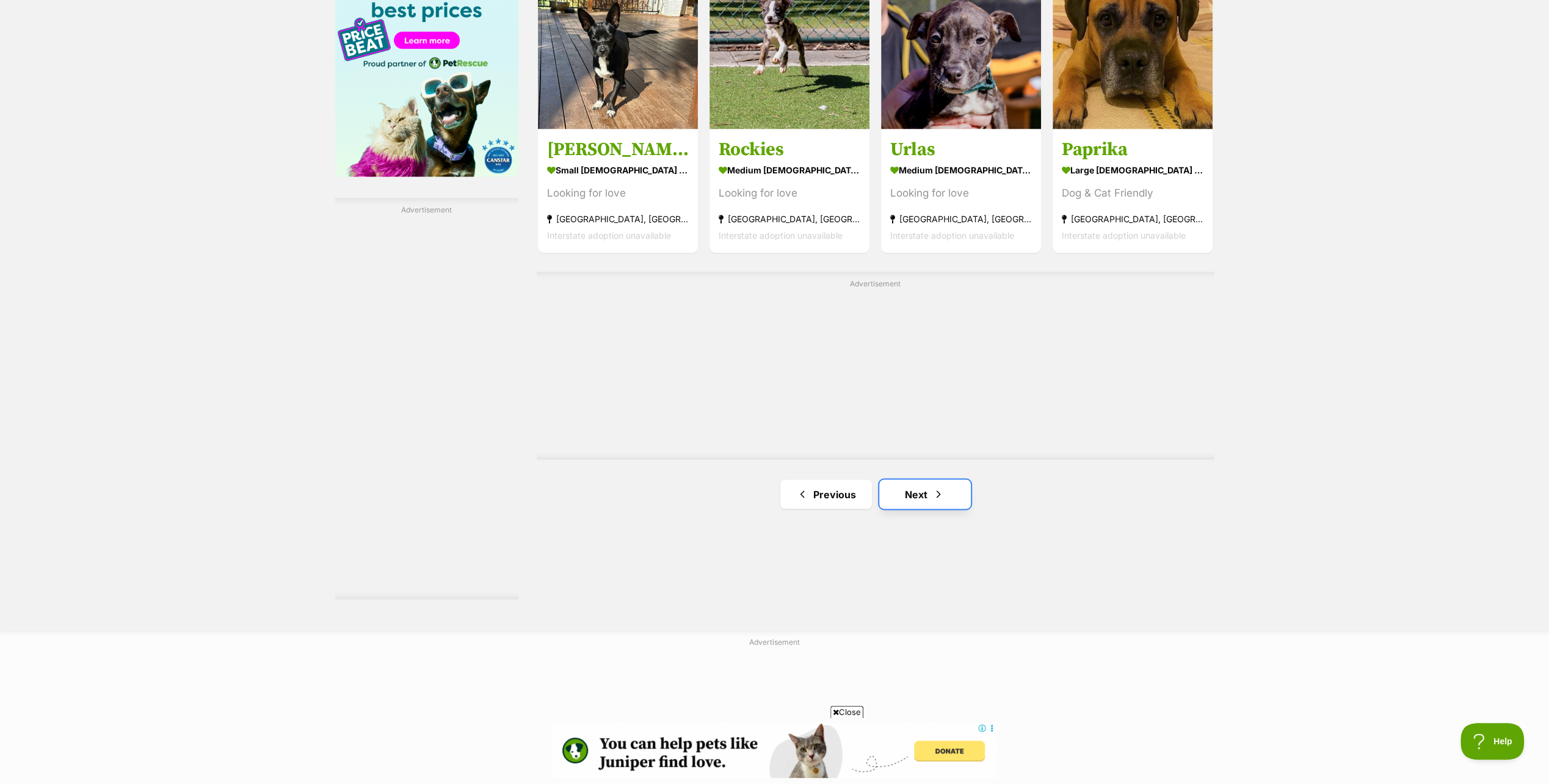
click at [923, 489] on link "Next" at bounding box center [926, 494] width 92 height 30
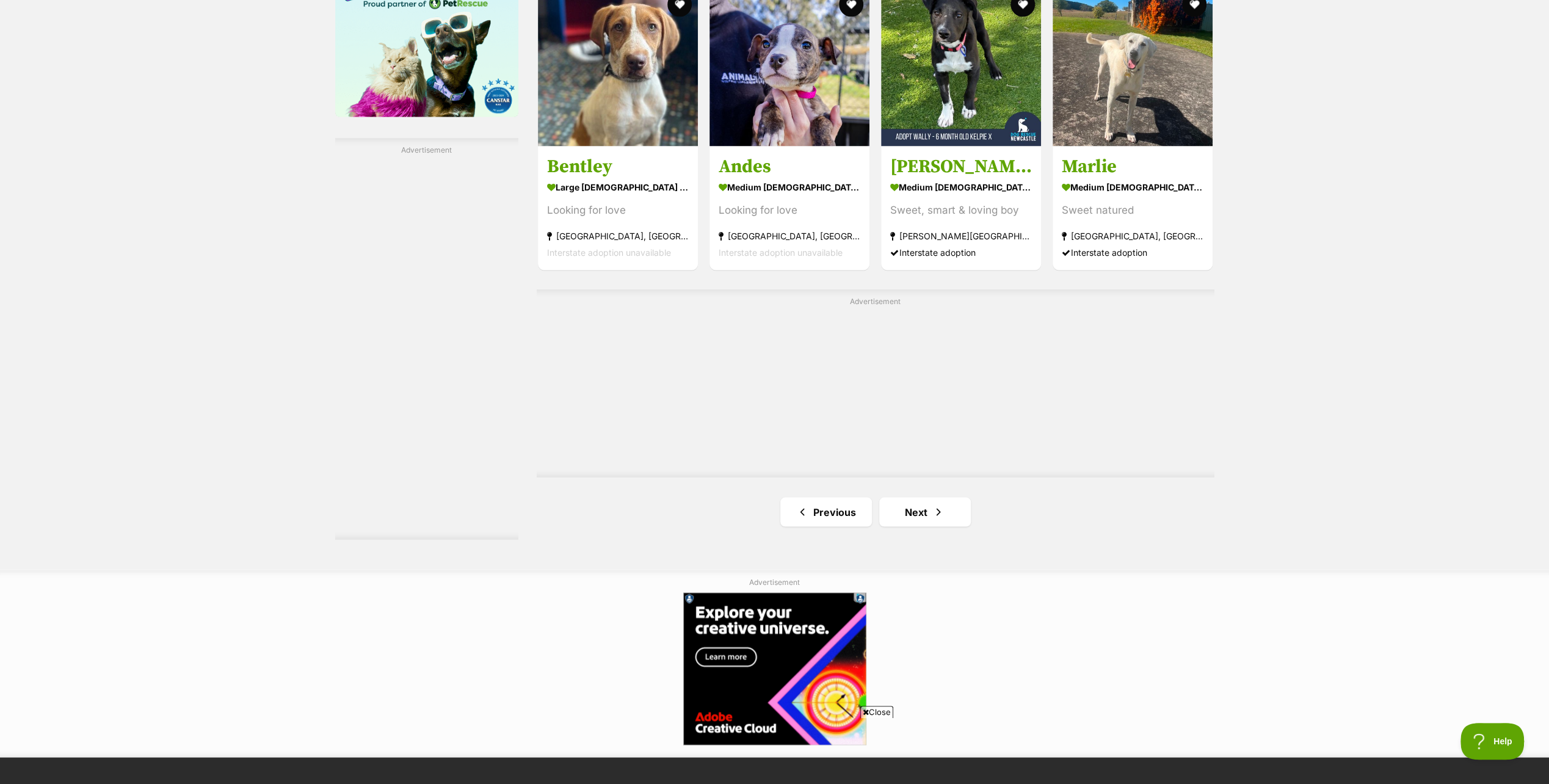
scroll to position [2014, 0]
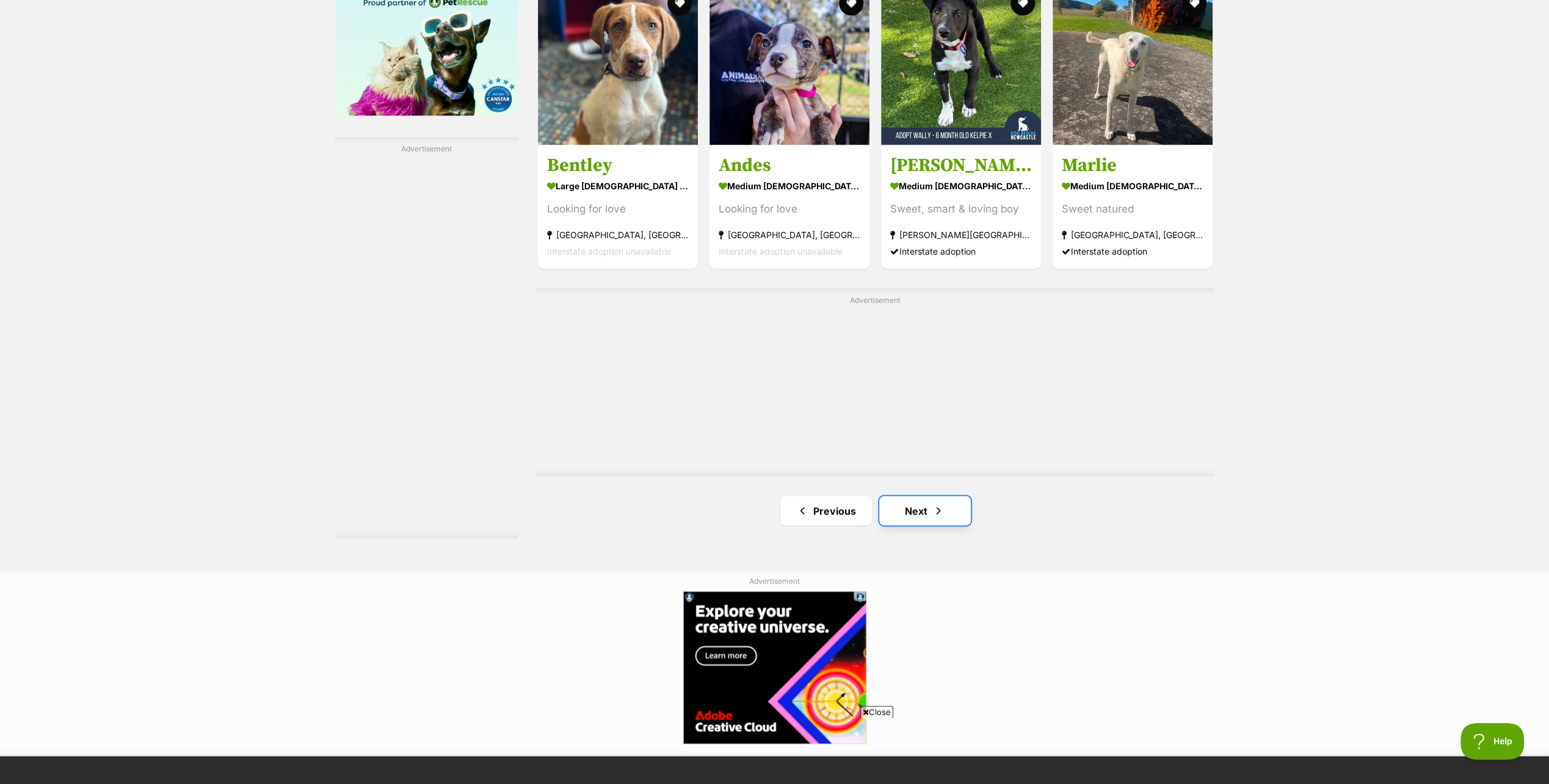
click at [932, 504] on span "Next page" at bounding box center [938, 511] width 12 height 15
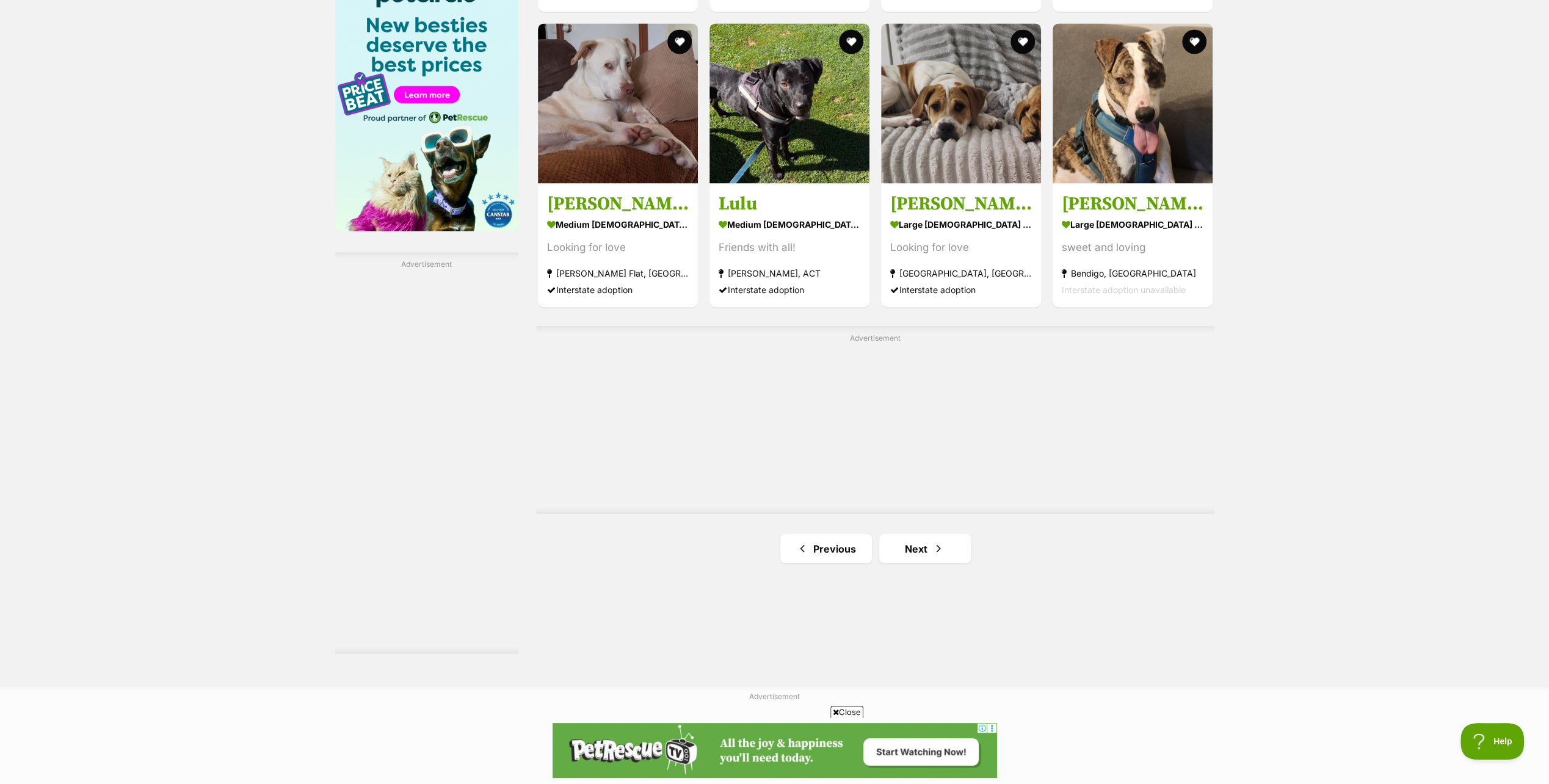
scroll to position [1954, 0]
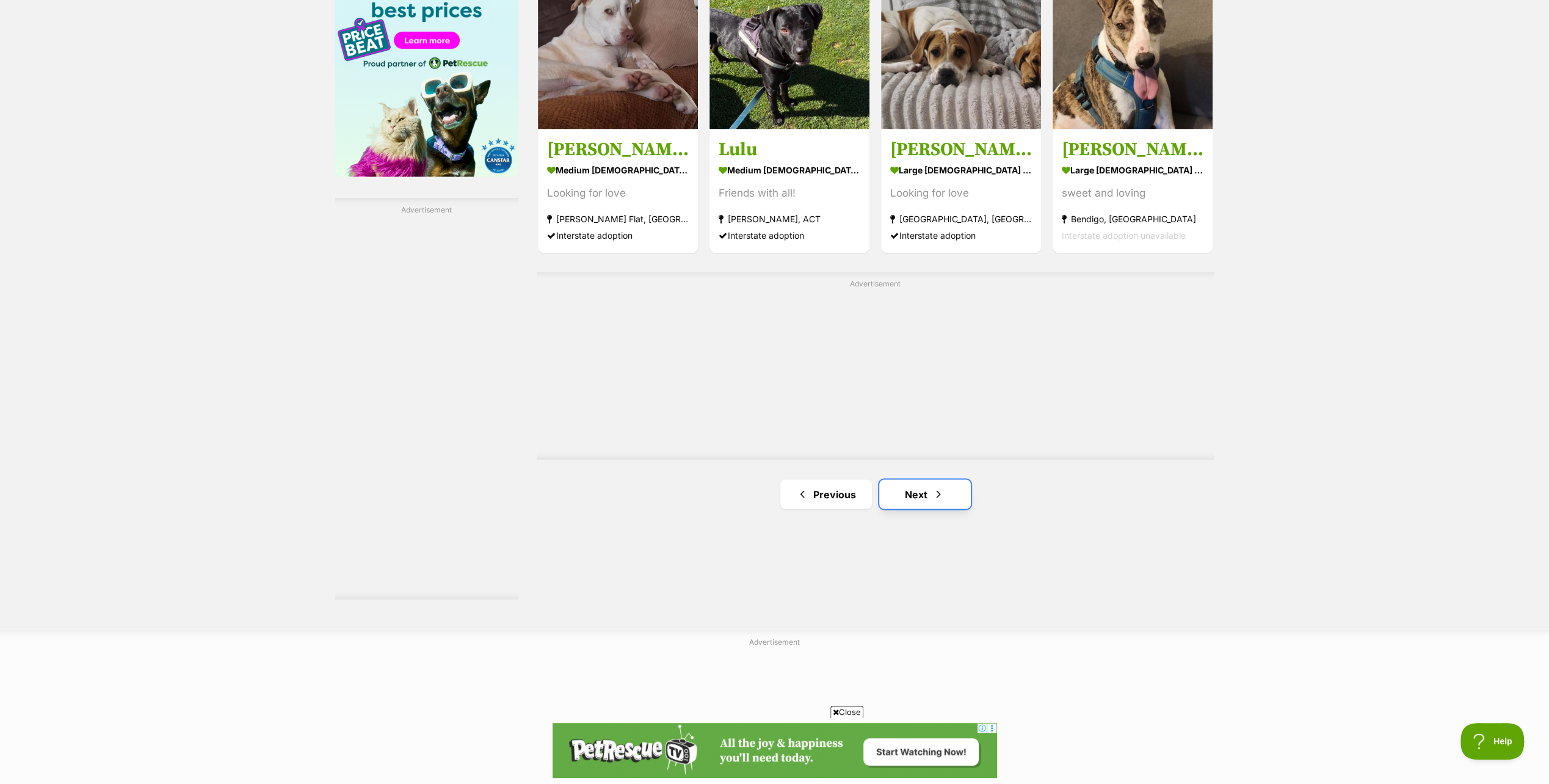
click at [911, 492] on link "Next" at bounding box center [926, 494] width 92 height 30
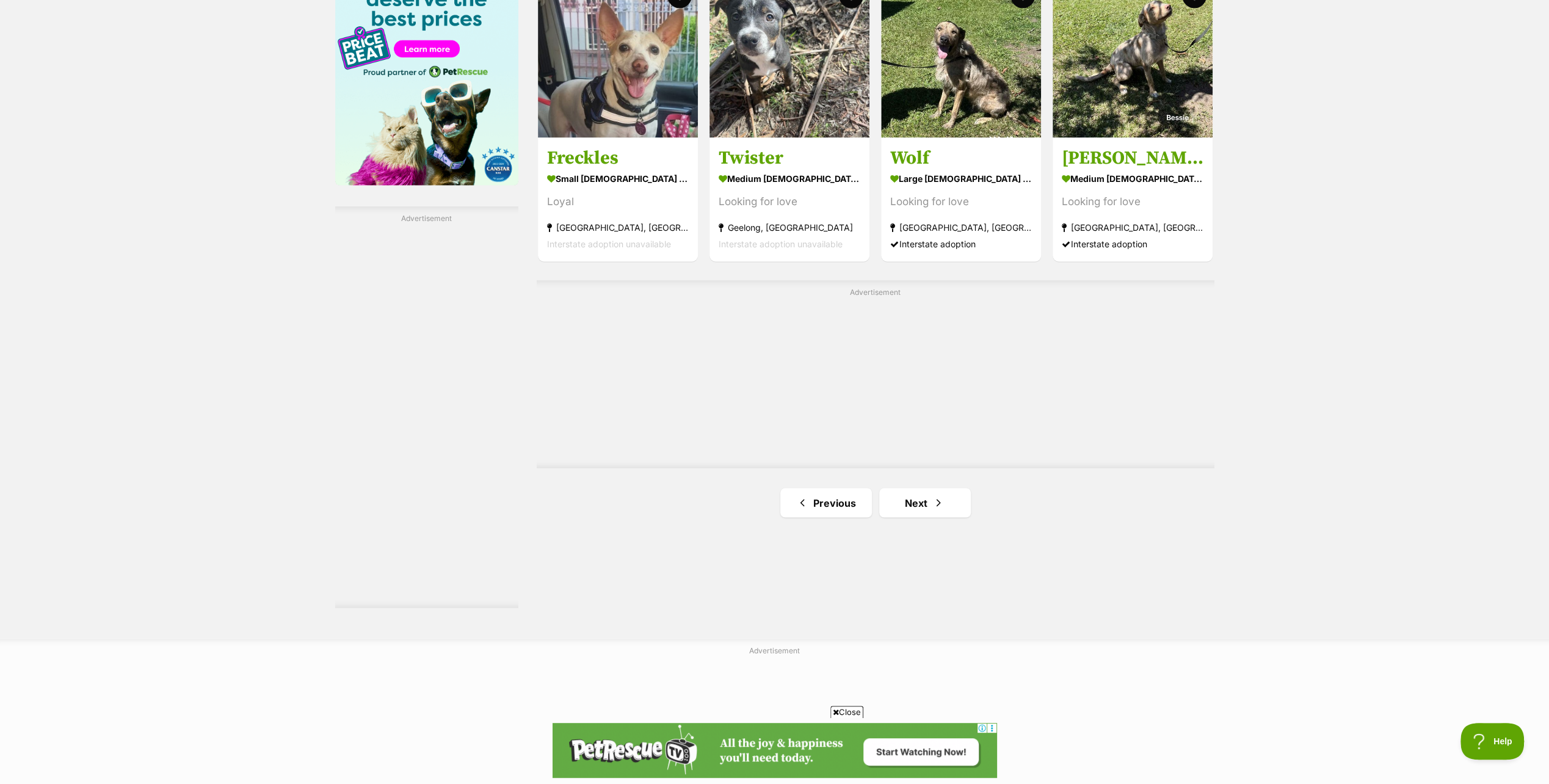
scroll to position [1954, 0]
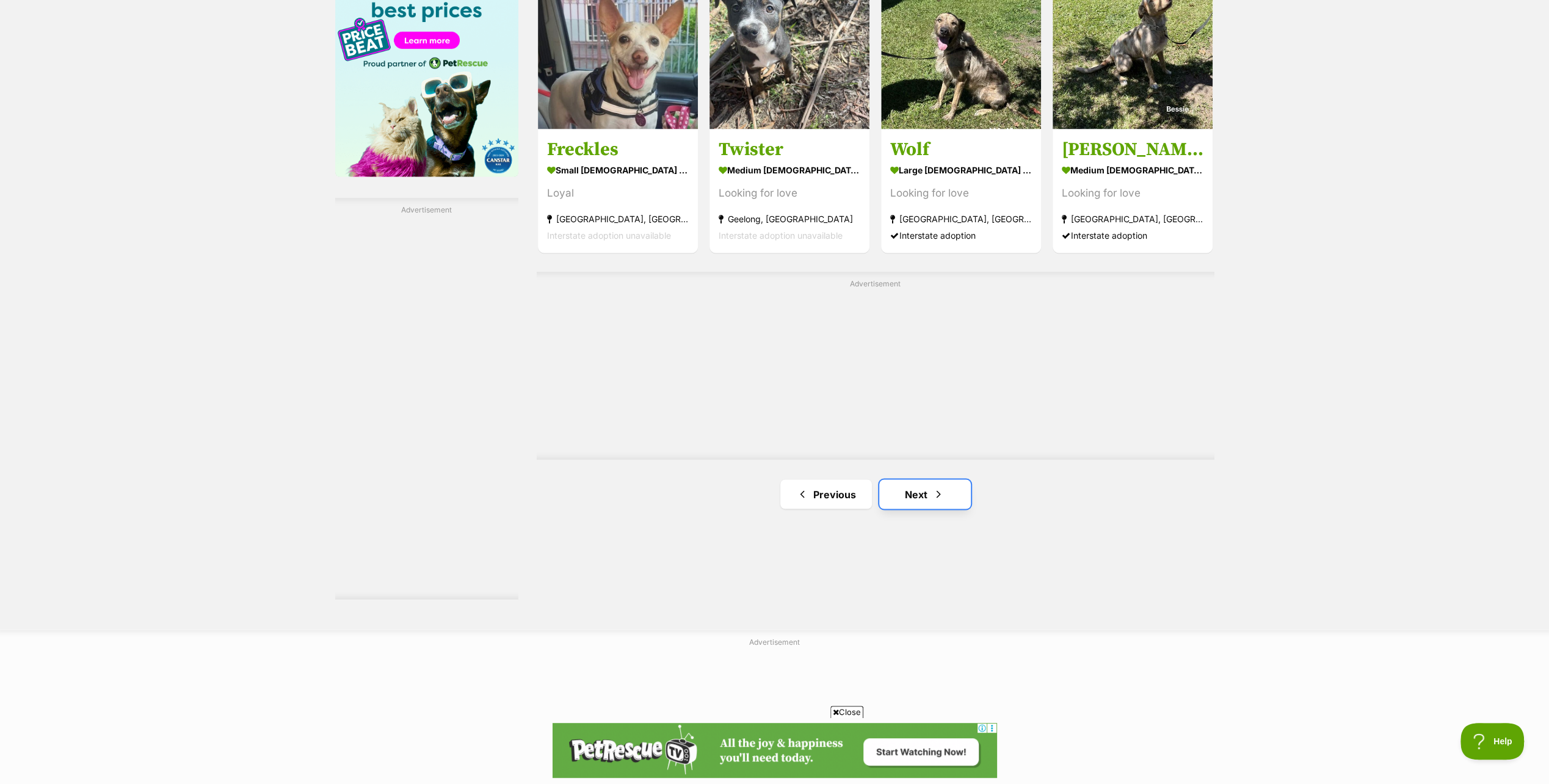
click at [912, 486] on link "Next" at bounding box center [926, 494] width 92 height 30
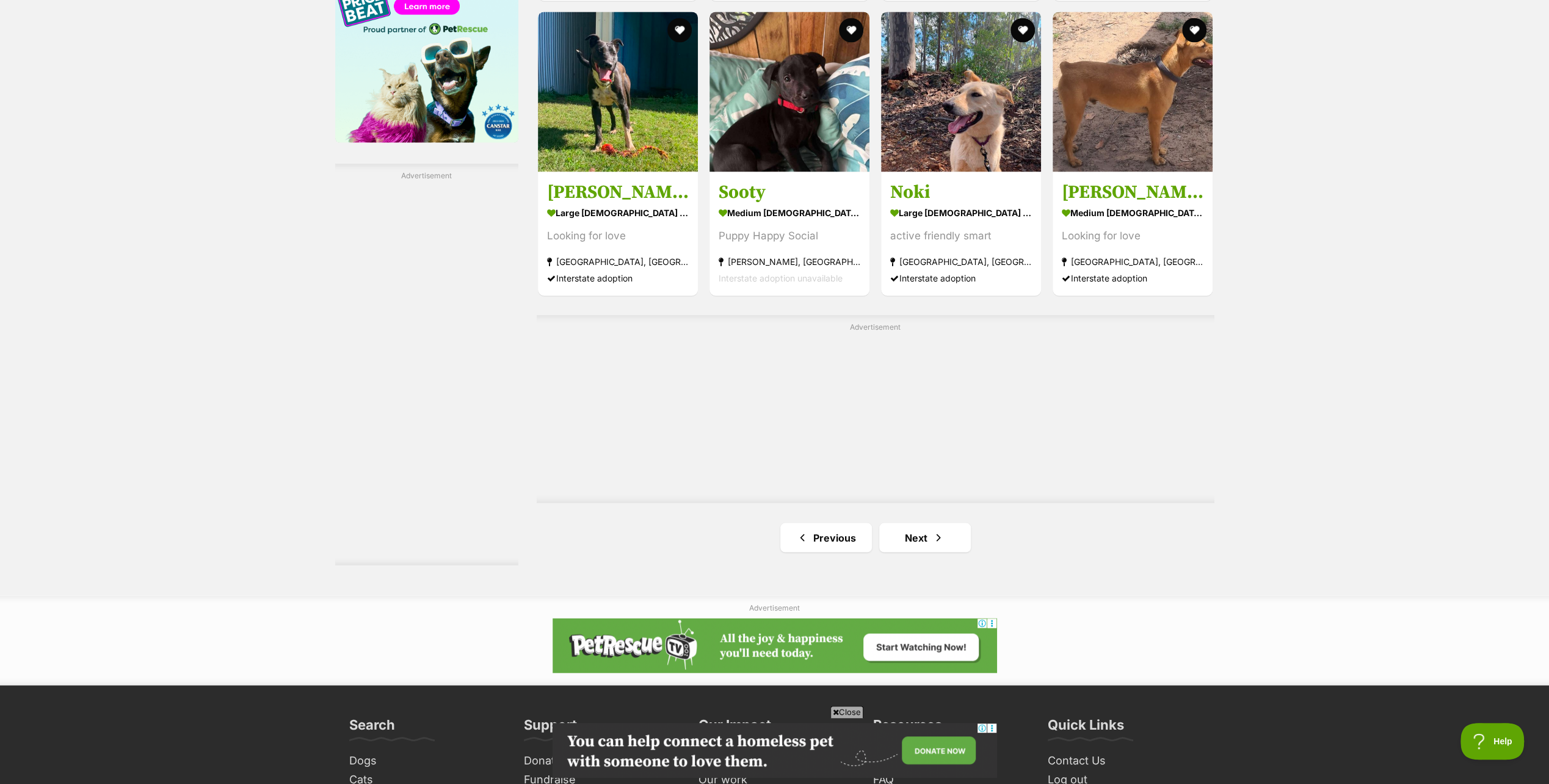
scroll to position [2014, 0]
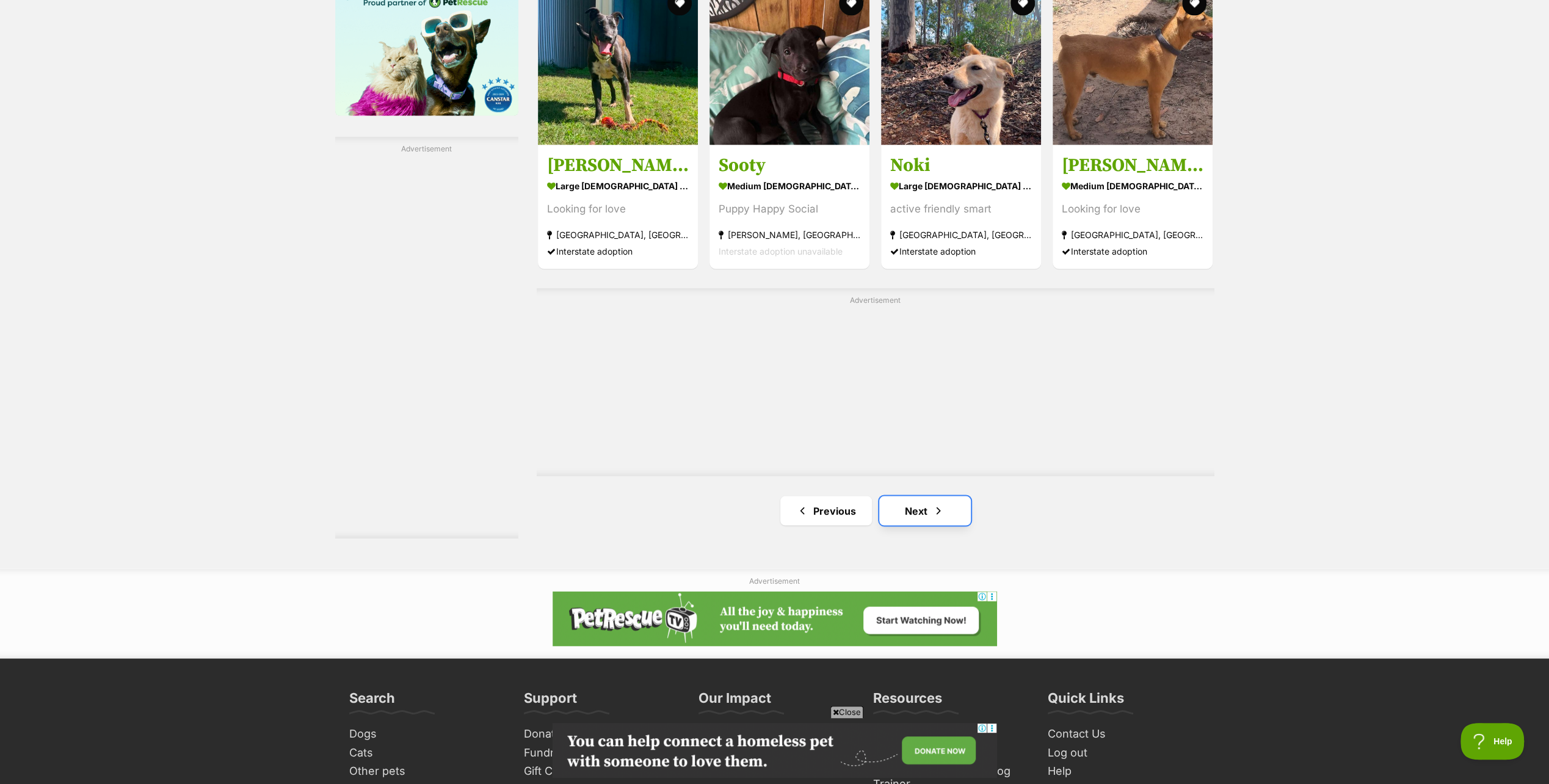
click at [914, 504] on link "Next" at bounding box center [926, 511] width 92 height 30
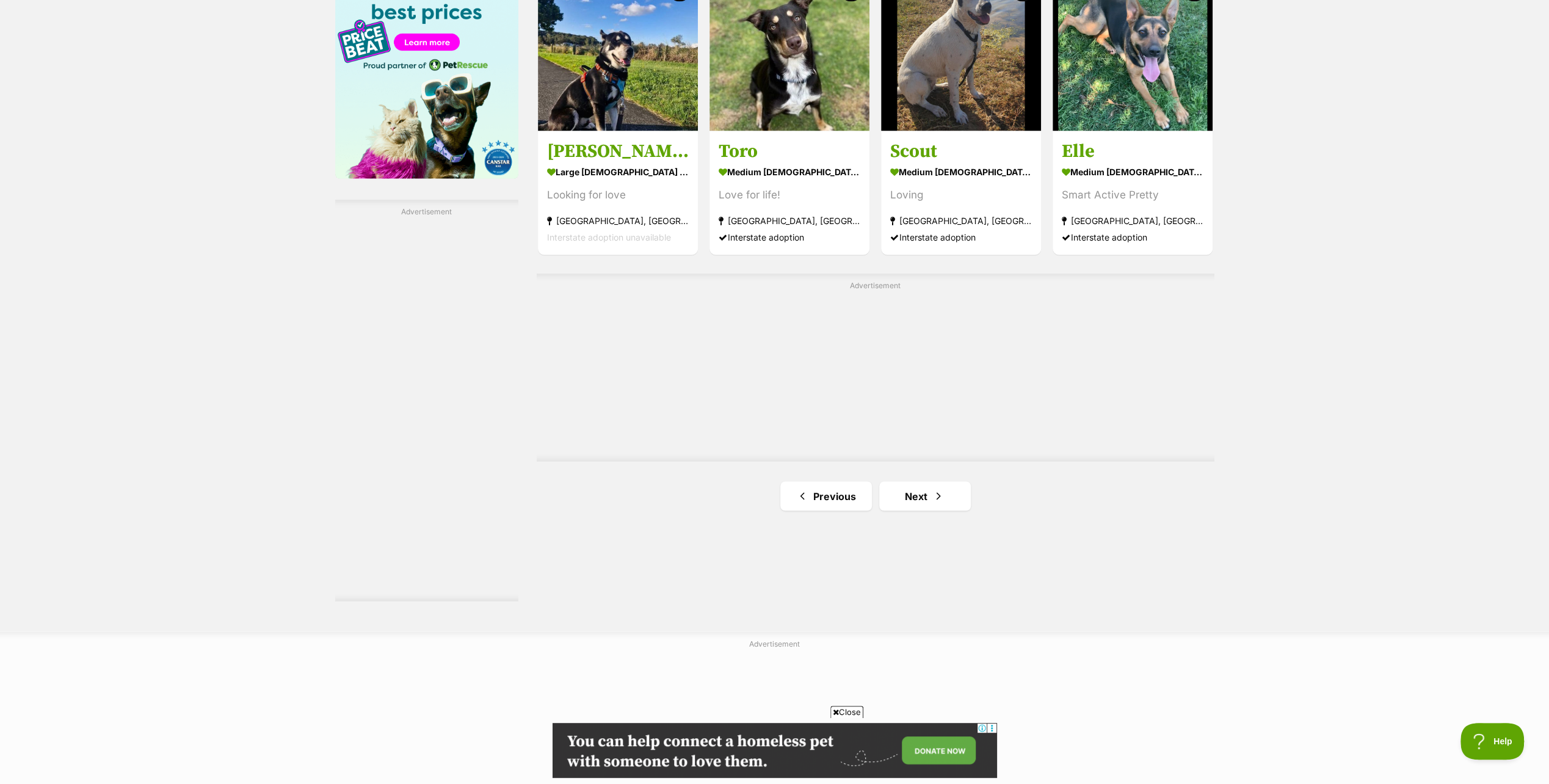
scroll to position [1954, 0]
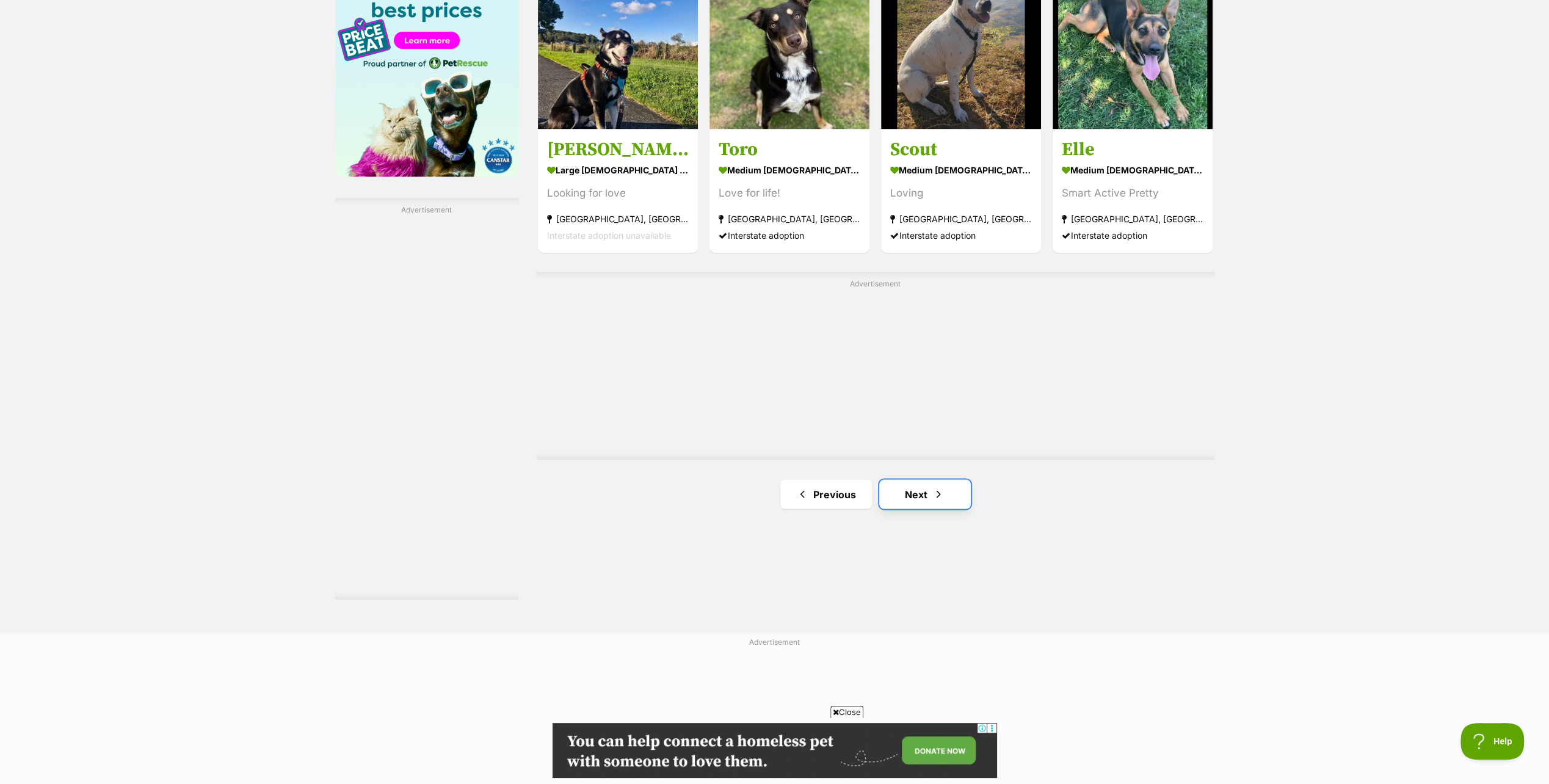
click at [914, 486] on link "Next" at bounding box center [926, 494] width 92 height 30
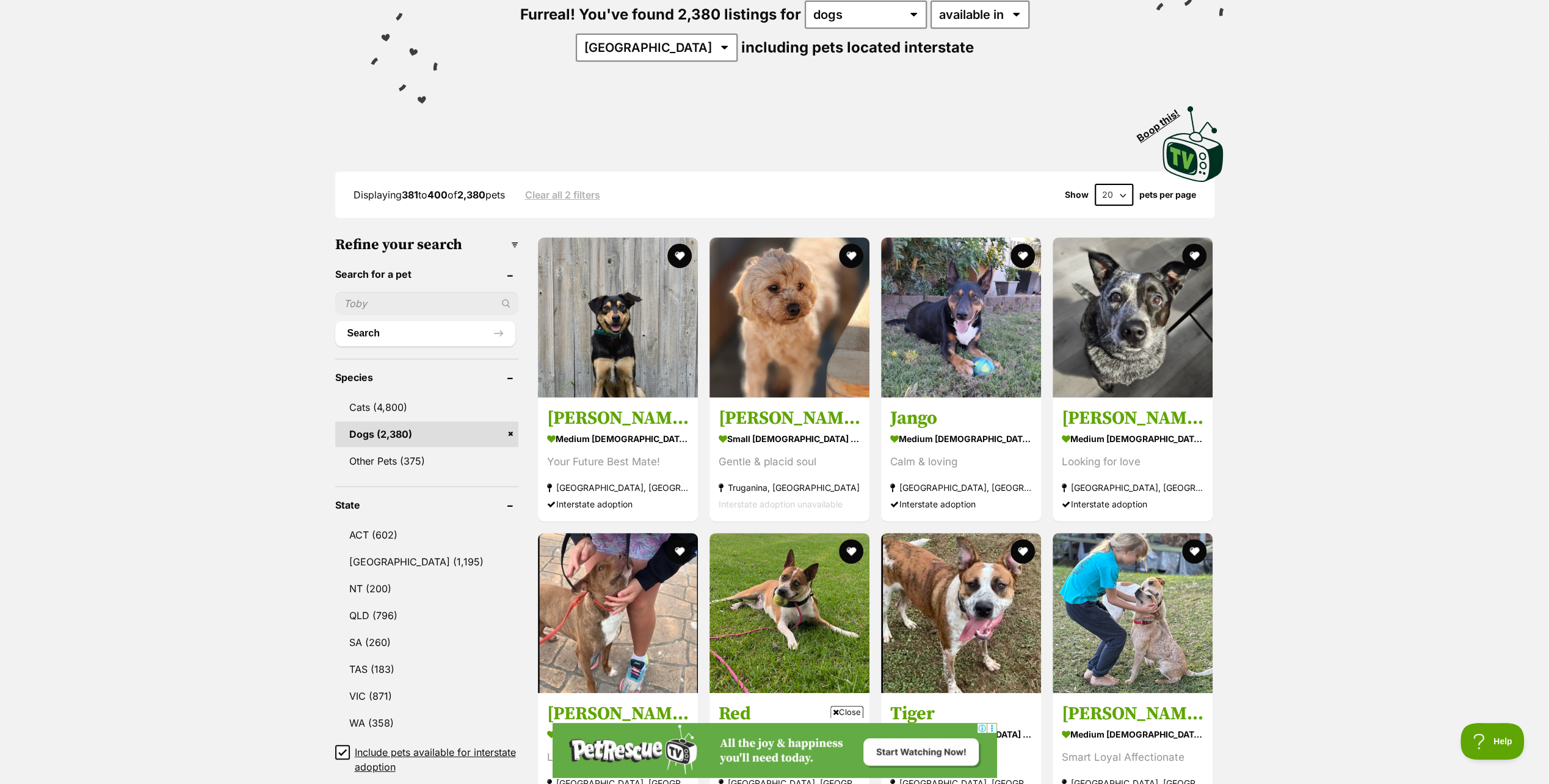
scroll to position [183, 0]
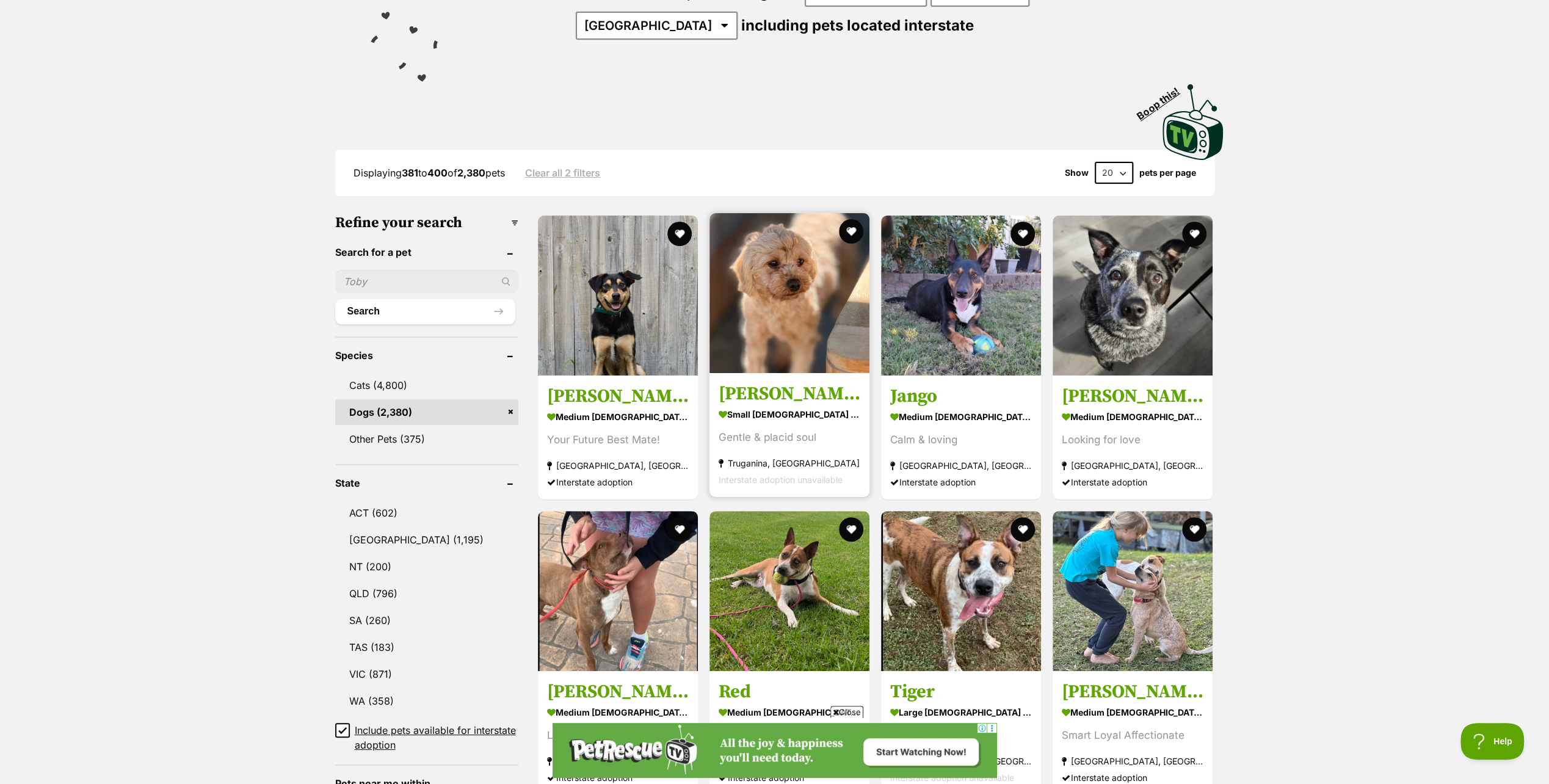
click at [751, 390] on h3 "Quinn" at bounding box center [789, 393] width 141 height 23
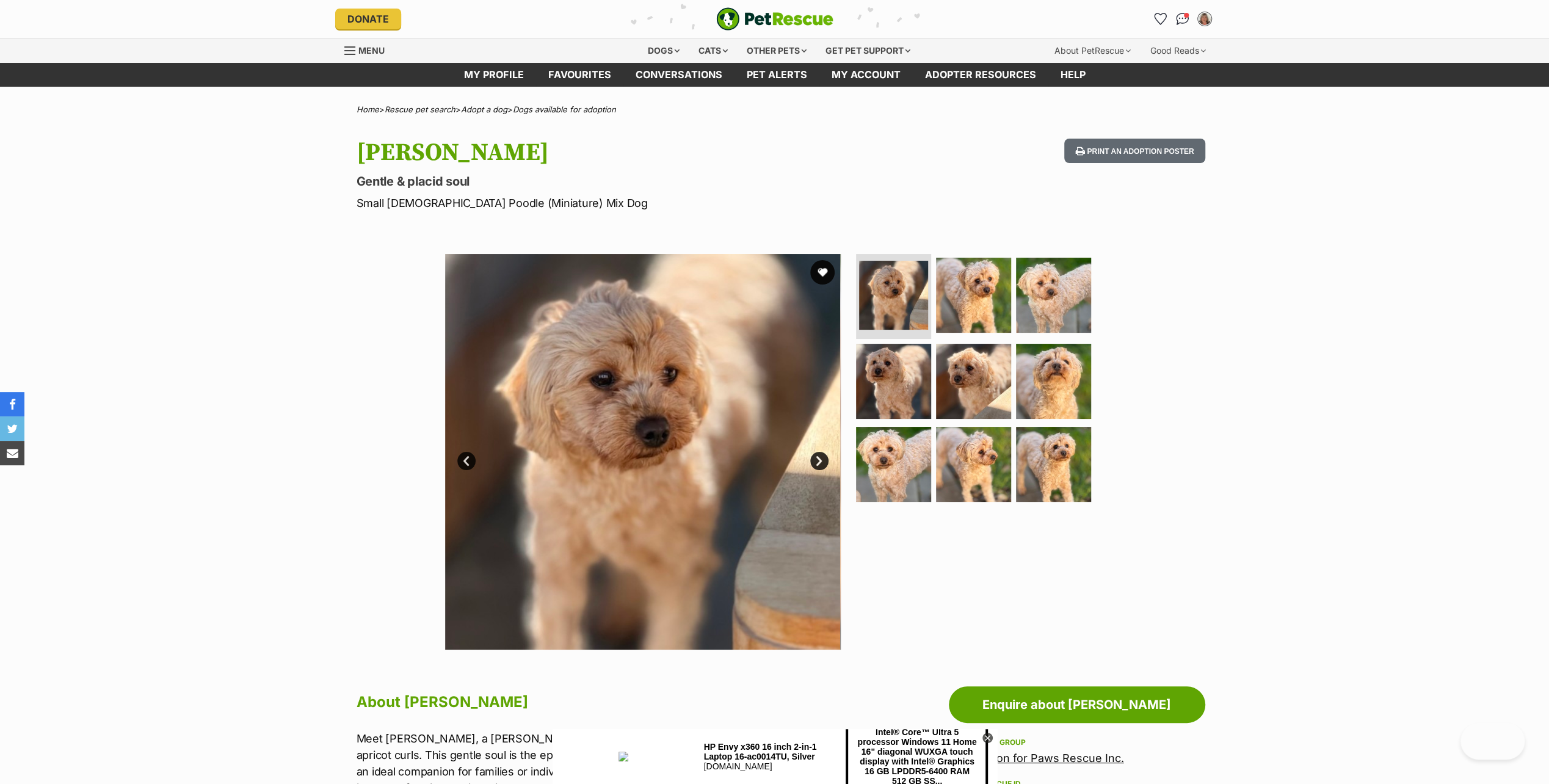
click at [699, 459] on img at bounding box center [643, 452] width 395 height 395
click at [818, 460] on link "Next" at bounding box center [819, 460] width 19 height 19
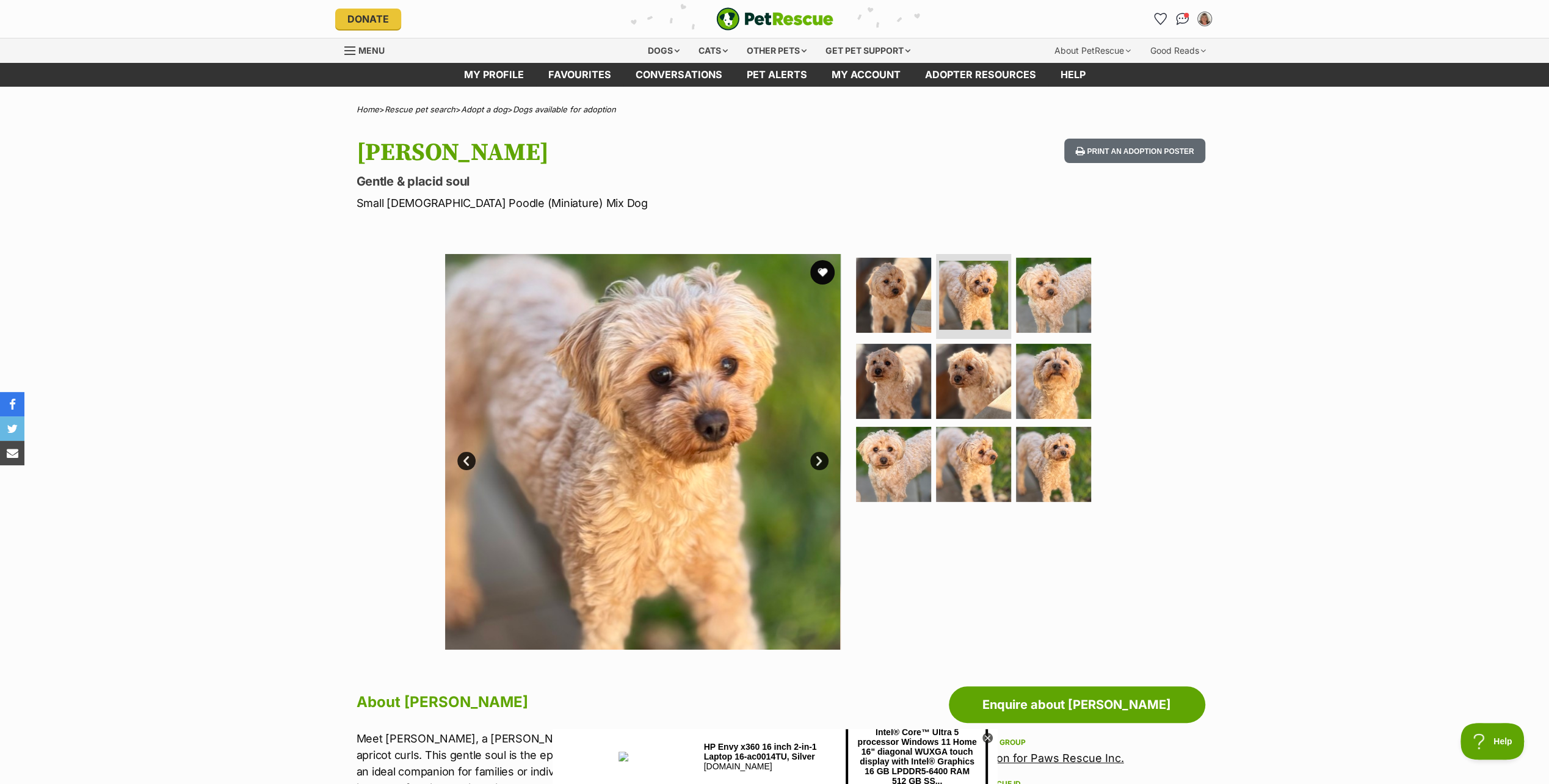
click at [818, 460] on link "Next" at bounding box center [819, 460] width 19 height 19
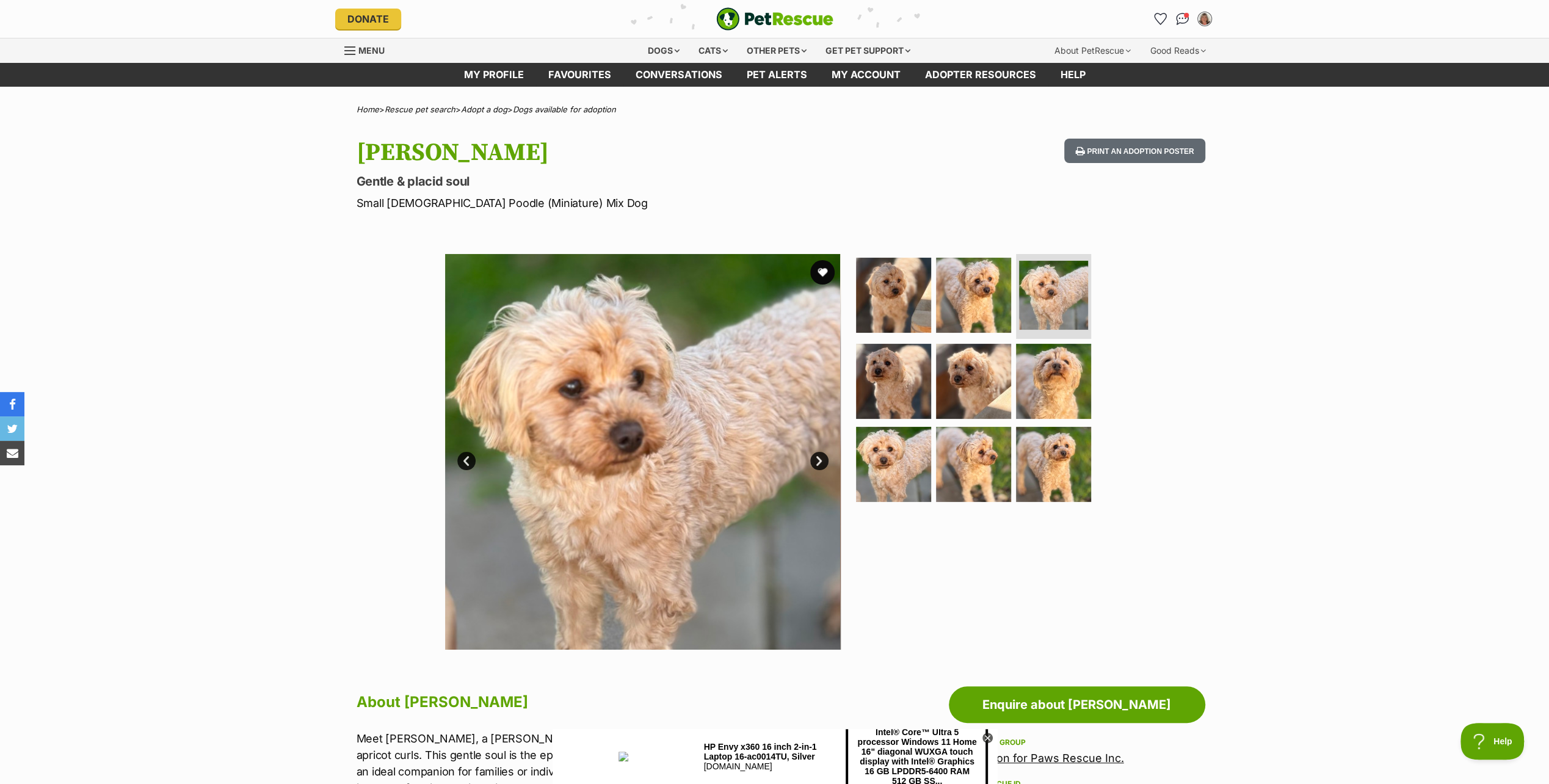
click at [818, 460] on link "Next" at bounding box center [819, 460] width 19 height 19
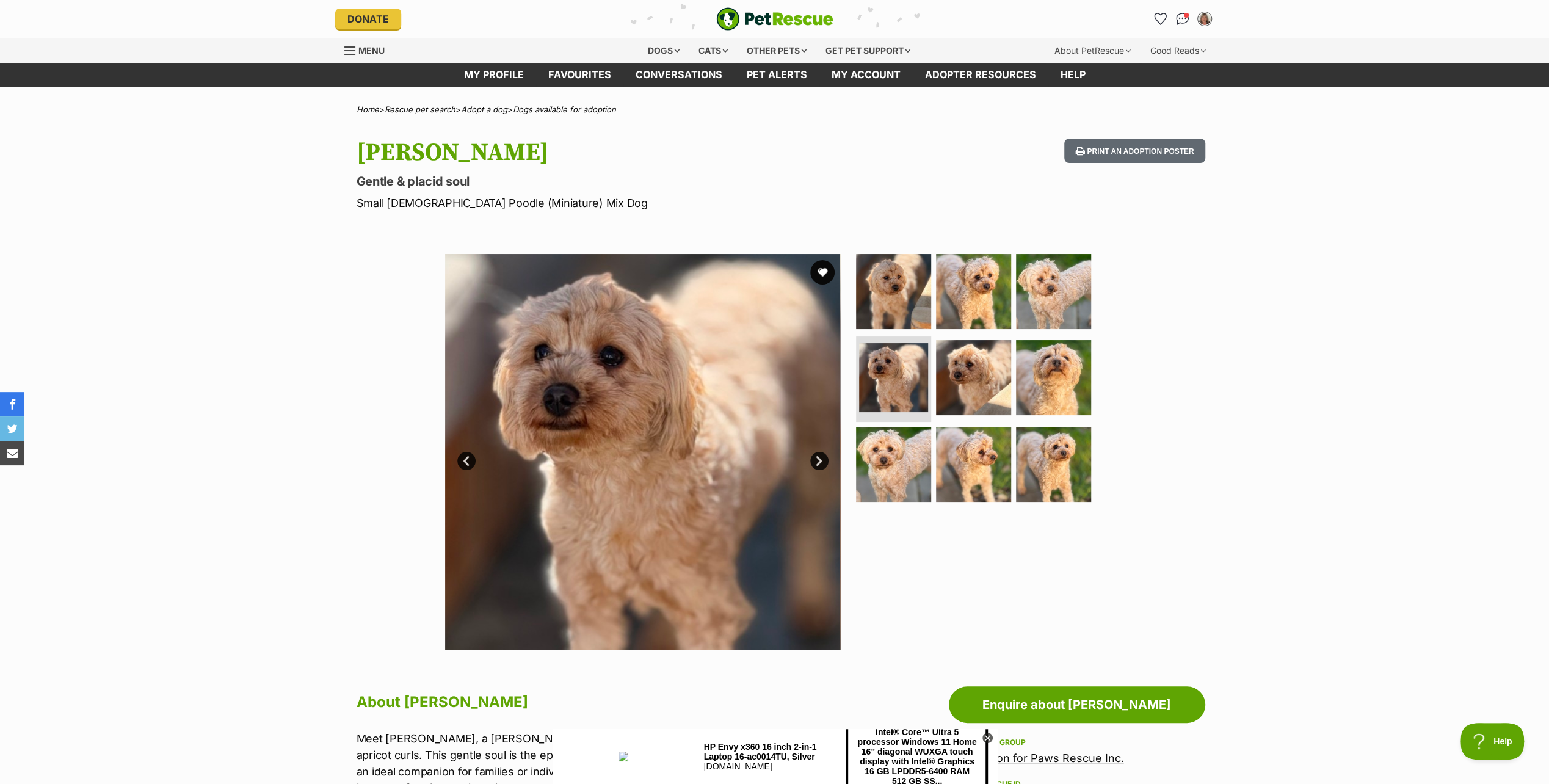
click at [818, 460] on link "Next" at bounding box center [819, 460] width 19 height 19
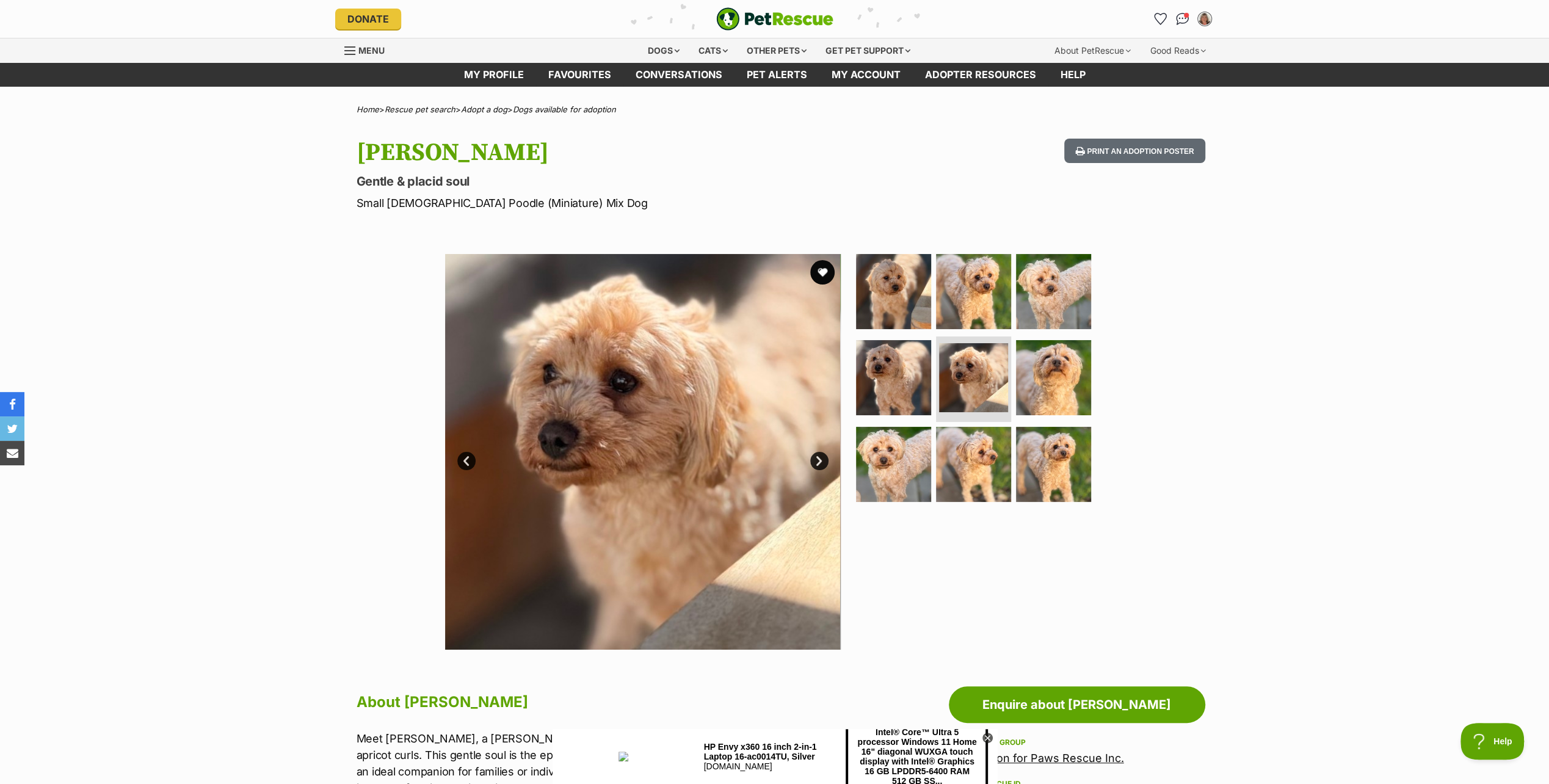
click at [818, 460] on link "Next" at bounding box center [819, 460] width 19 height 19
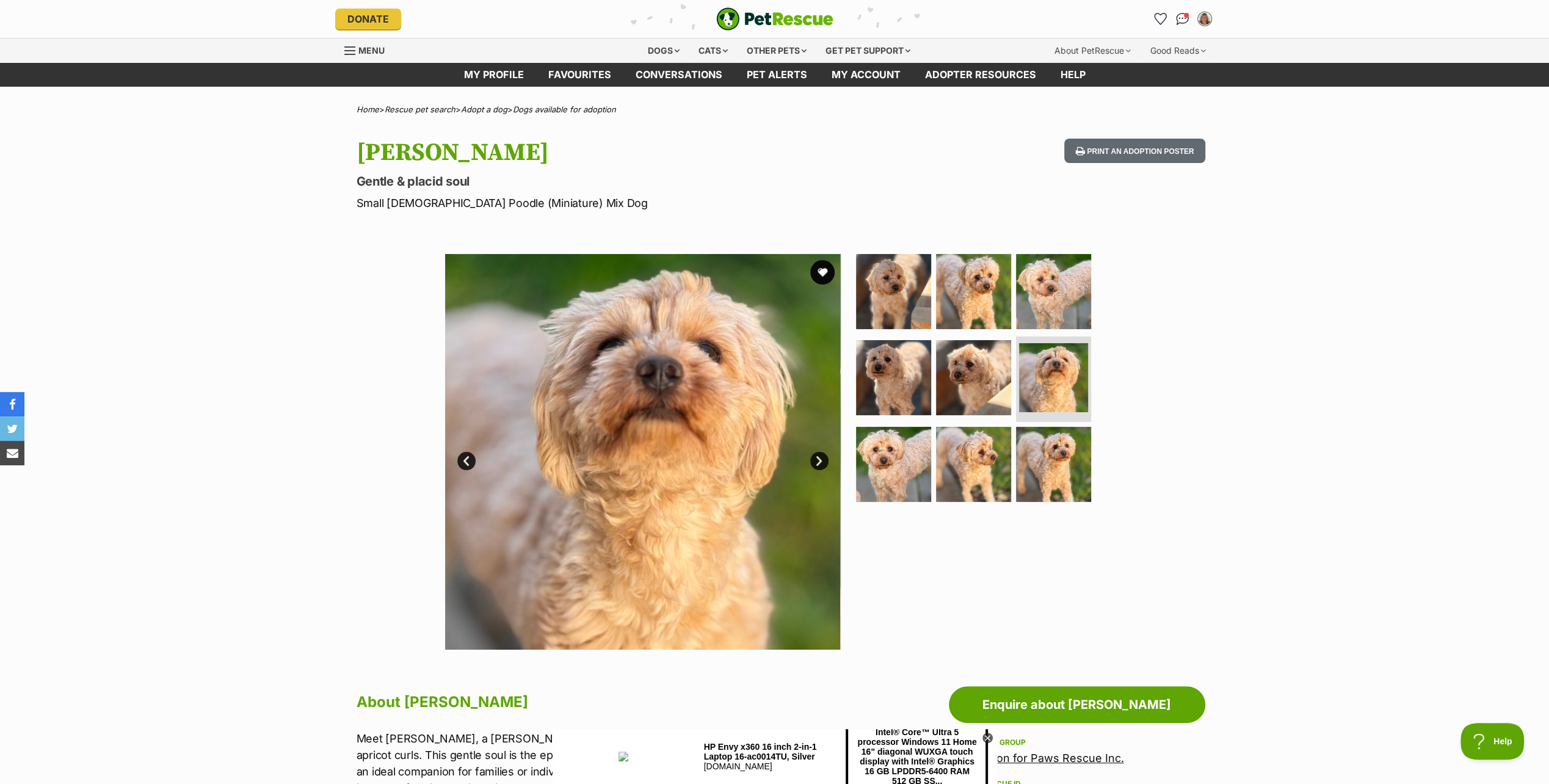
click at [818, 460] on link "Next" at bounding box center [819, 460] width 19 height 19
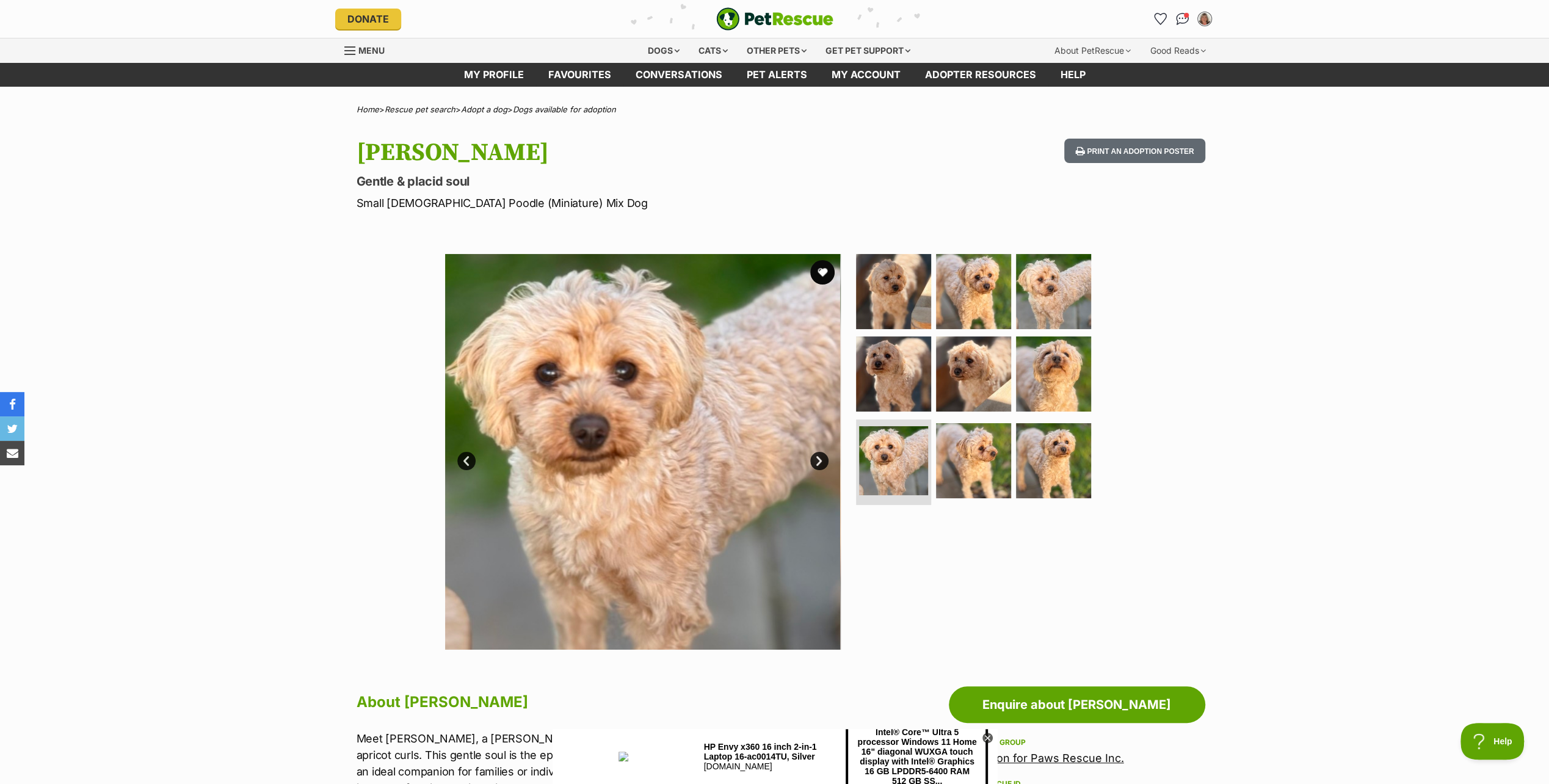
click at [818, 460] on link "Next" at bounding box center [819, 460] width 19 height 19
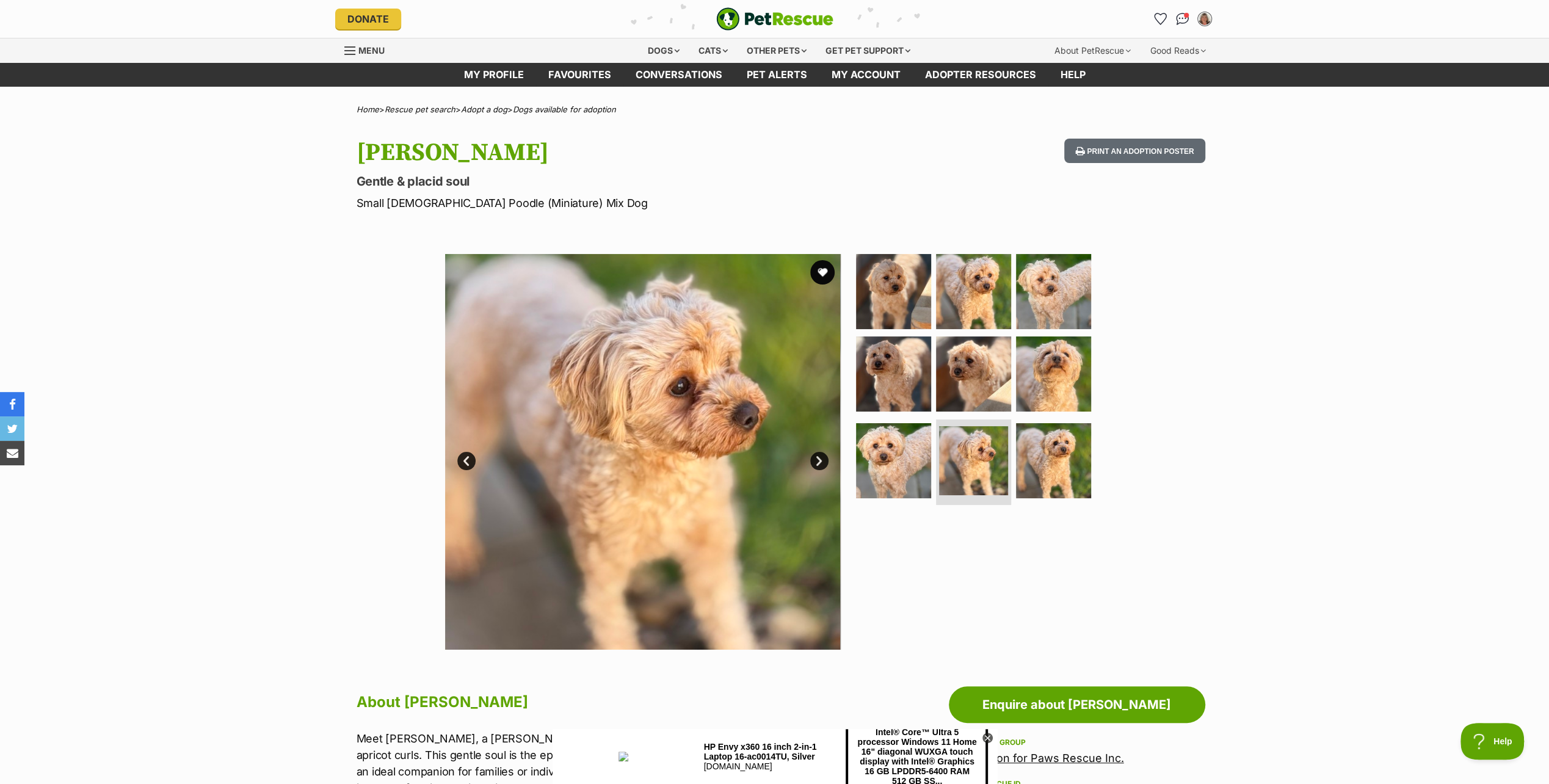
click at [818, 460] on link "Next" at bounding box center [819, 460] width 19 height 19
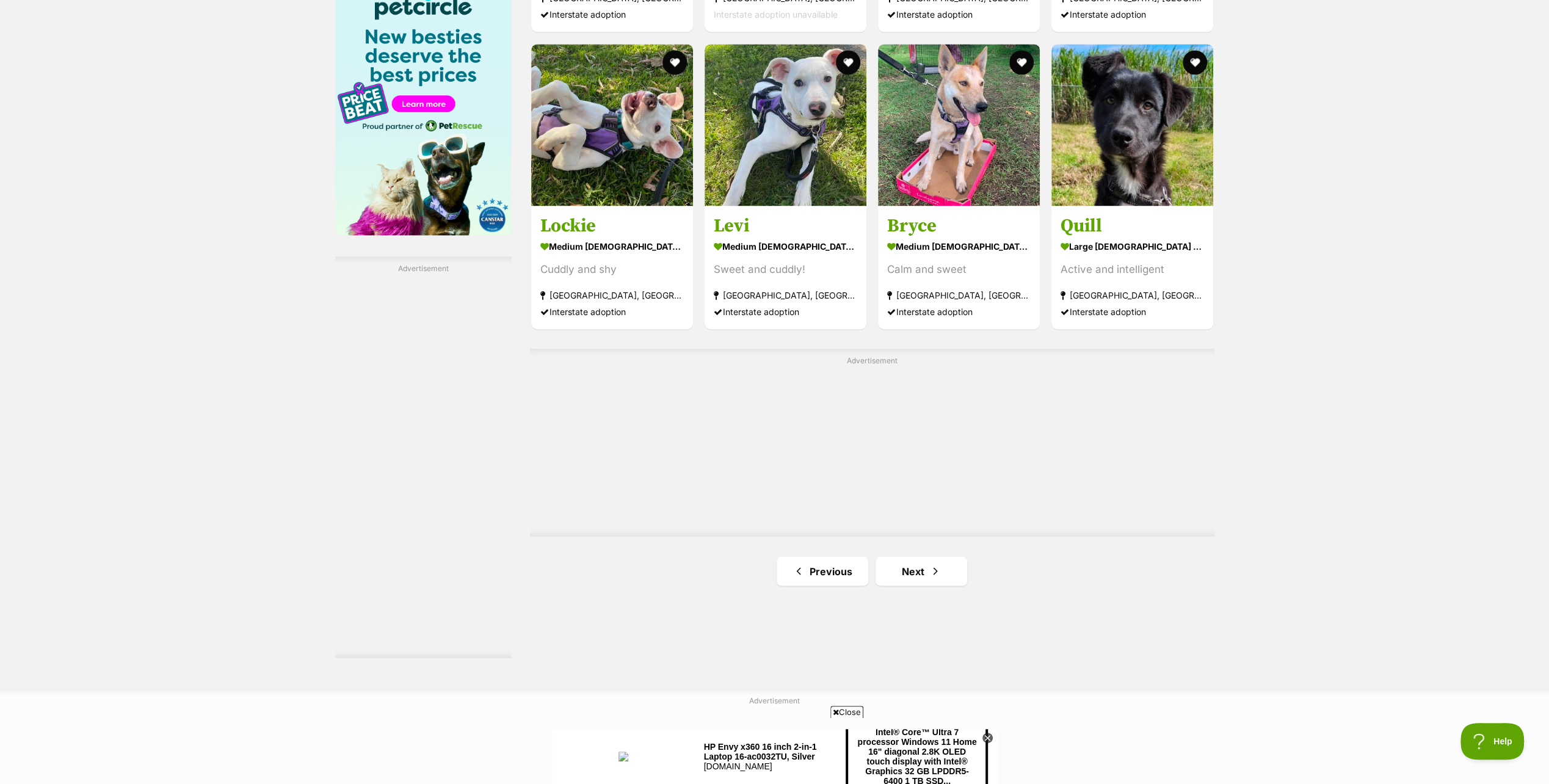
scroll to position [1954, 0]
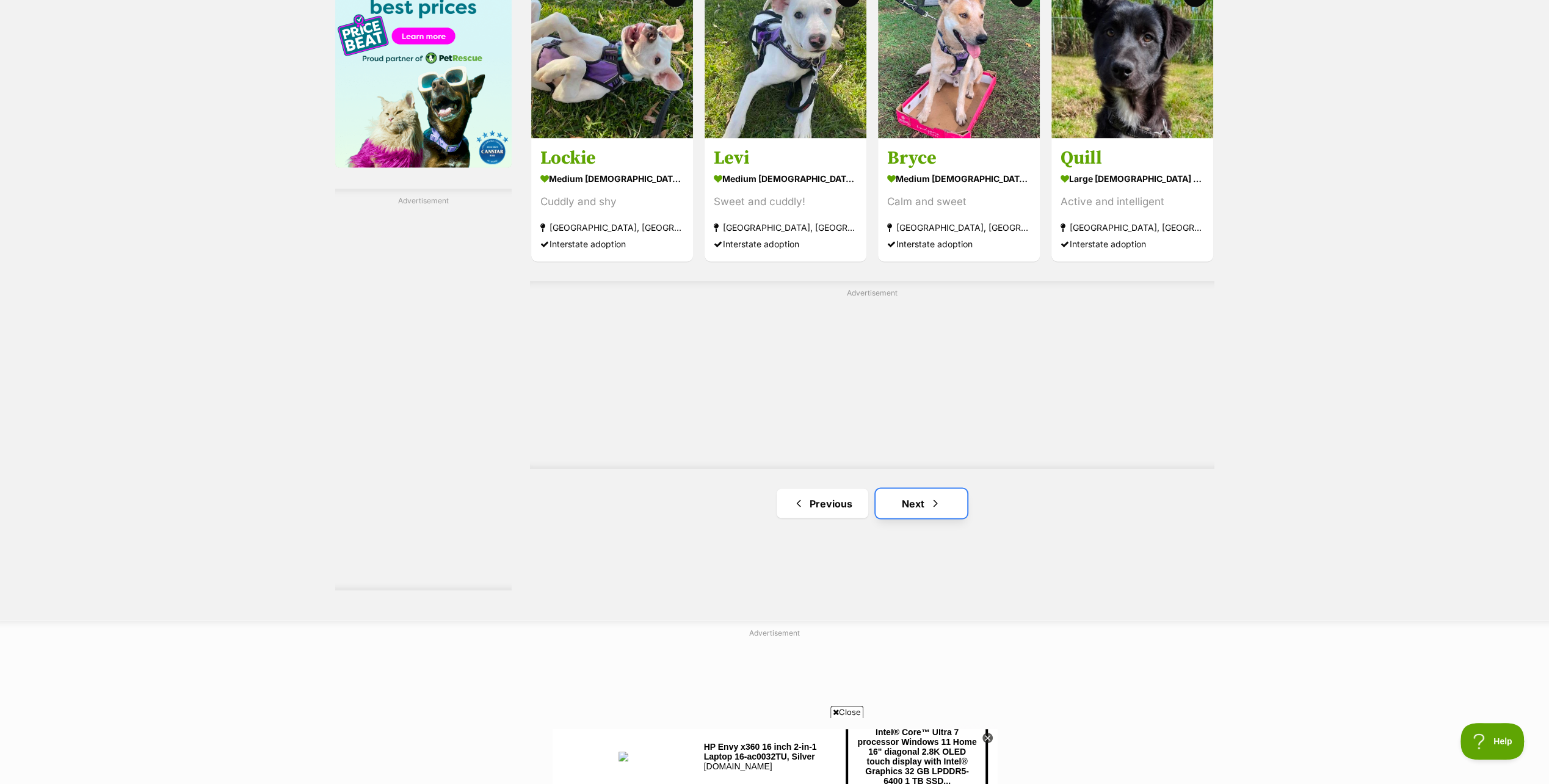
click at [907, 506] on link "Next" at bounding box center [922, 503] width 92 height 30
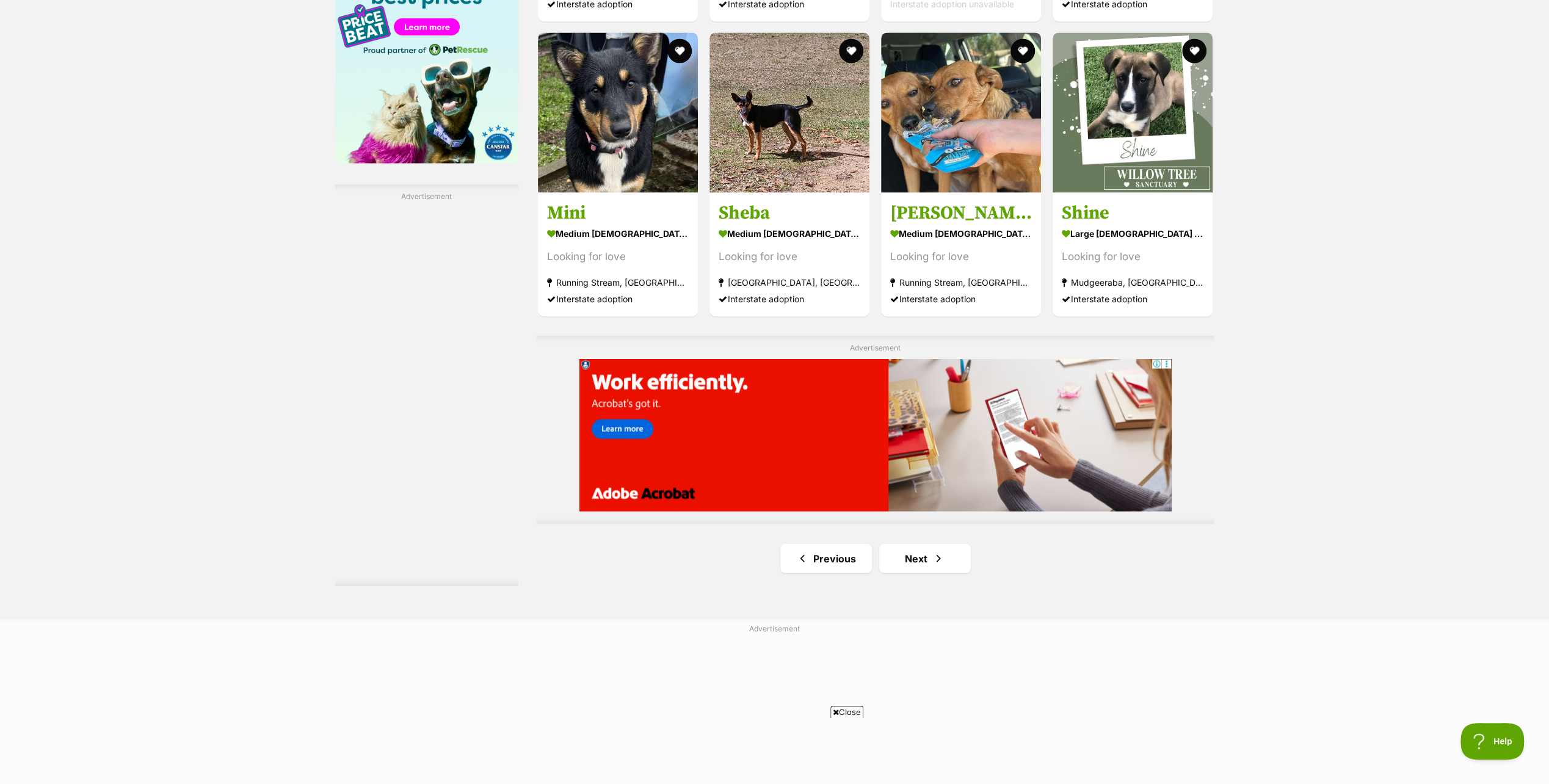
scroll to position [2014, 0]
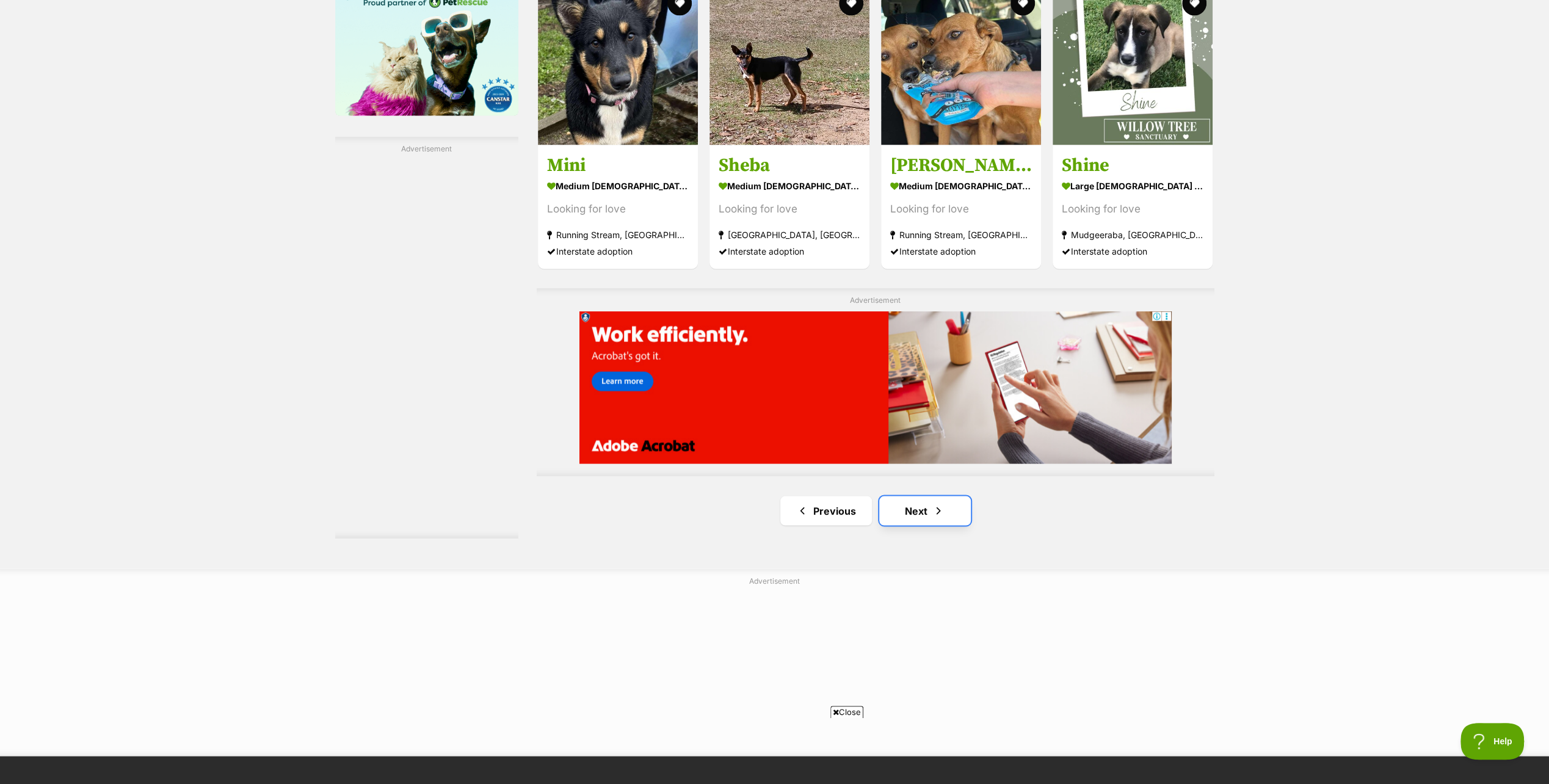
click at [910, 509] on link "Next" at bounding box center [926, 511] width 92 height 30
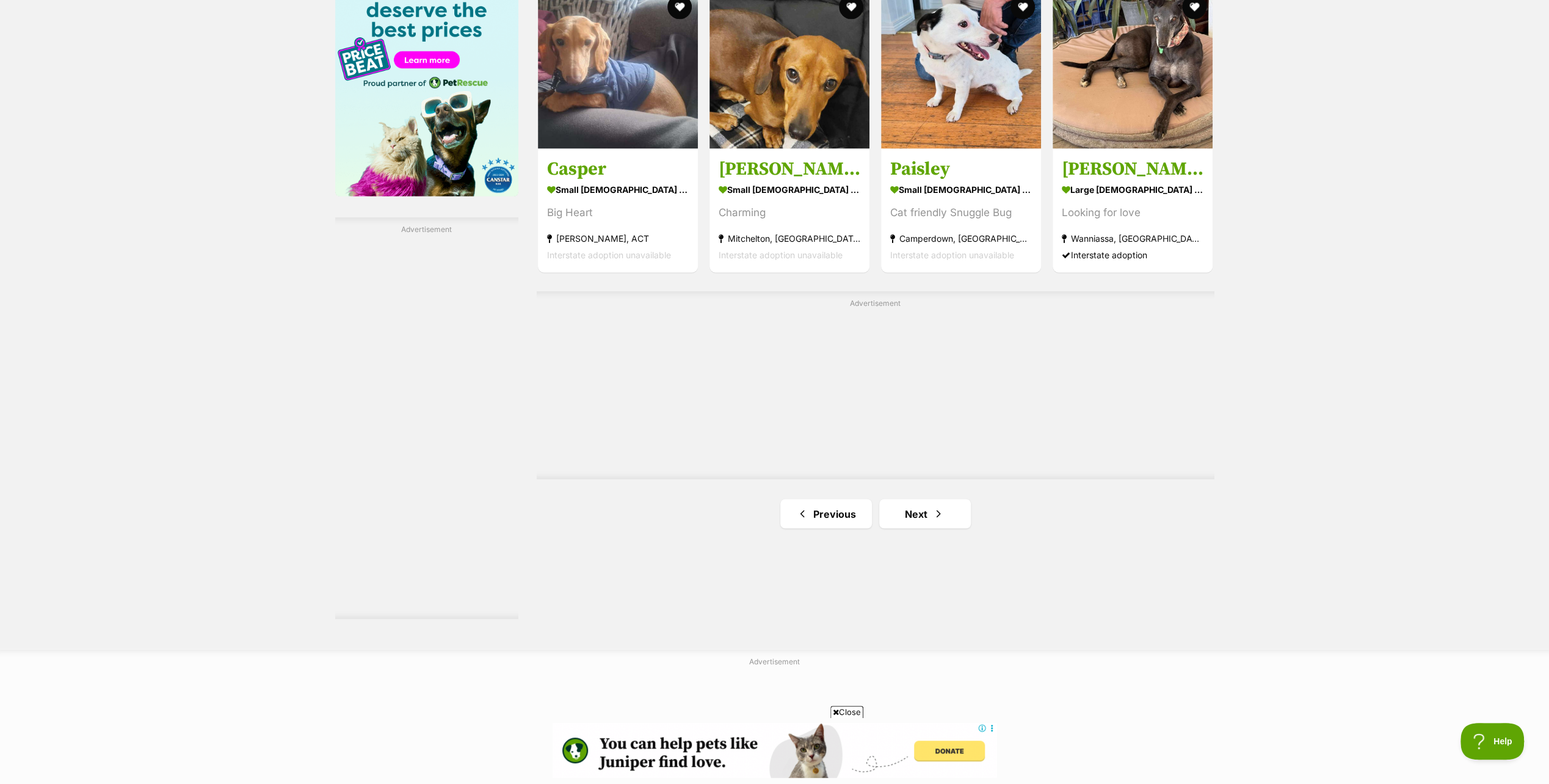
scroll to position [1954, 0]
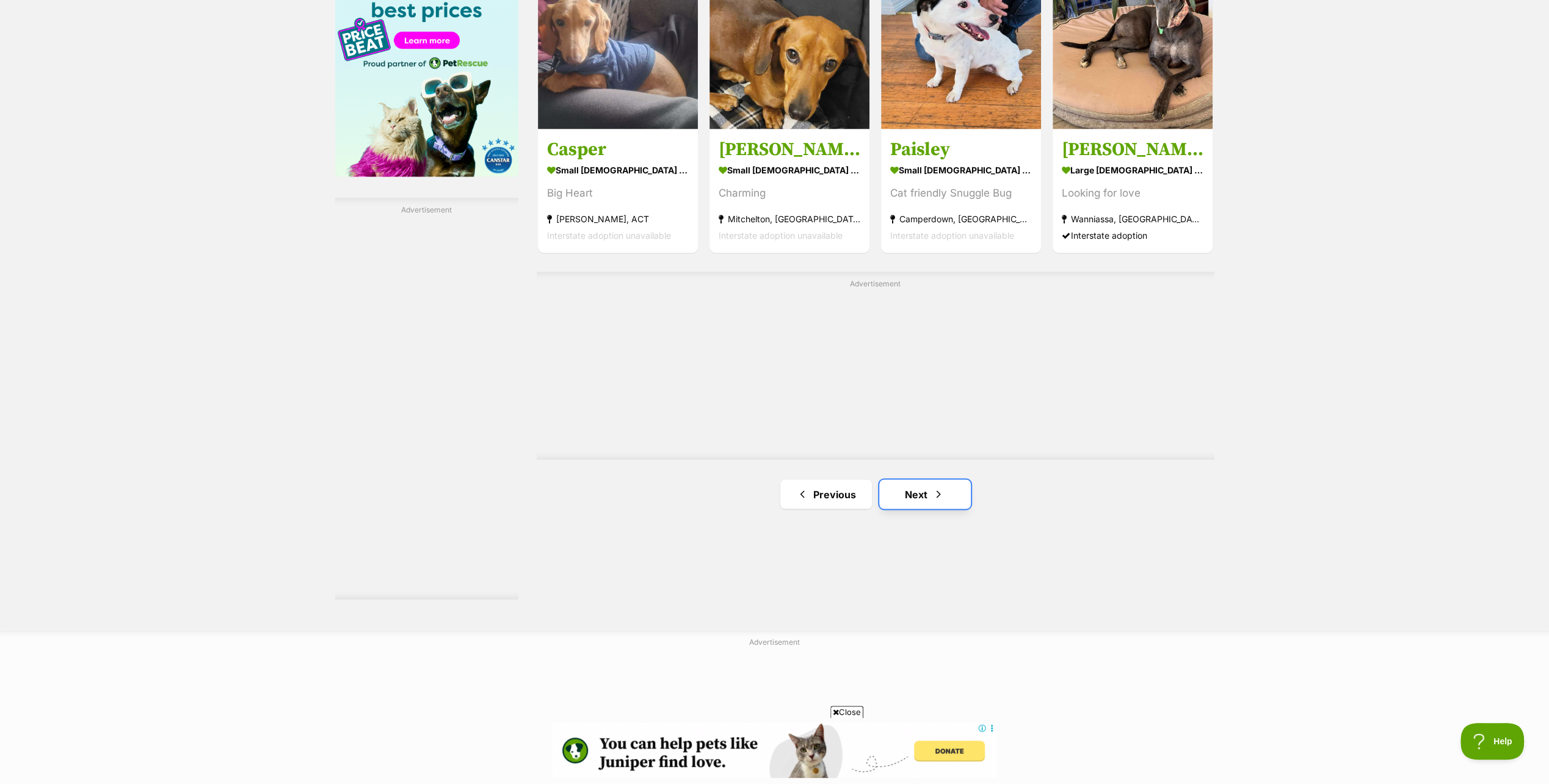
click at [912, 492] on link "Next" at bounding box center [926, 494] width 92 height 30
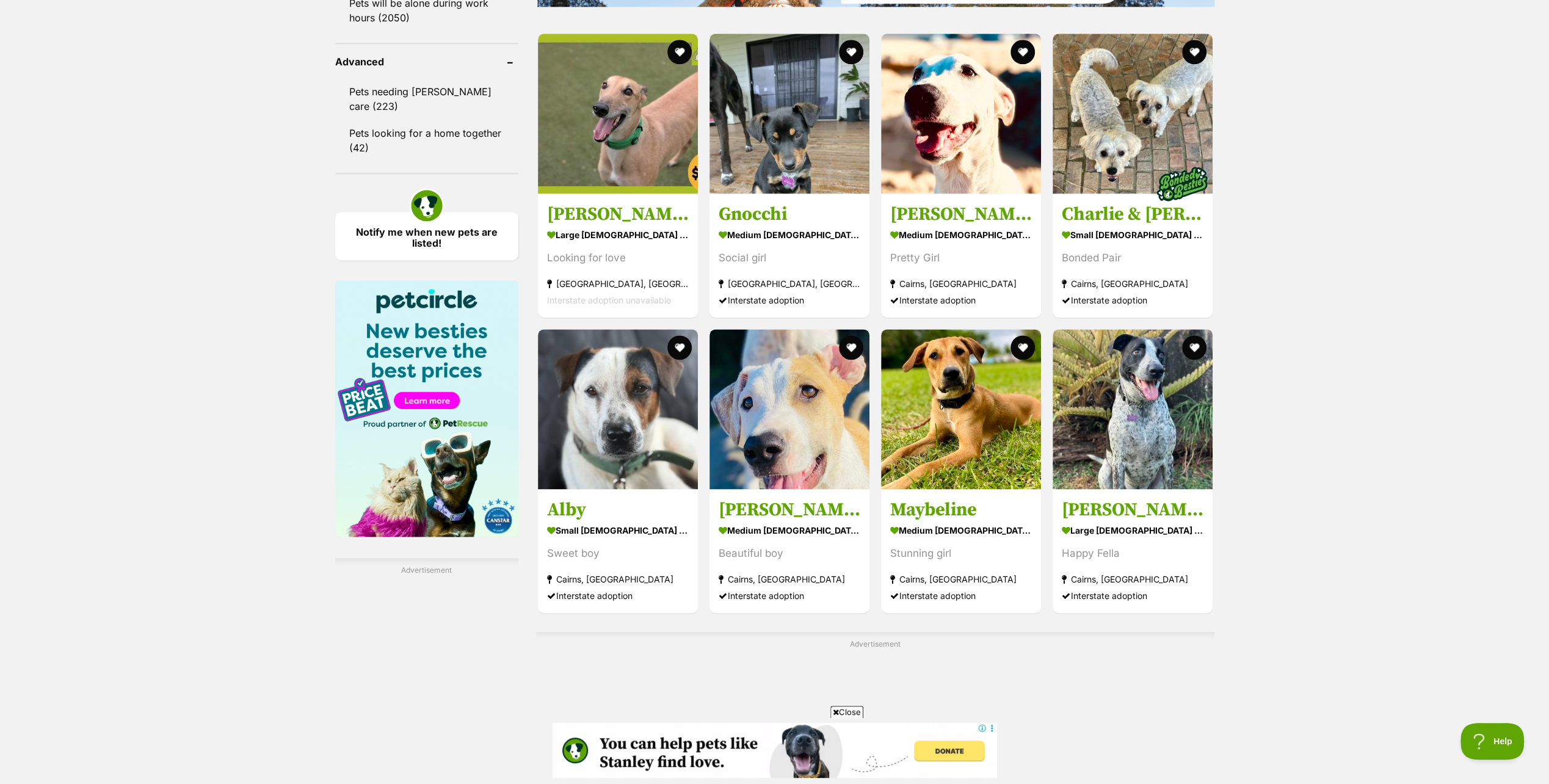
scroll to position [1587, 0]
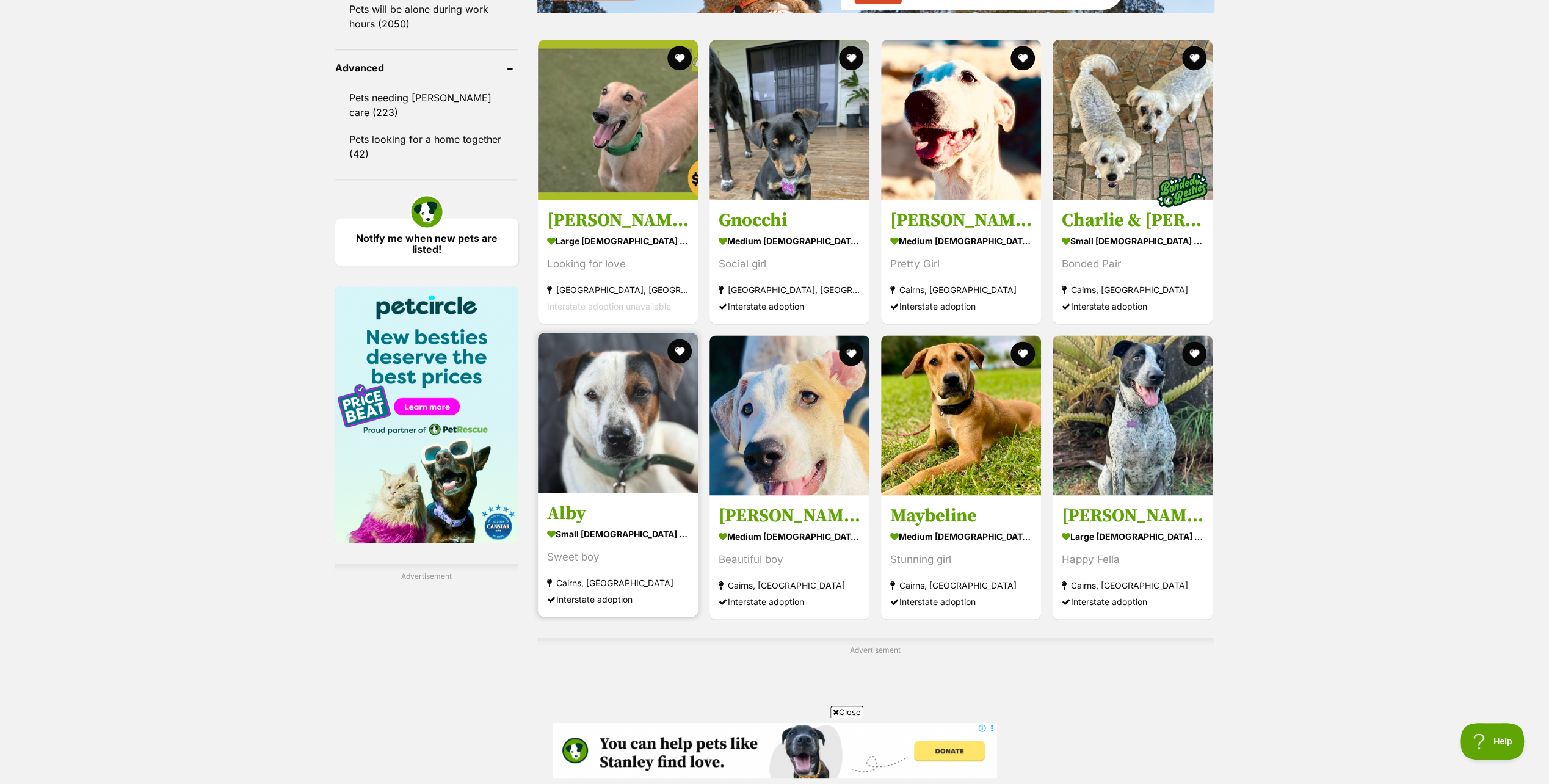
click at [580, 509] on h3 "Alby" at bounding box center [618, 512] width 141 height 23
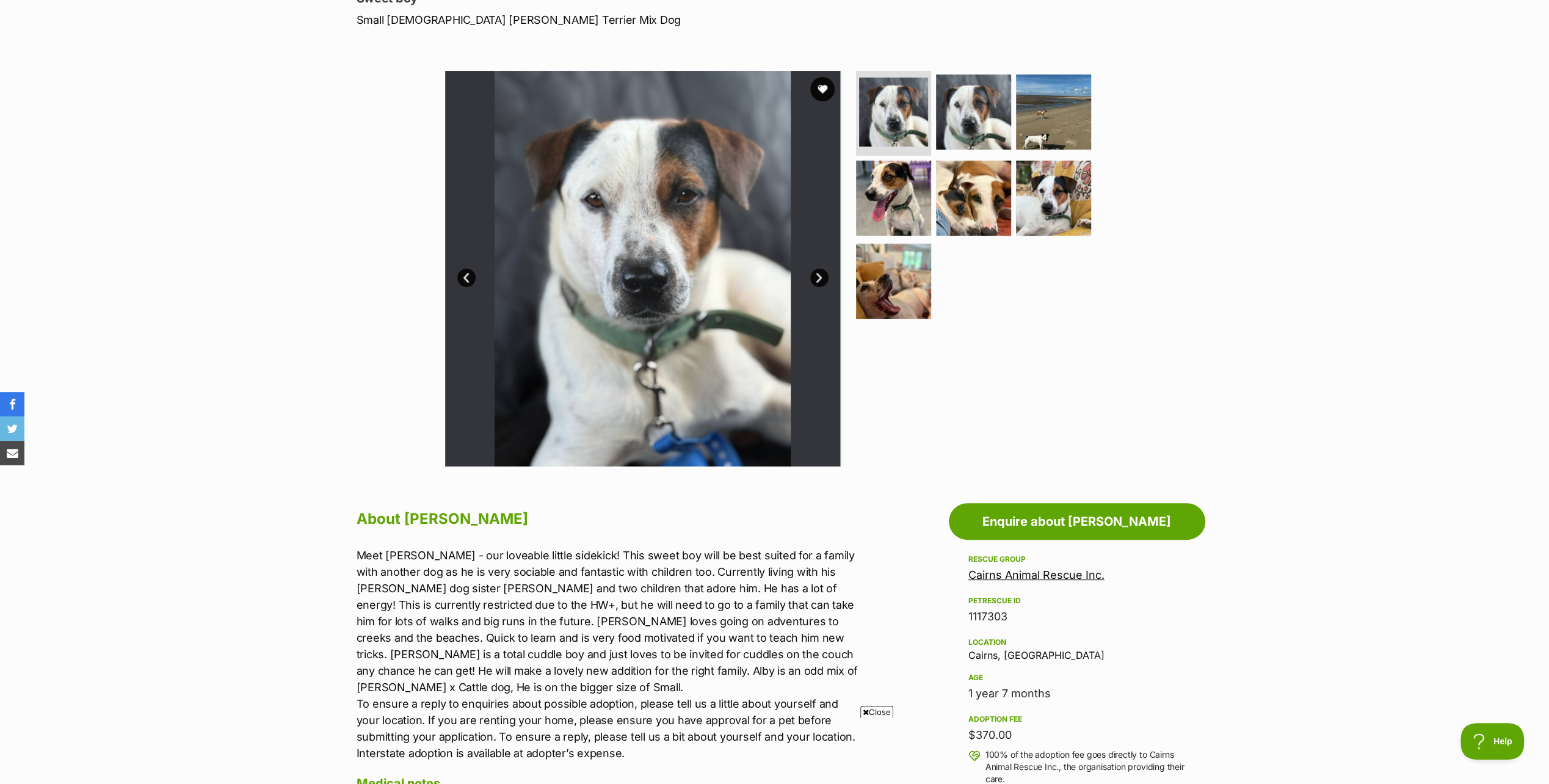
click at [818, 275] on link "Next" at bounding box center [819, 278] width 19 height 19
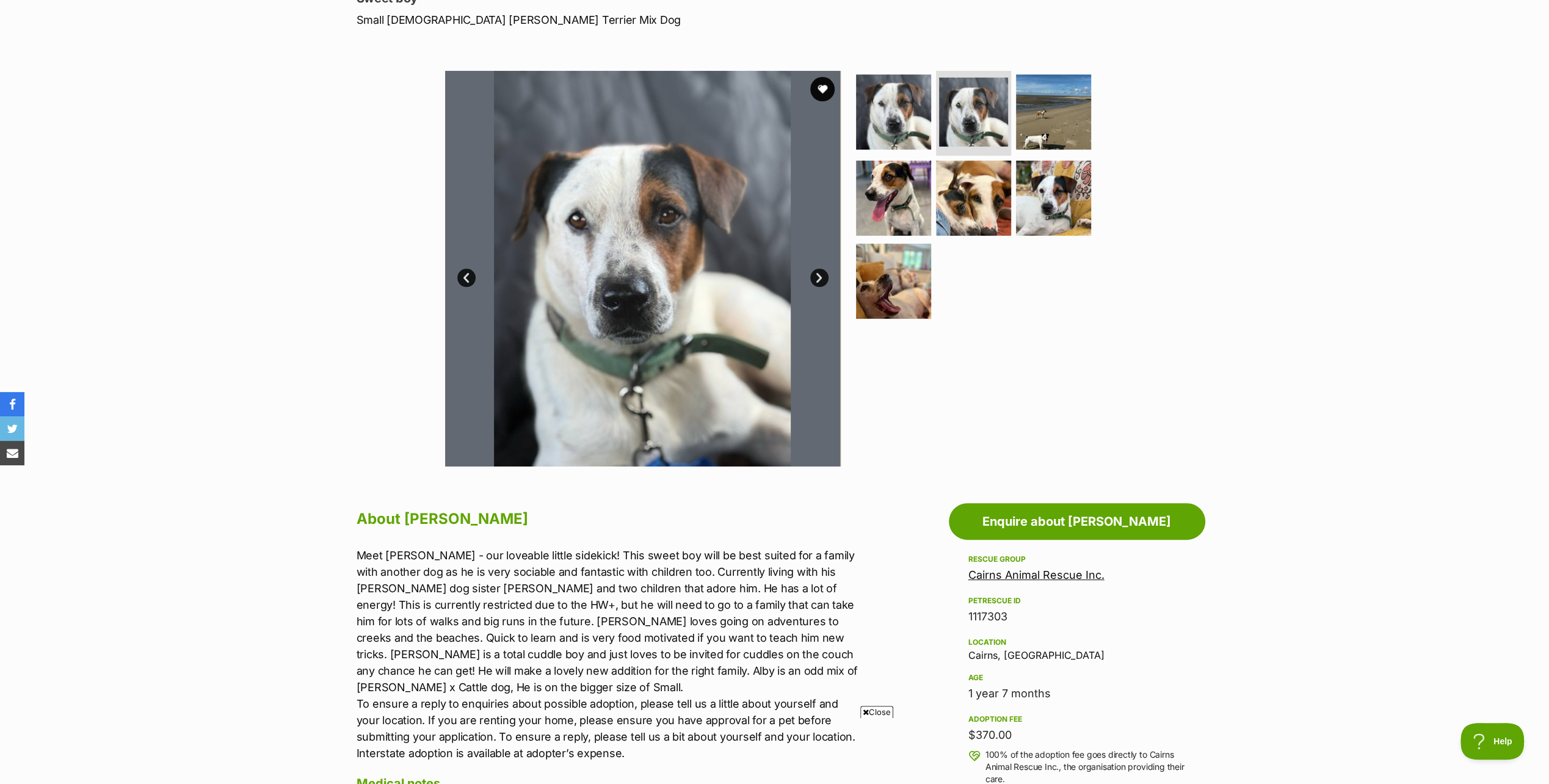
click at [818, 275] on link "Next" at bounding box center [819, 278] width 19 height 19
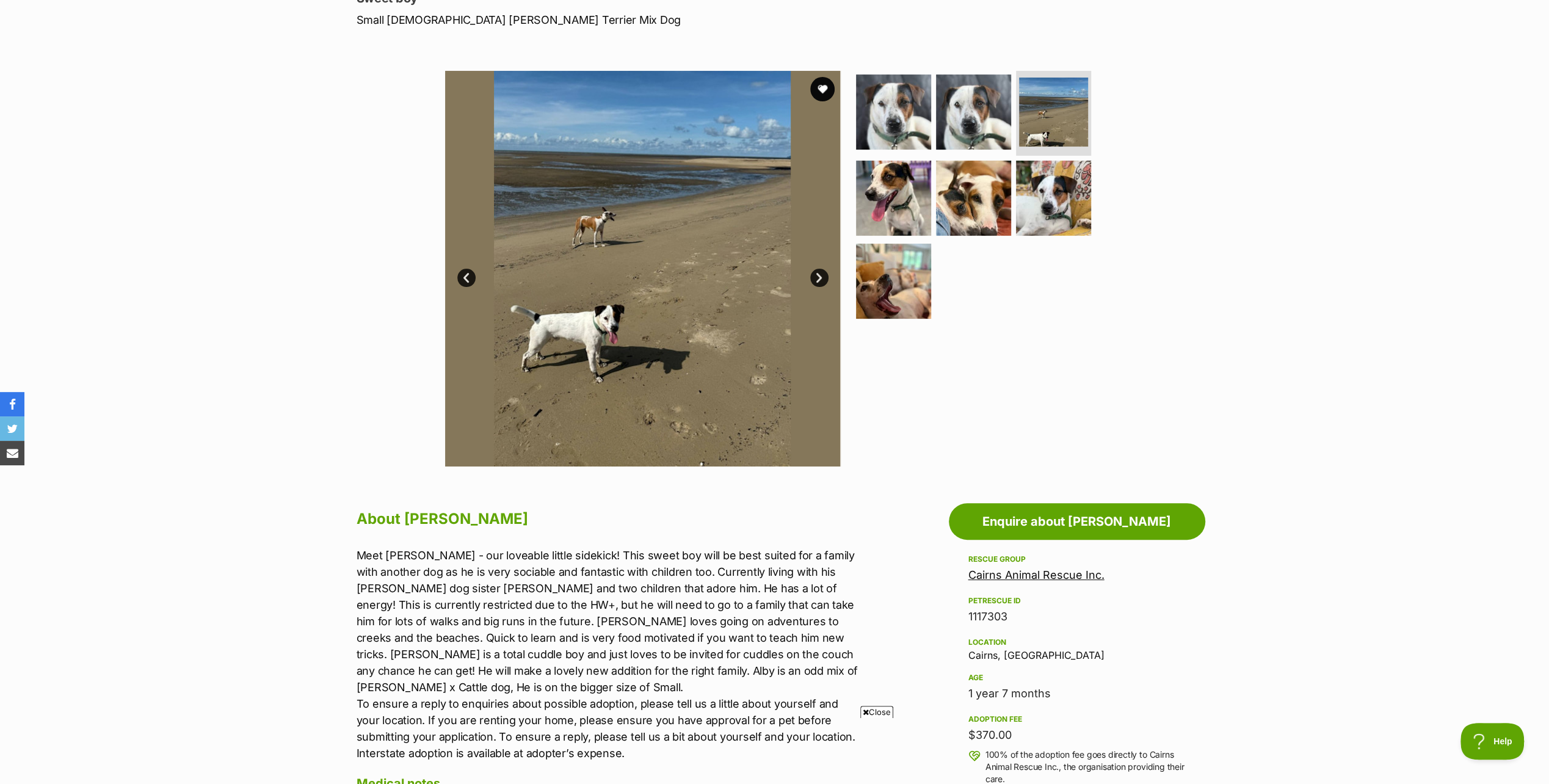
click at [818, 275] on link "Next" at bounding box center [819, 278] width 19 height 19
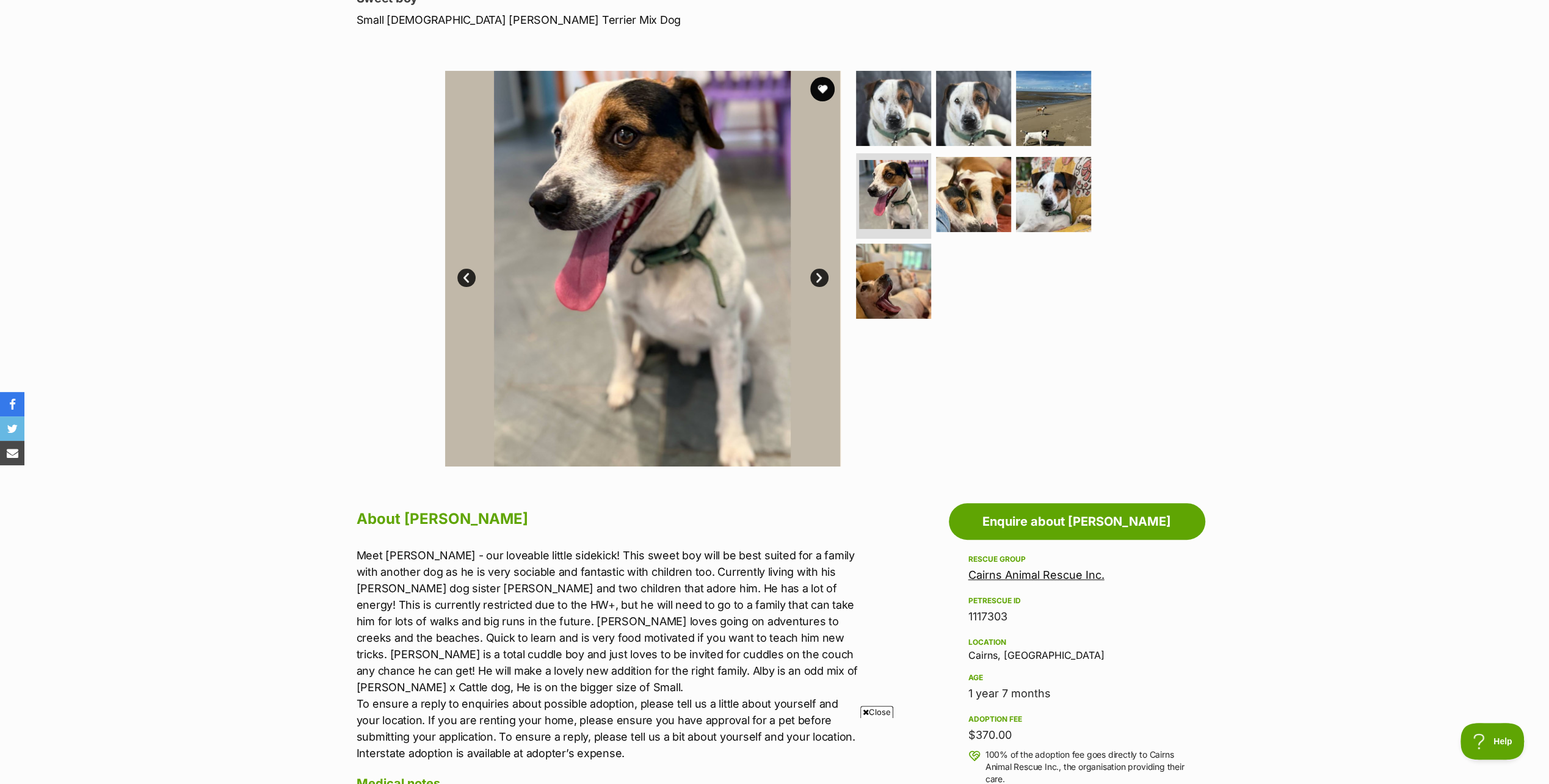
click at [818, 278] on link "Next" at bounding box center [819, 278] width 19 height 19
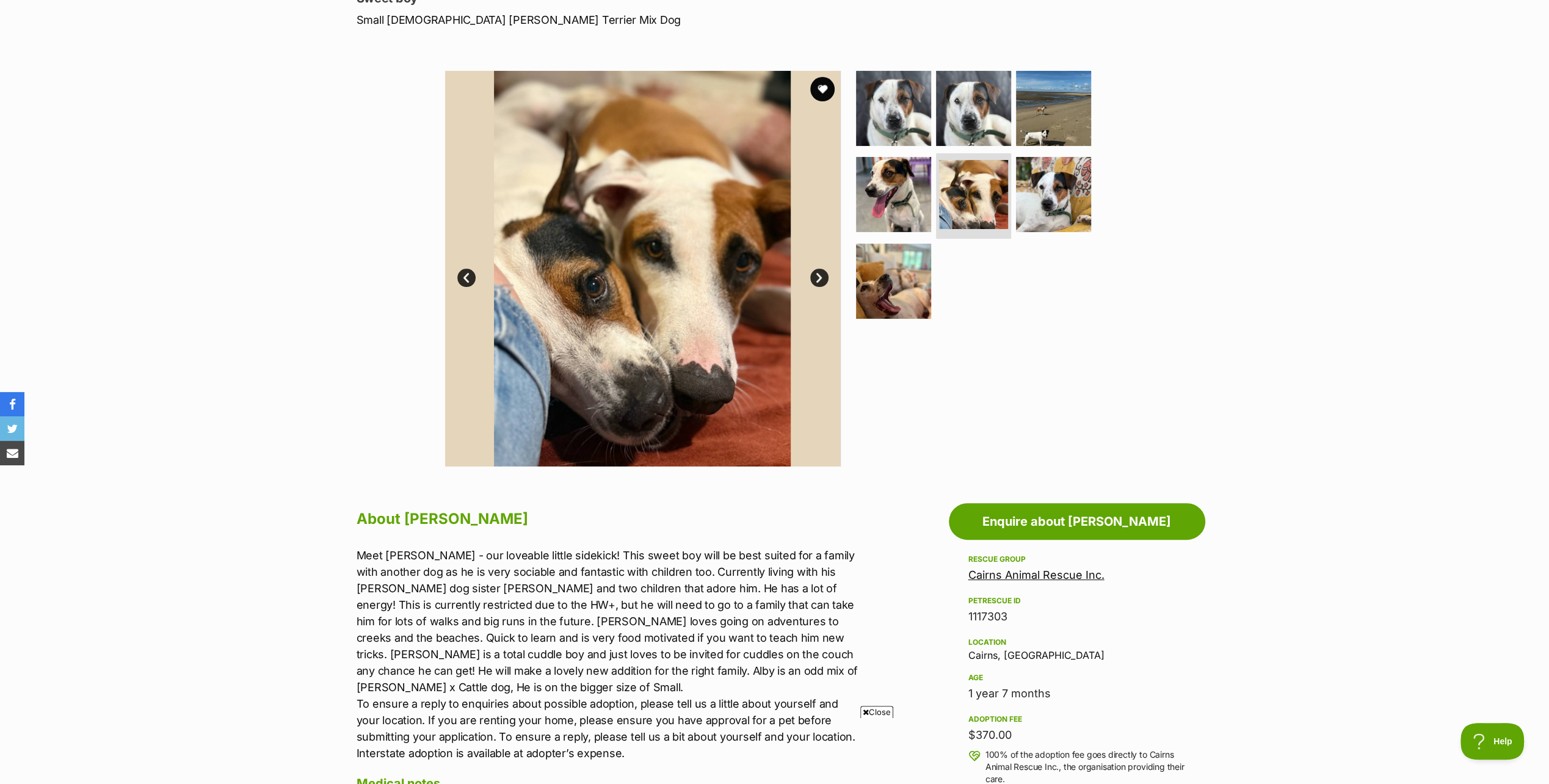
click at [818, 278] on link "Next" at bounding box center [819, 278] width 19 height 19
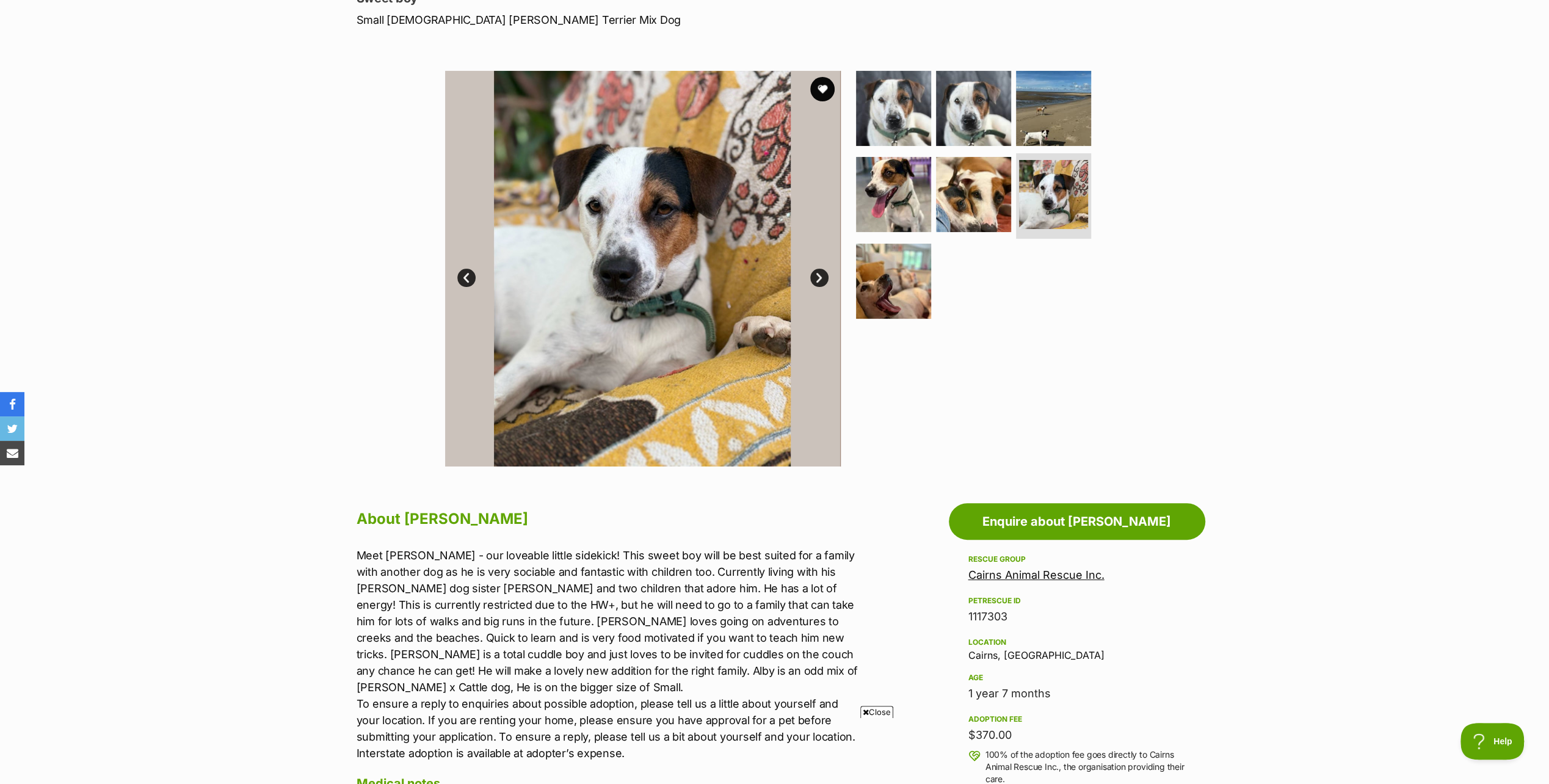
click at [818, 278] on link "Next" at bounding box center [819, 278] width 19 height 19
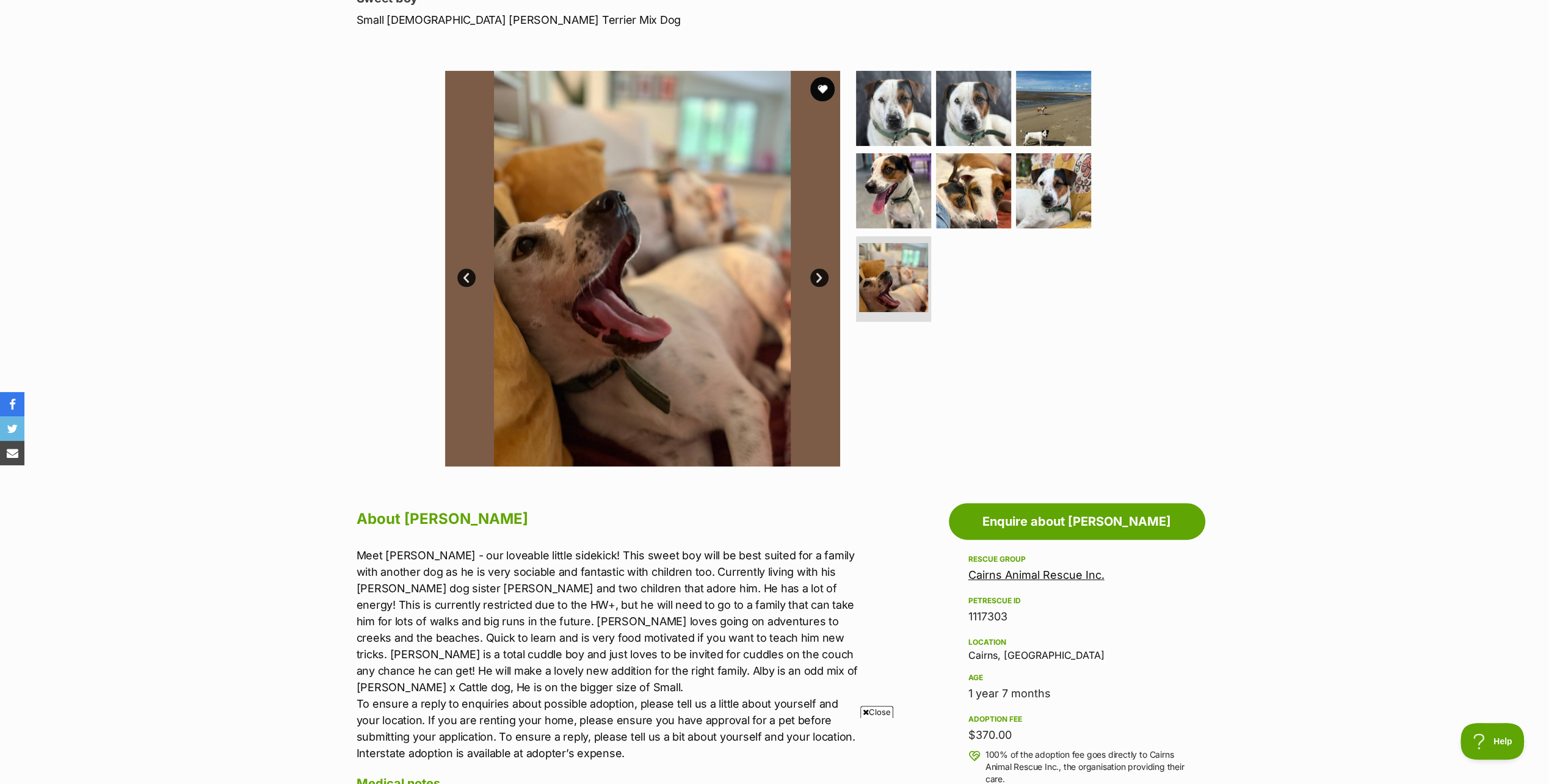
click at [818, 278] on link "Next" at bounding box center [819, 278] width 19 height 19
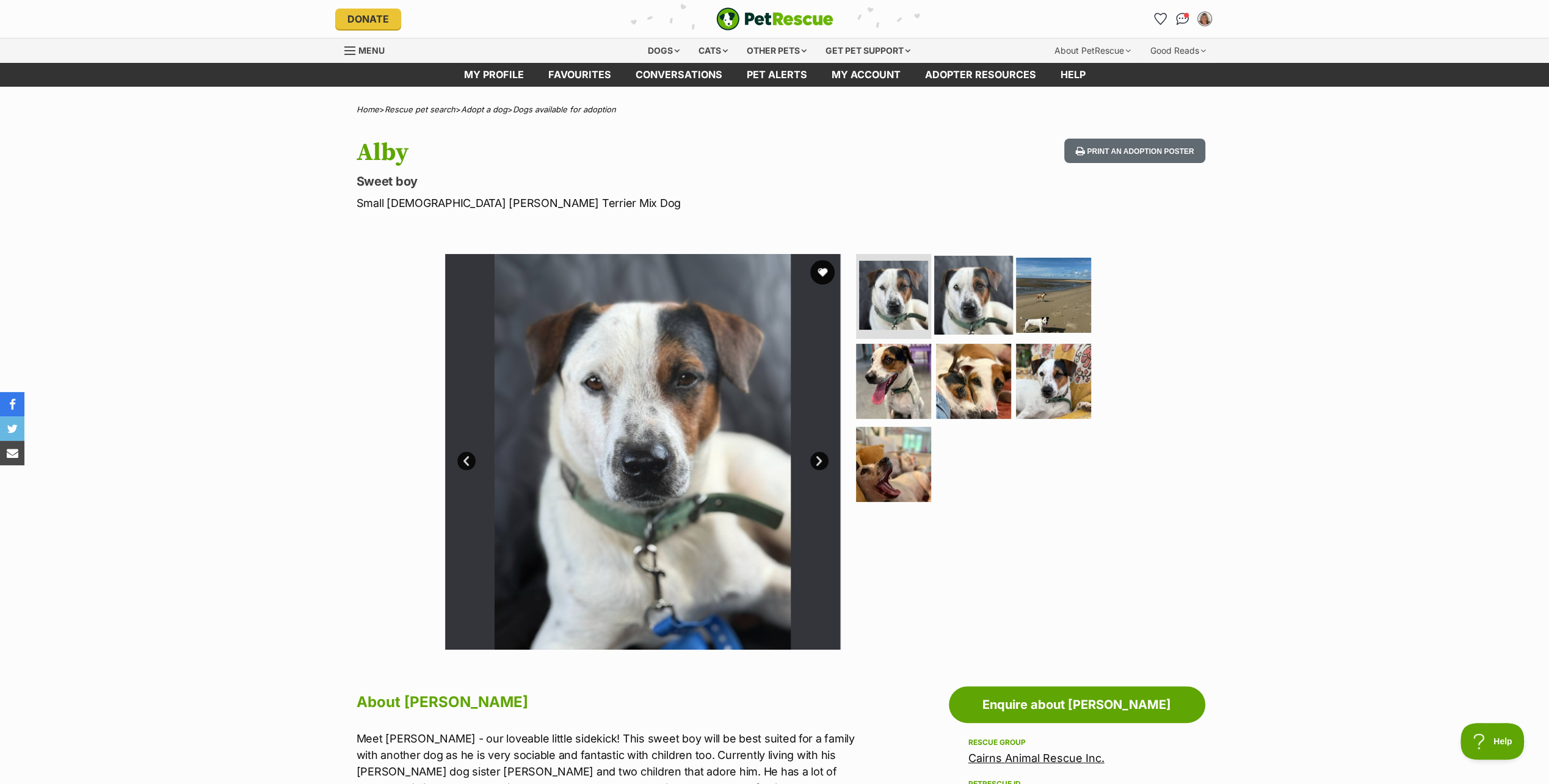
click at [959, 292] on img at bounding box center [974, 295] width 78 height 78
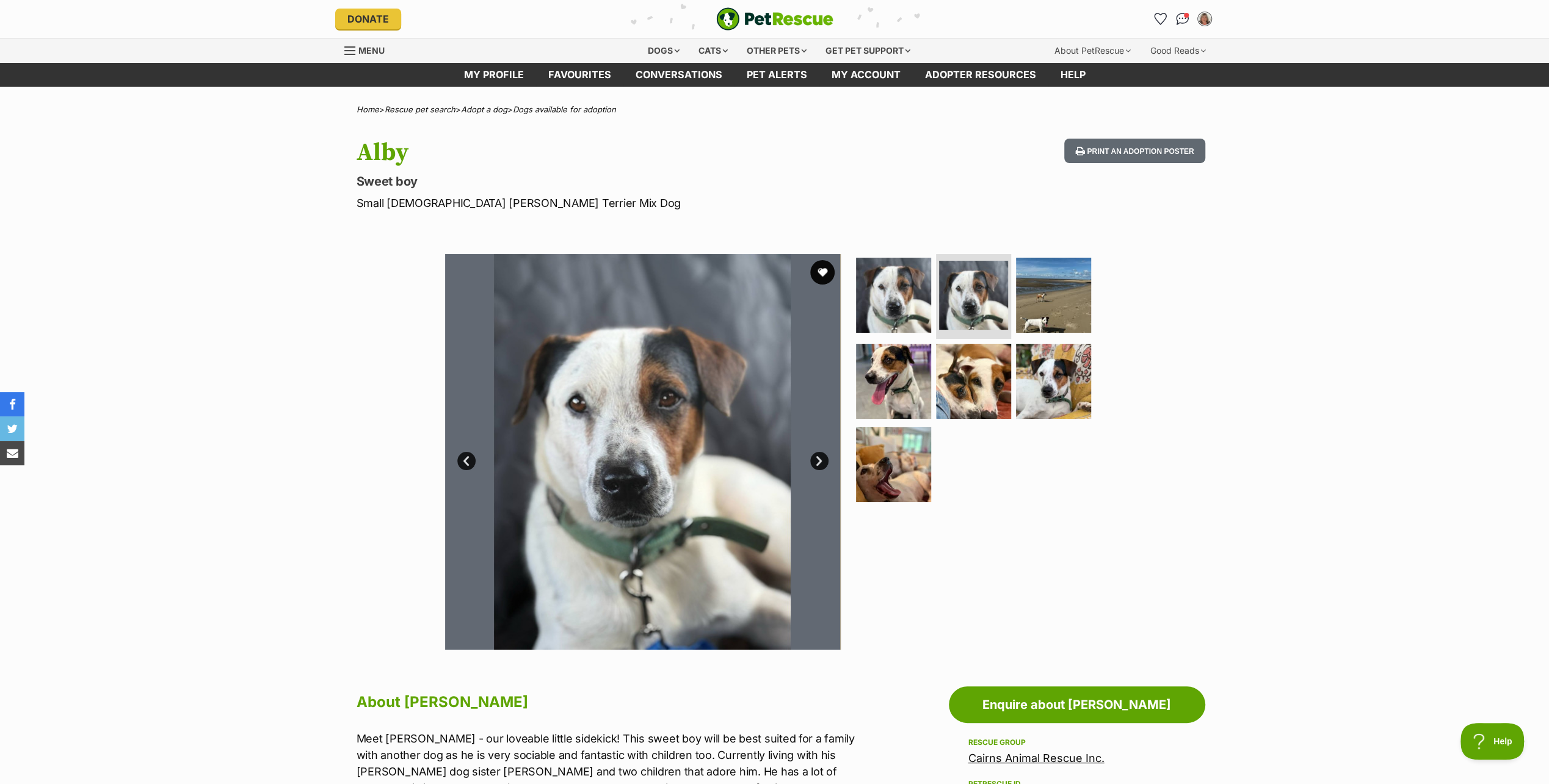
drag, startPoint x: 707, startPoint y: 319, endPoint x: 606, endPoint y: 395, distance: 126.4
click at [606, 395] on img at bounding box center [642, 452] width 395 height 395
click at [782, 172] on p "Sweet boy" at bounding box center [615, 181] width 517 height 17
click at [1047, 389] on img at bounding box center [1054, 381] width 78 height 78
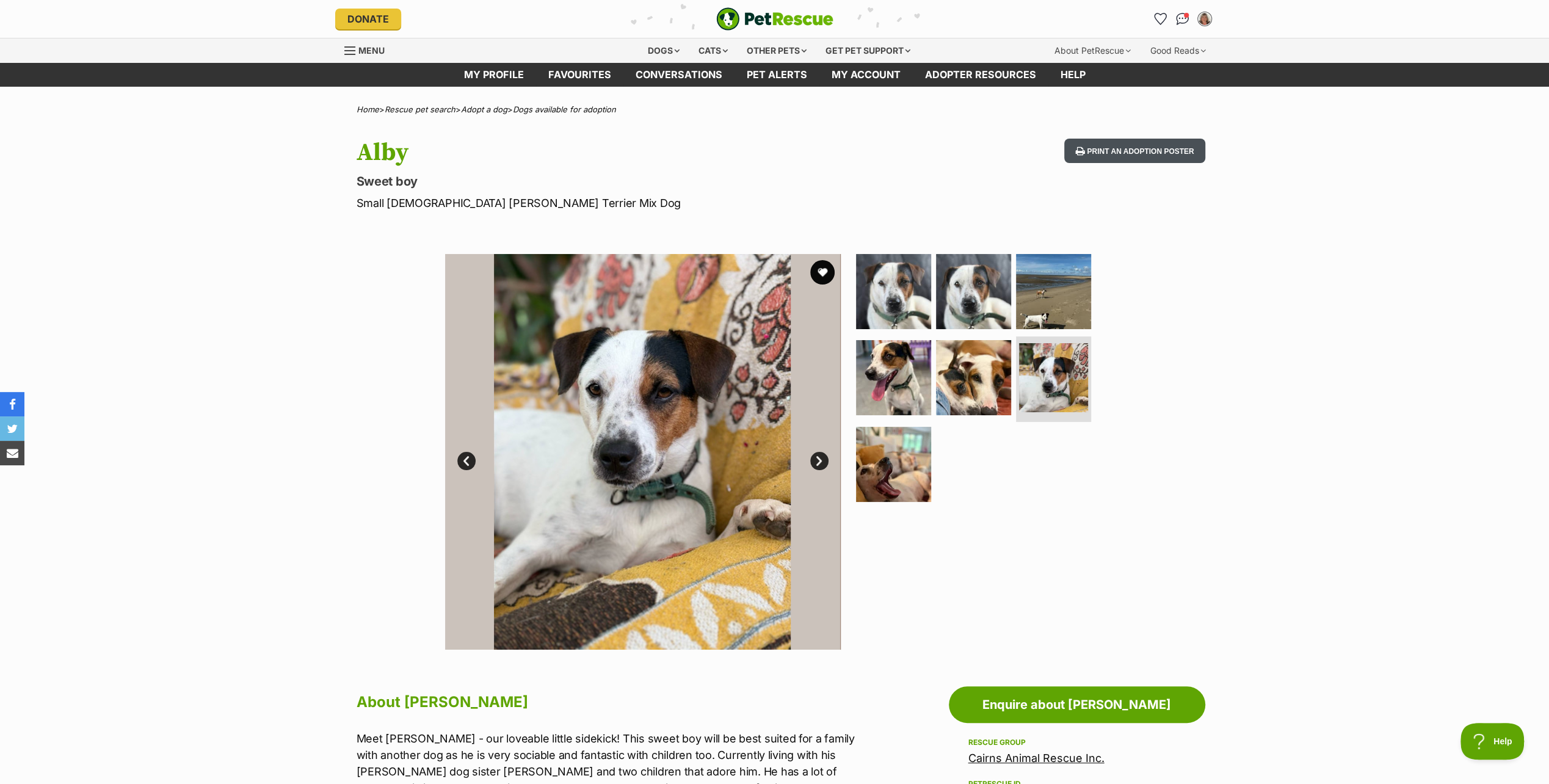
click at [1099, 155] on button "Print an adoption poster" at bounding box center [1134, 151] width 141 height 25
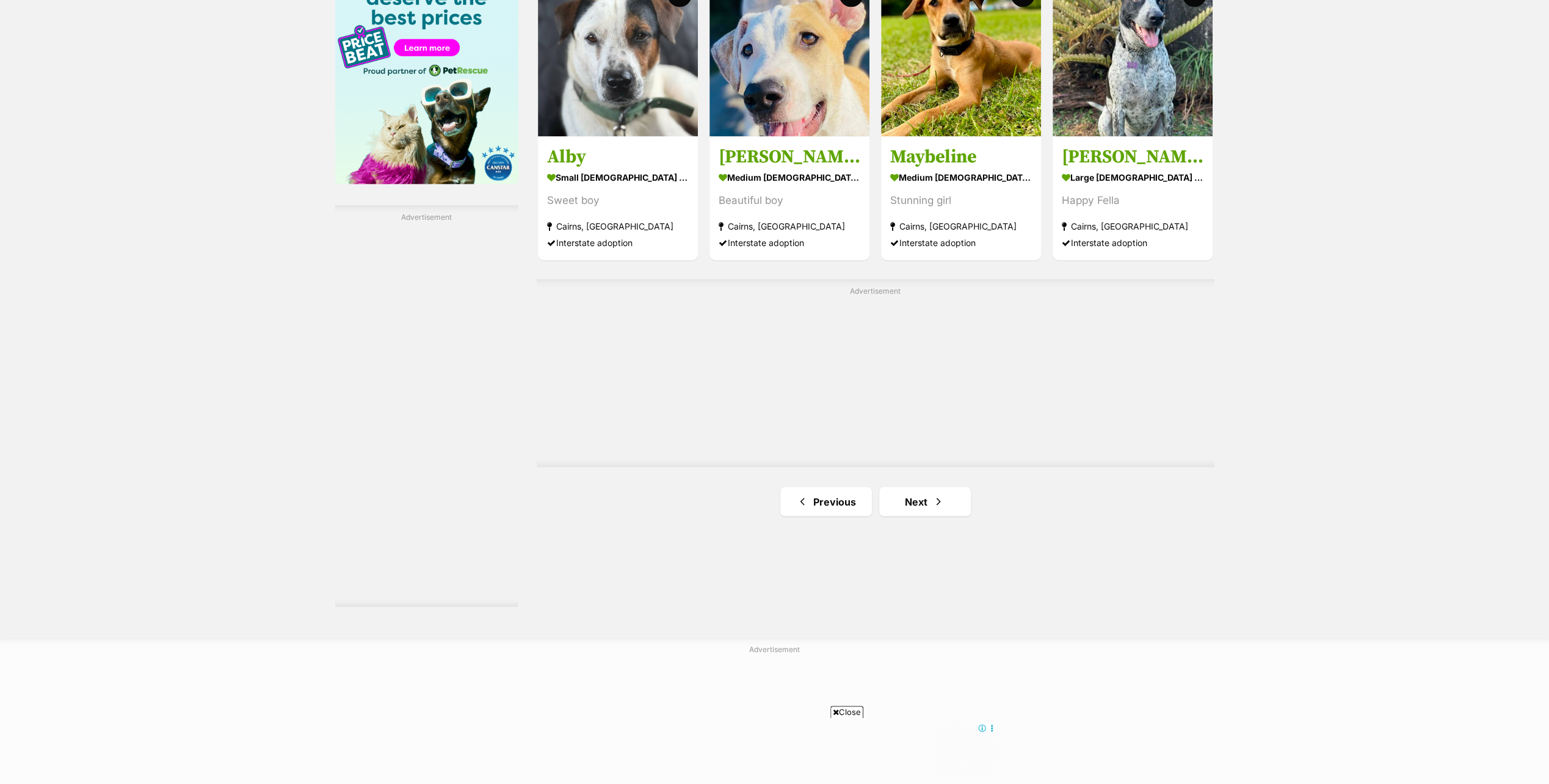
scroll to position [1947, 0]
click at [909, 498] on link "Next" at bounding box center [926, 500] width 92 height 30
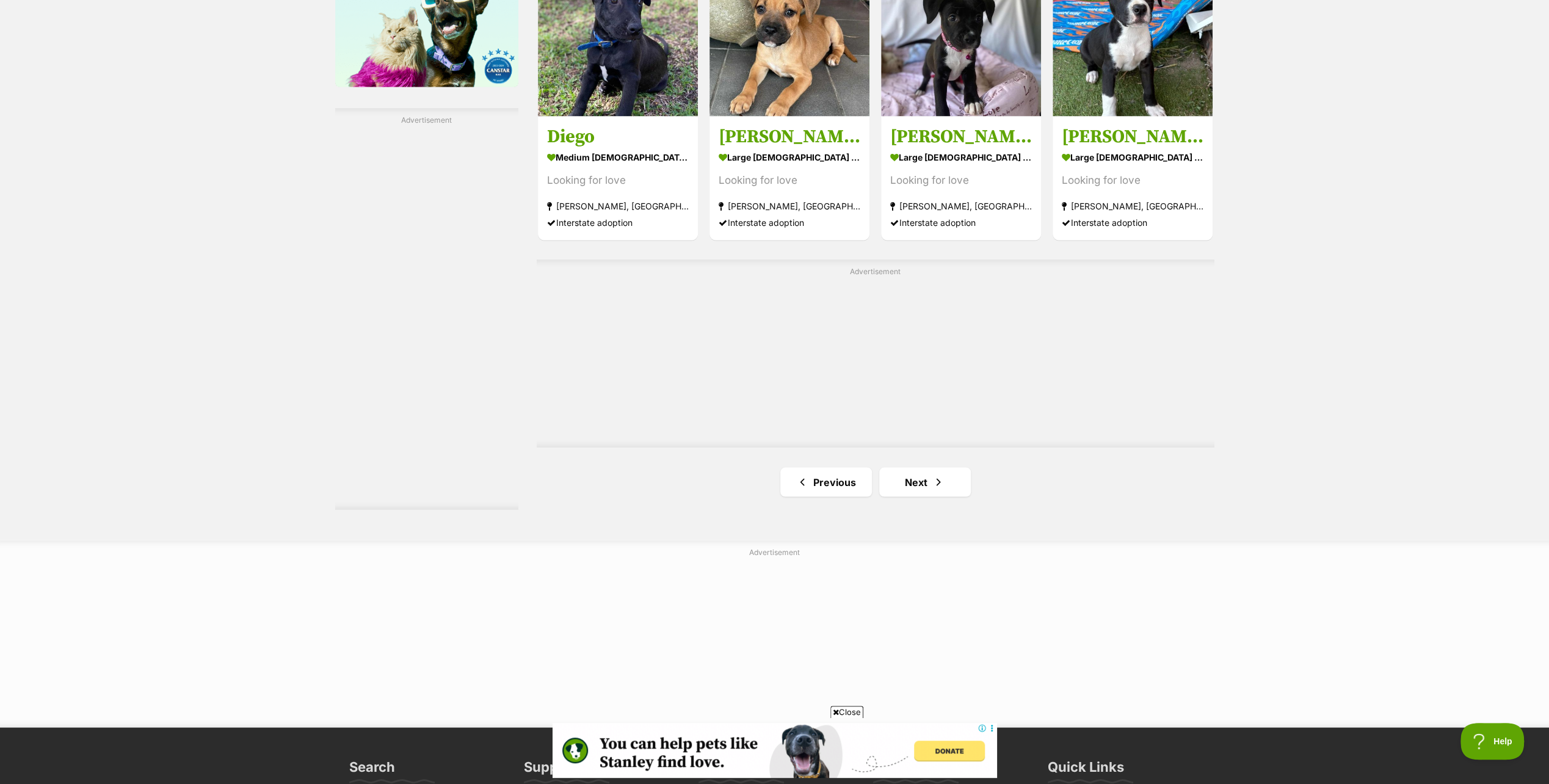
scroll to position [2076, 0]
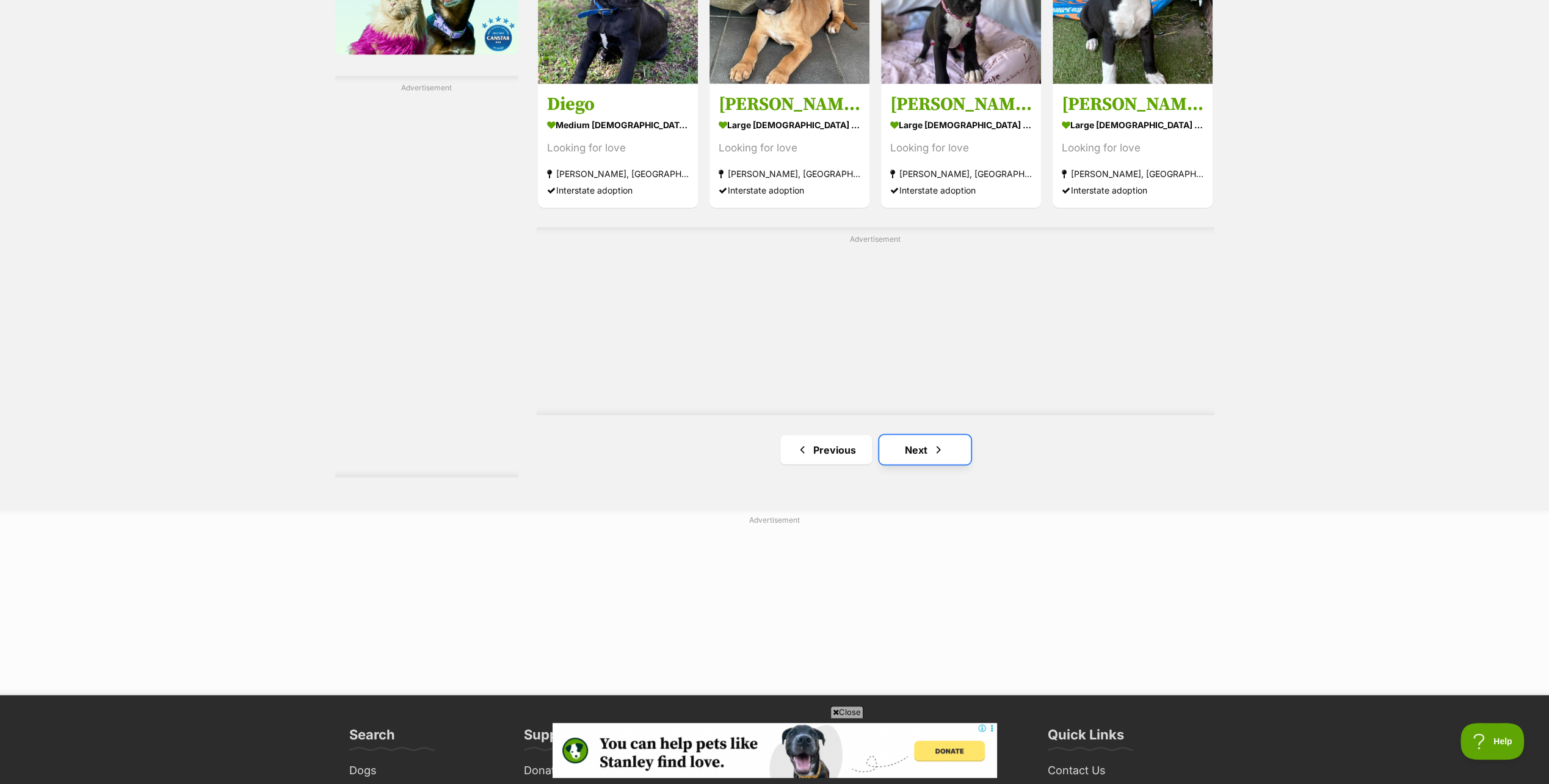
click at [905, 442] on link "Next" at bounding box center [926, 449] width 92 height 30
